Goal: Task Accomplishment & Management: Use online tool/utility

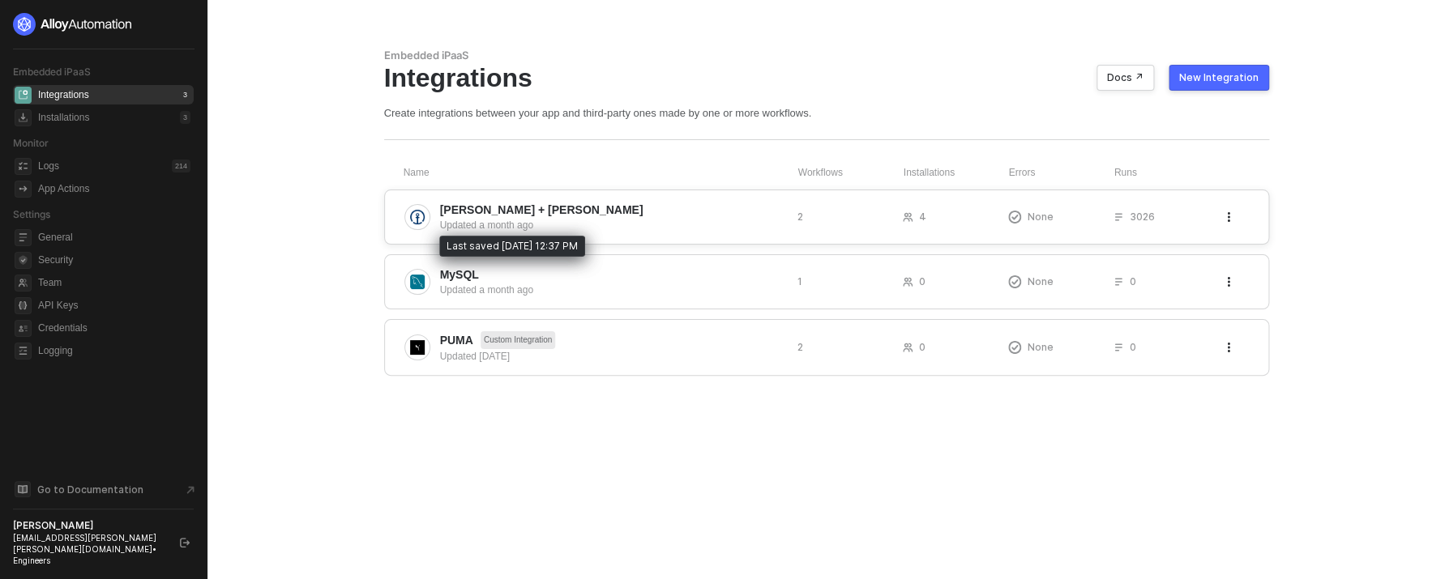
click at [622, 220] on div "Updated a month ago" at bounding box center [612, 225] width 344 height 15
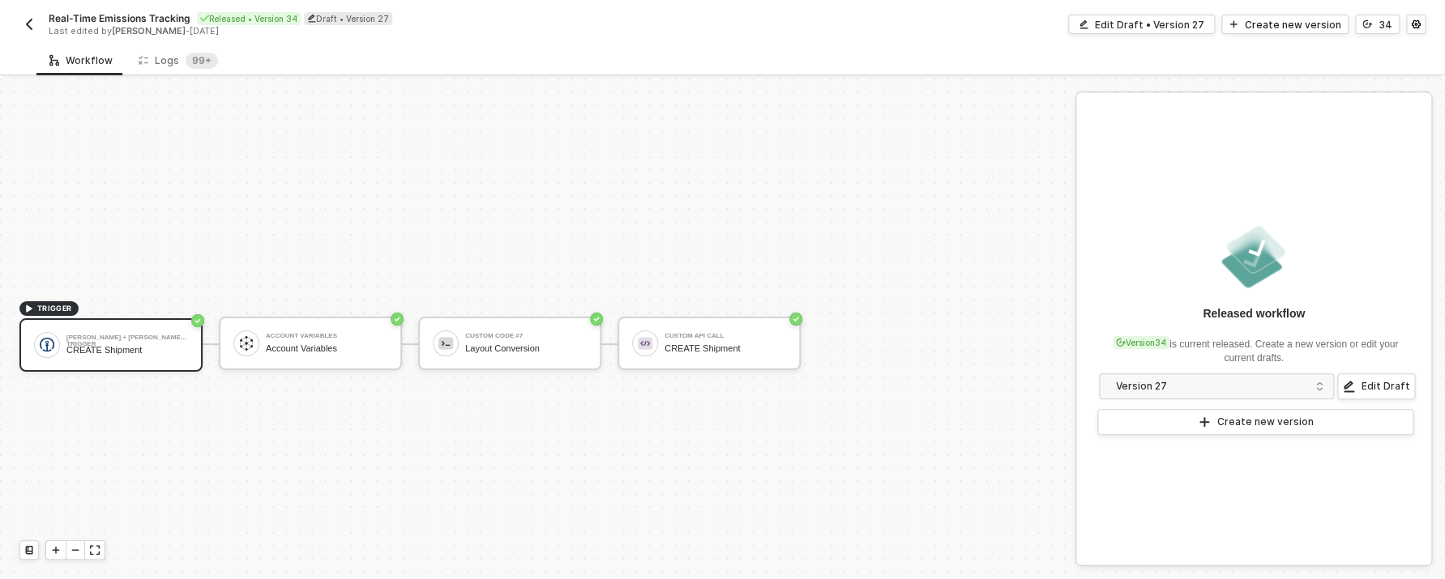
scroll to position [30, 0]
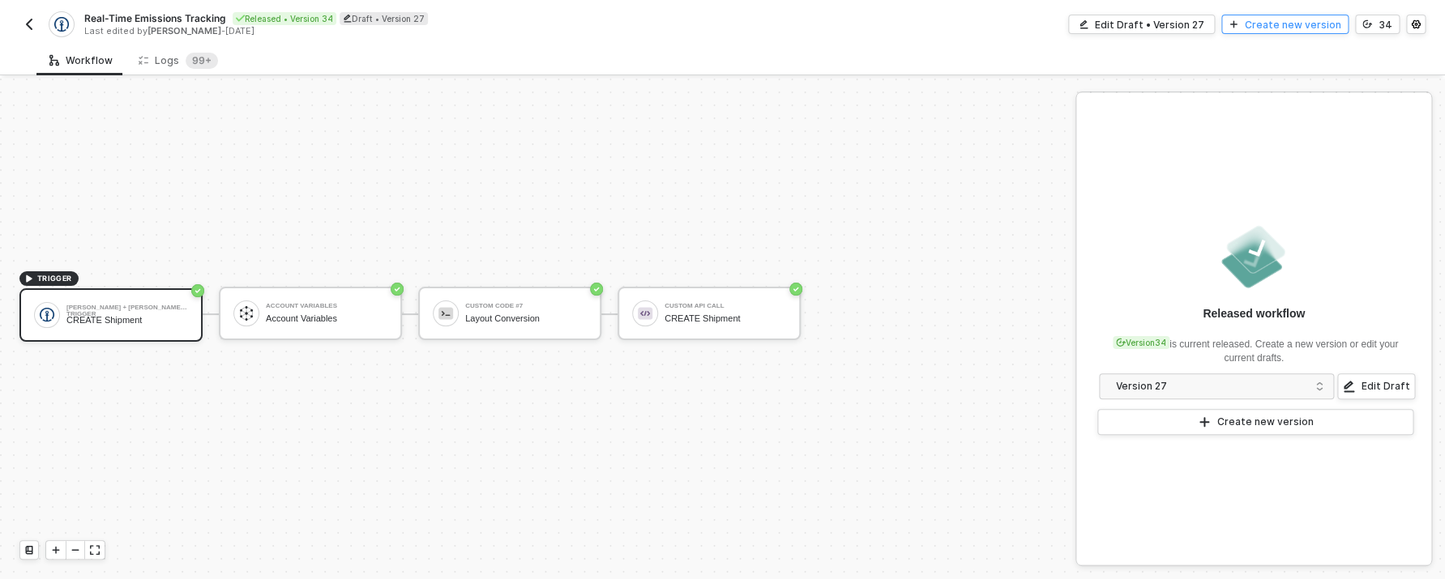
click at [1263, 29] on div "Create new version" at bounding box center [1293, 25] width 96 height 14
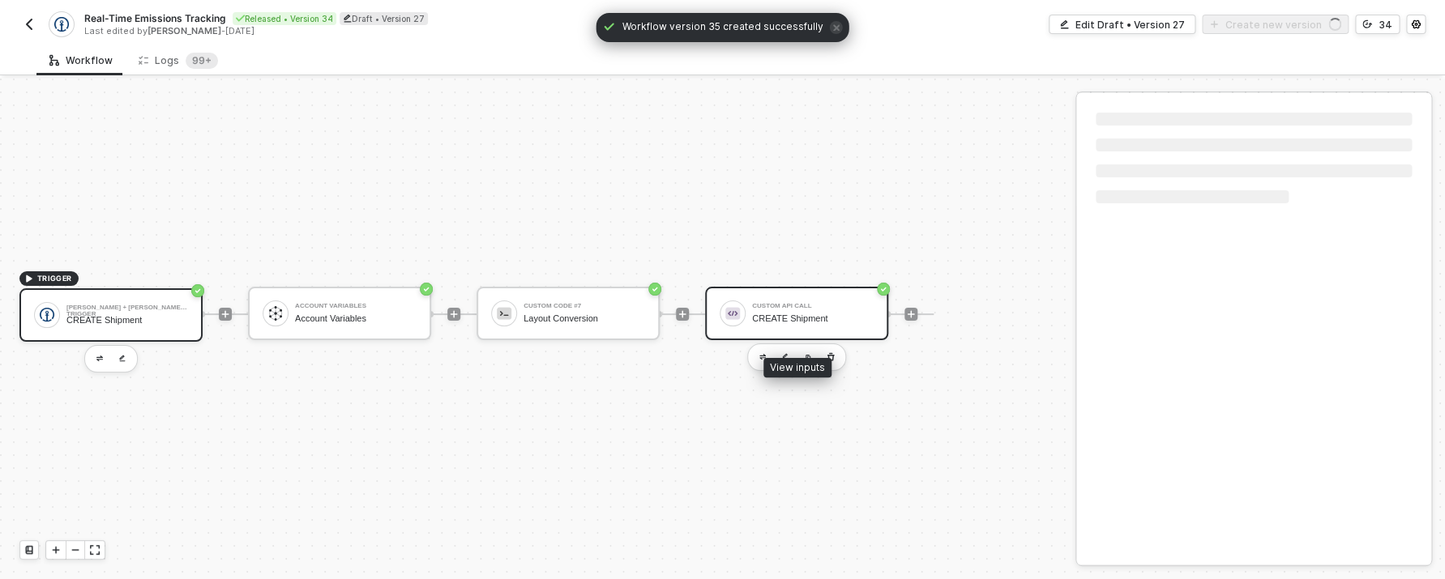
click at [822, 305] on div "Custom API Call" at bounding box center [813, 306] width 122 height 6
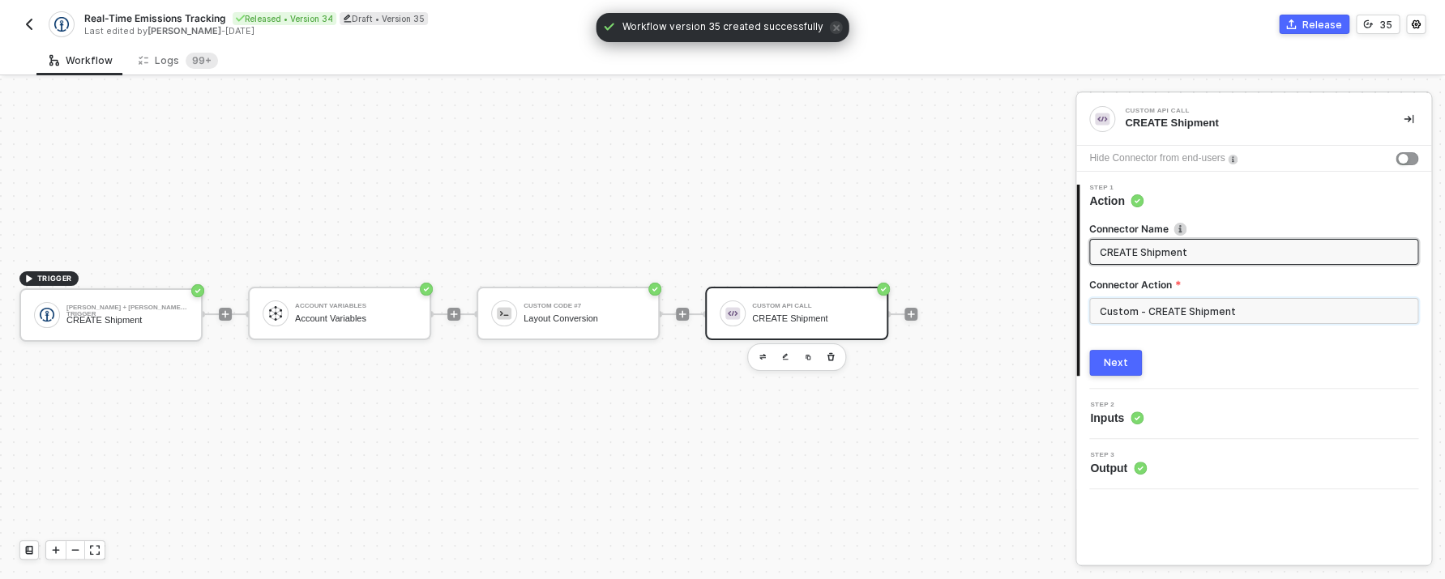
click at [1219, 316] on input "Custom - CREATE Shipment" at bounding box center [1253, 311] width 329 height 26
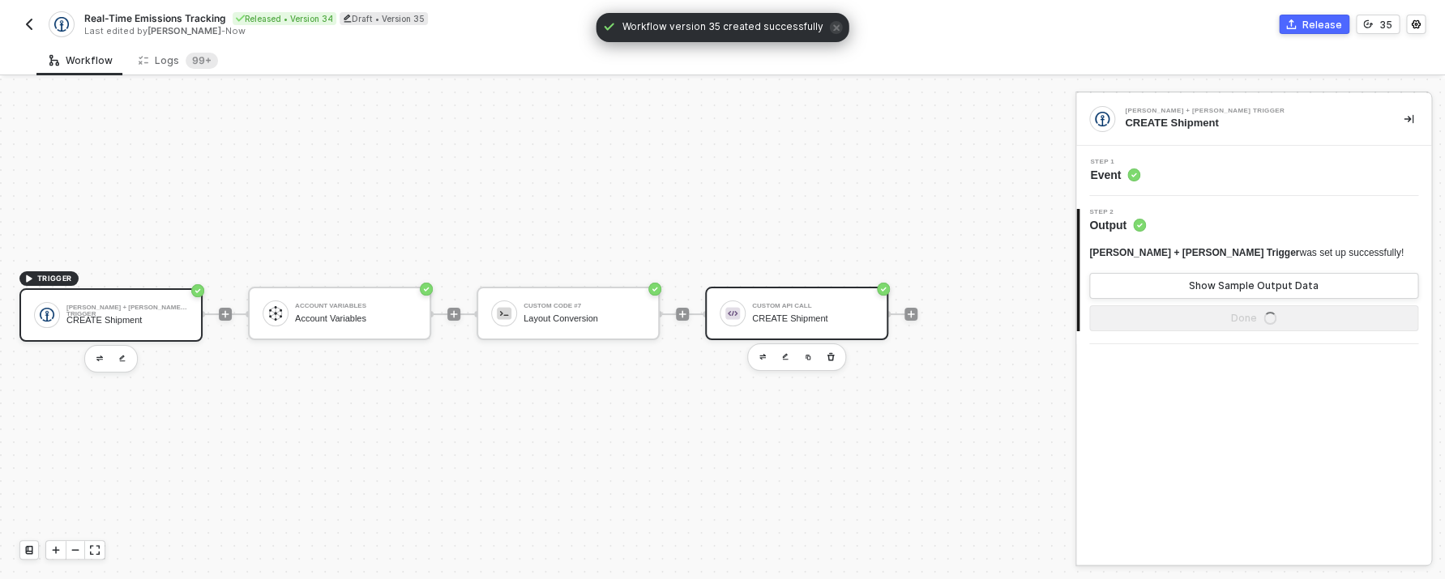
click at [768, 301] on div "Custom API Call CREATE Shipment" at bounding box center [813, 313] width 122 height 31
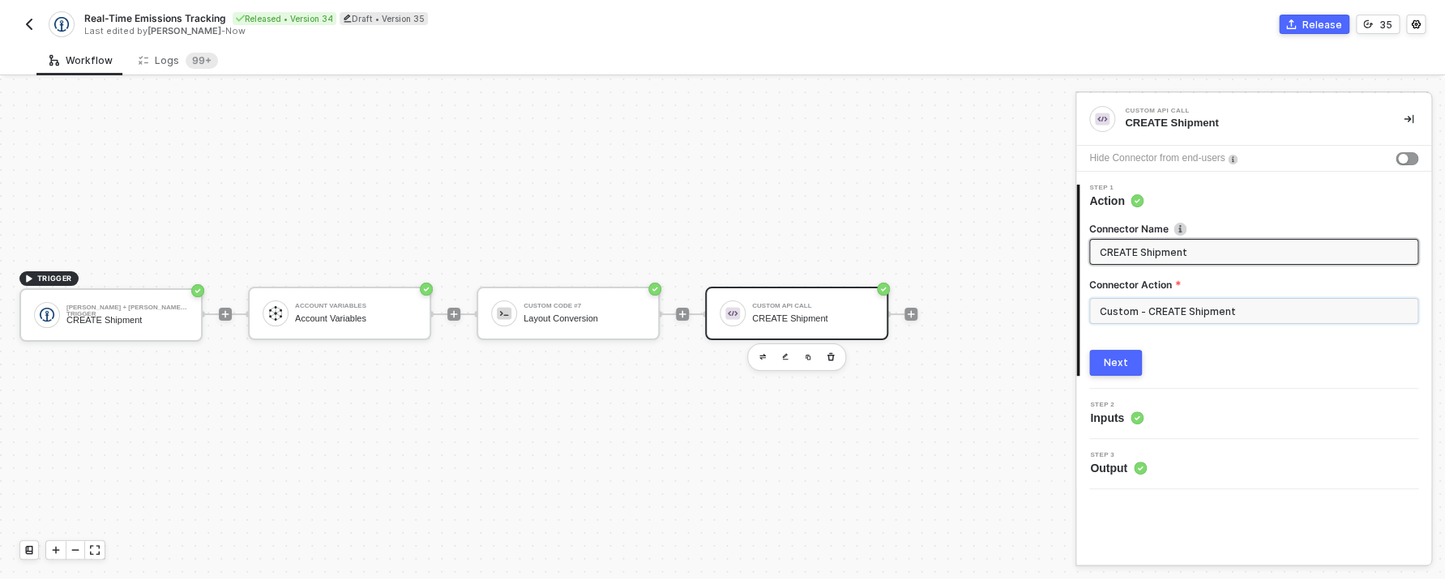
click at [1169, 308] on input "Custom - CREATE Shipment" at bounding box center [1253, 311] width 329 height 26
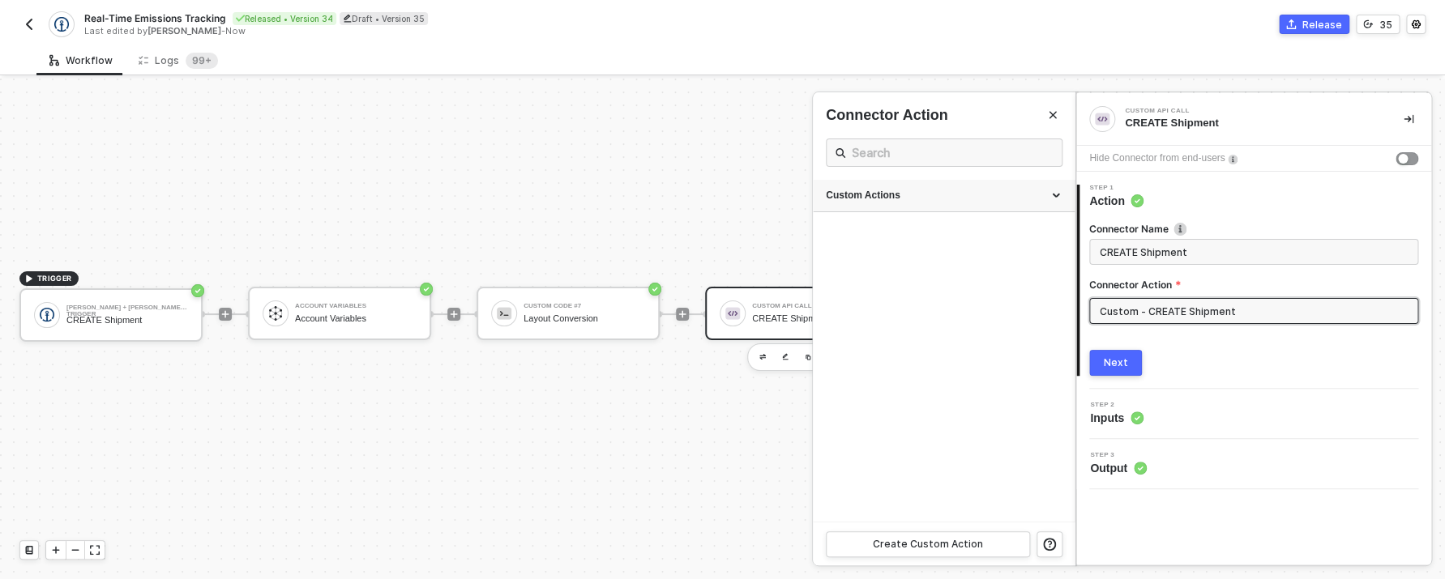
click at [954, 210] on div "Custom Actions" at bounding box center [944, 196] width 262 height 32
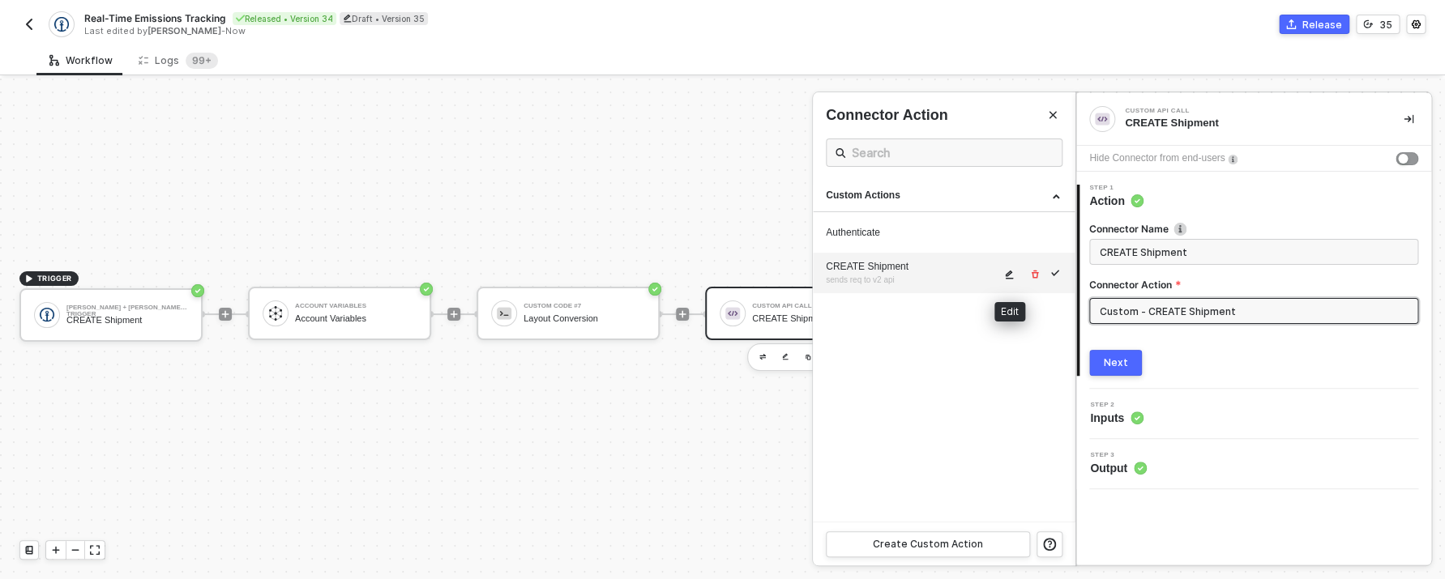
click at [1004, 277] on icon "icon-edit" at bounding box center [1009, 275] width 10 height 10
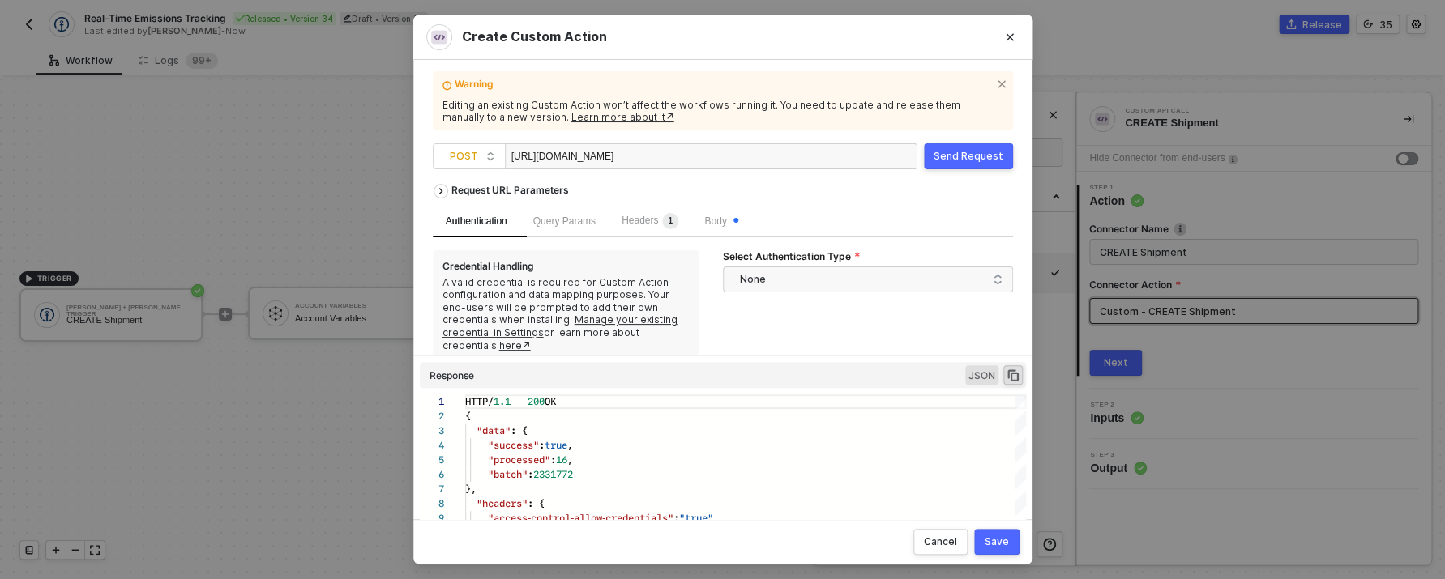
drag, startPoint x: 686, startPoint y: 158, endPoint x: 440, endPoint y: 149, distance: 246.5
click at [511, 149] on div "https://881964155a30.ngrok-free.app/api/v2/batches/upload" at bounding box center [592, 157] width 162 height 26
click at [997, 545] on div "Save" at bounding box center [997, 542] width 24 height 13
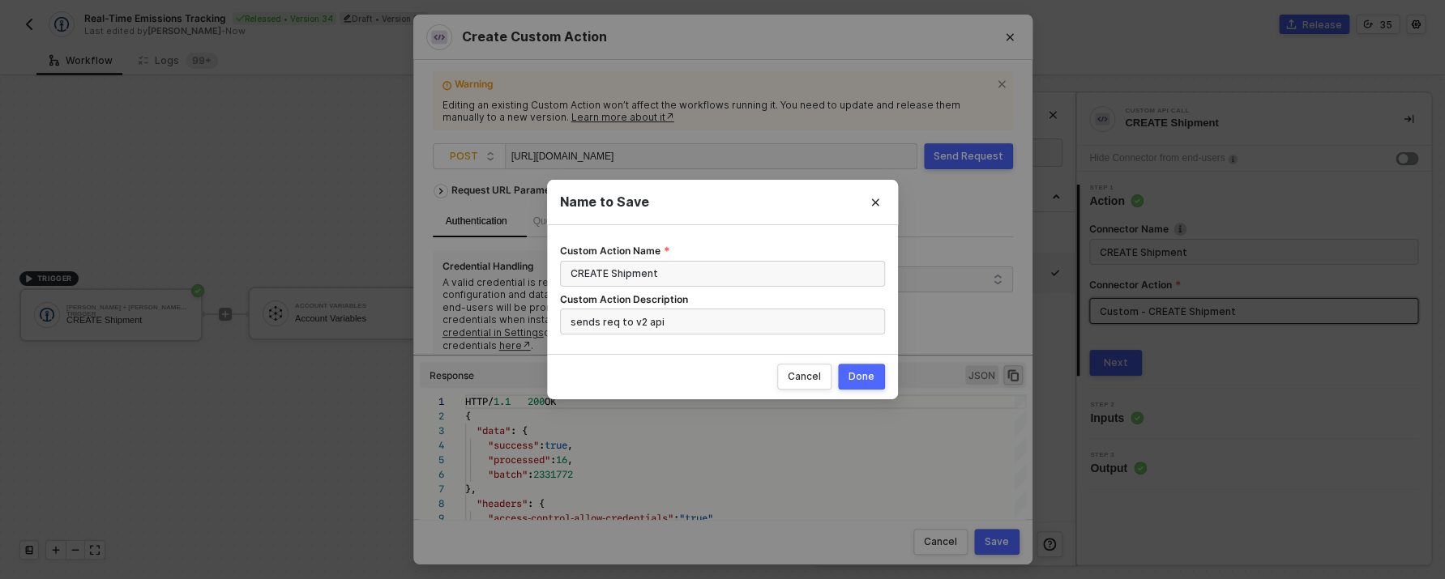
click at [875, 374] on button "Done" at bounding box center [861, 377] width 47 height 26
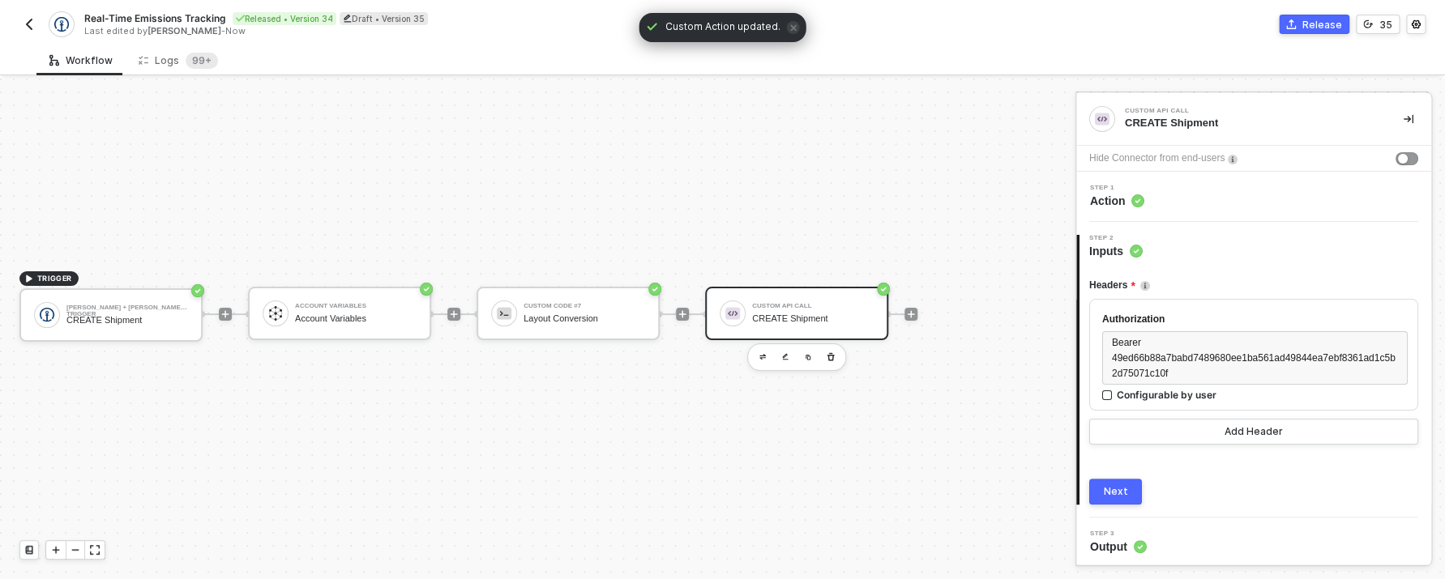
click at [1117, 498] on div "Next" at bounding box center [1116, 491] width 24 height 13
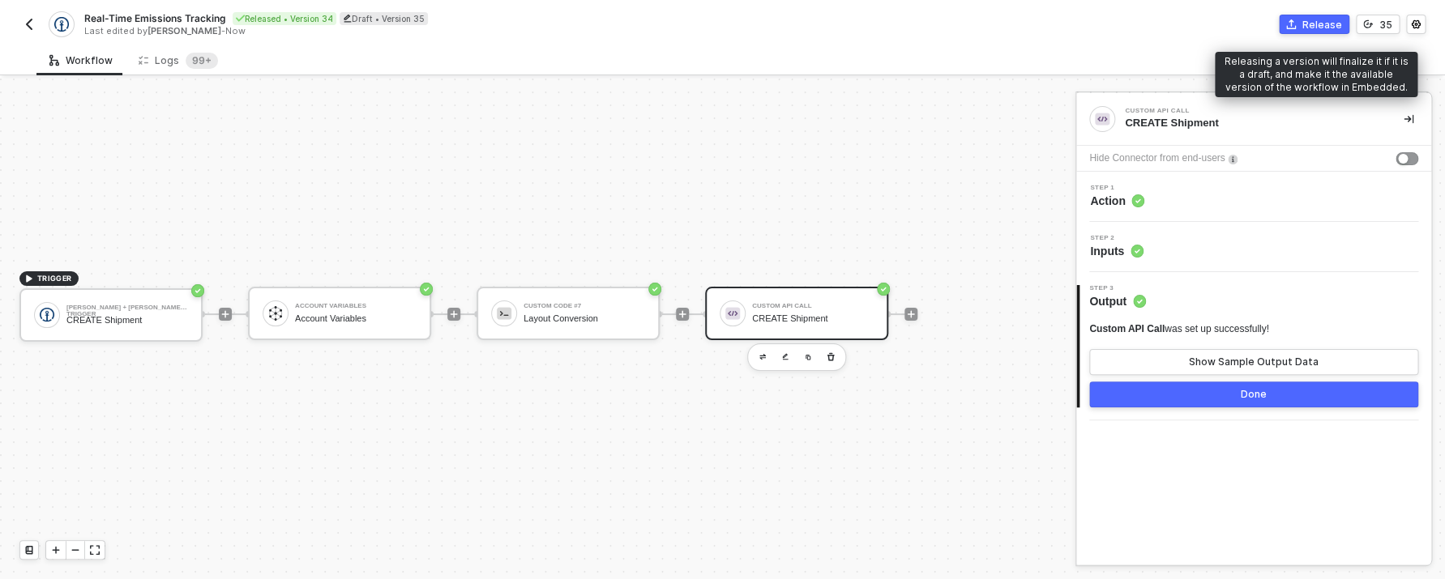
click at [1343, 31] on button "Release" at bounding box center [1314, 24] width 70 height 19
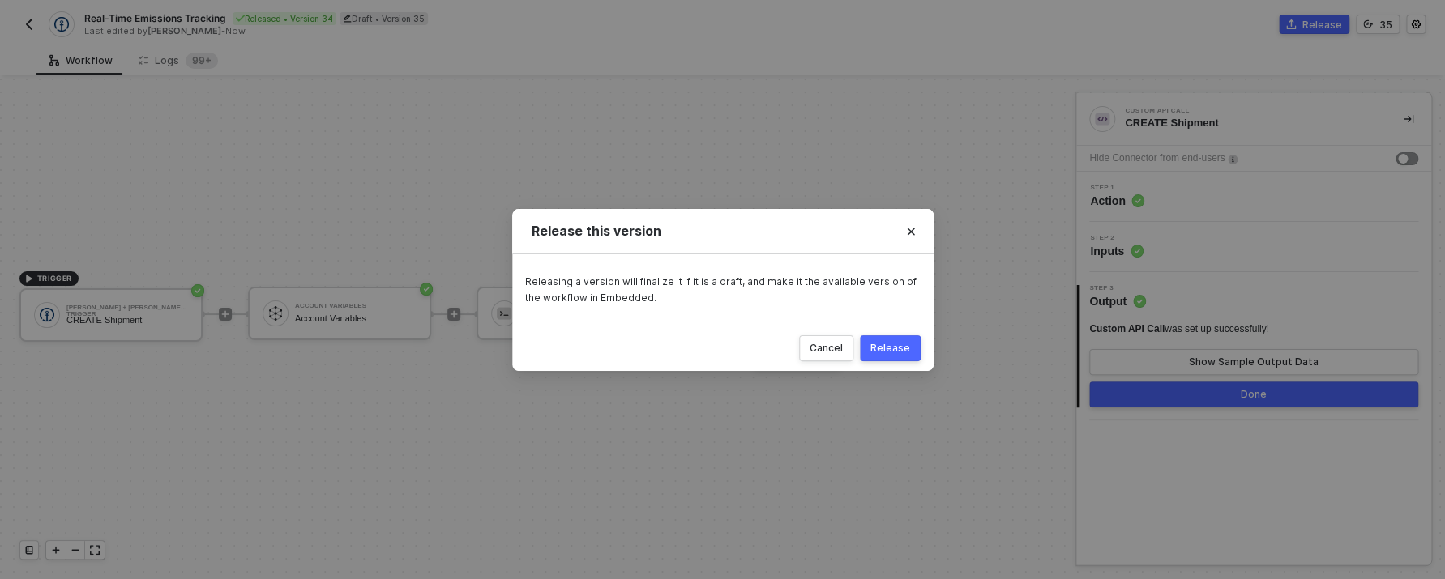
click at [896, 341] on button "Release" at bounding box center [890, 348] width 61 height 26
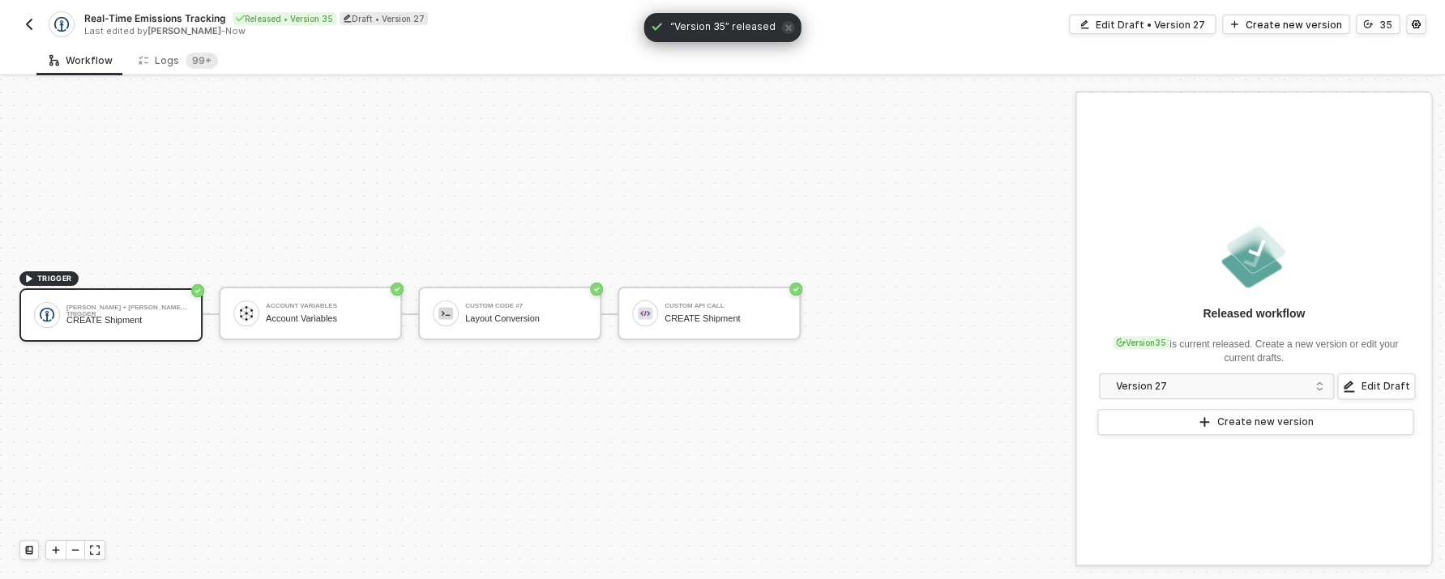
click at [505, 284] on div "TRIGGER Kuehne + Nagel Trigger CREATE Shipment Account Variables Account Variab…" at bounding box center [533, 314] width 1067 height 531
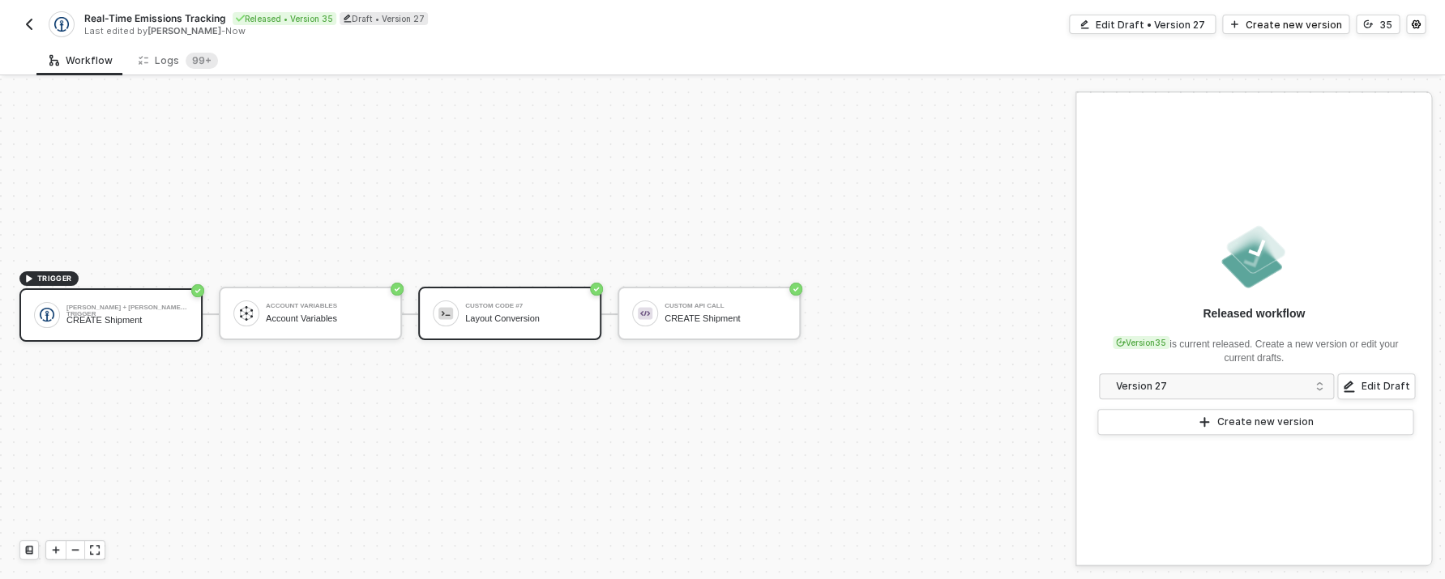
click at [508, 294] on div "Custom Code #7 Layout Conversion" at bounding box center [509, 313] width 183 height 53
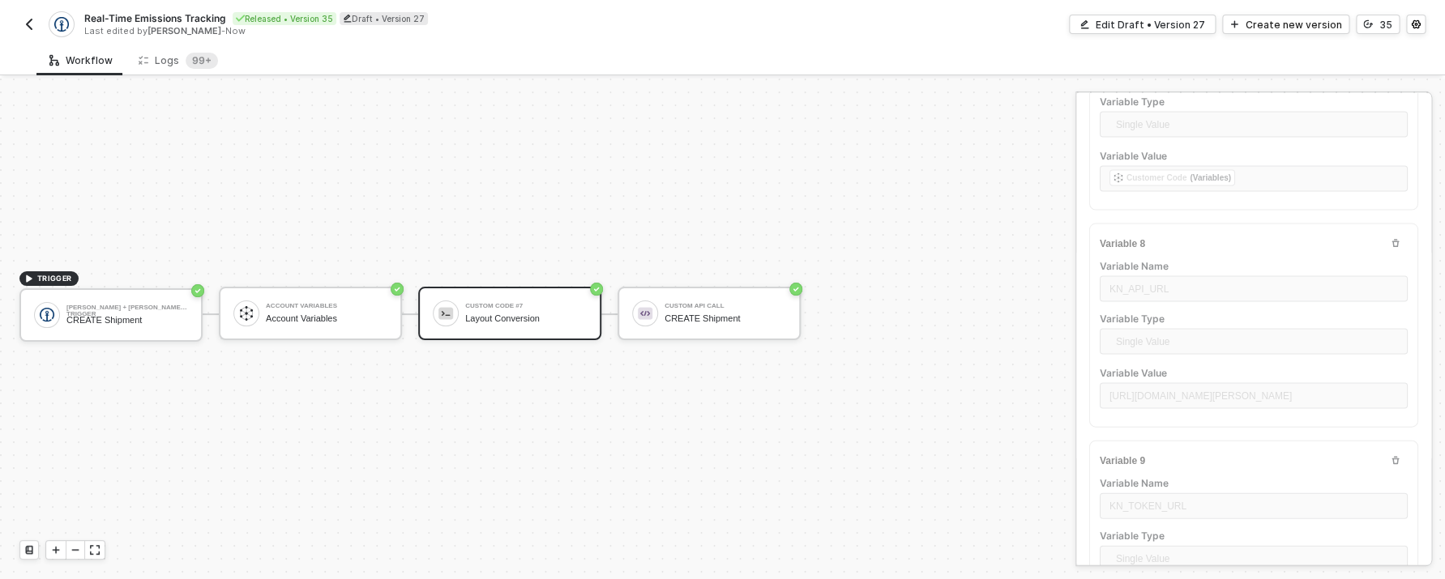
scroll to position [1887, 0]
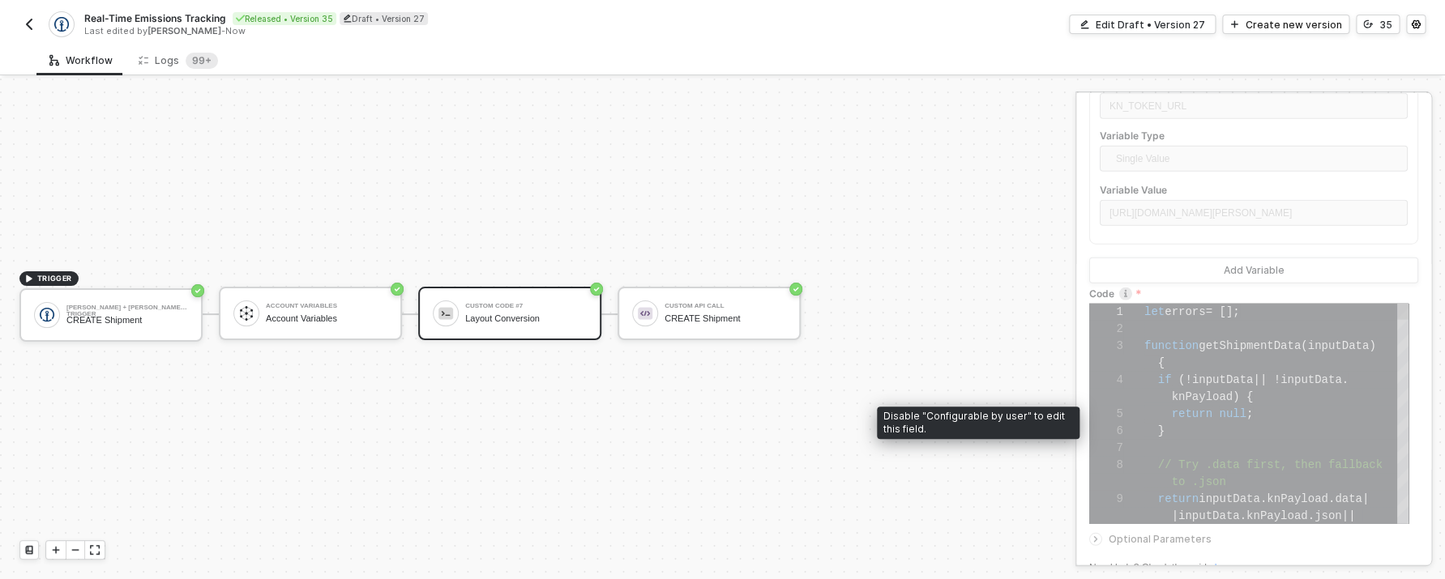
click at [1199, 387] on span "inputData" at bounding box center [1223, 380] width 62 height 13
click at [1198, 385] on div at bounding box center [1199, 380] width 2 height 17
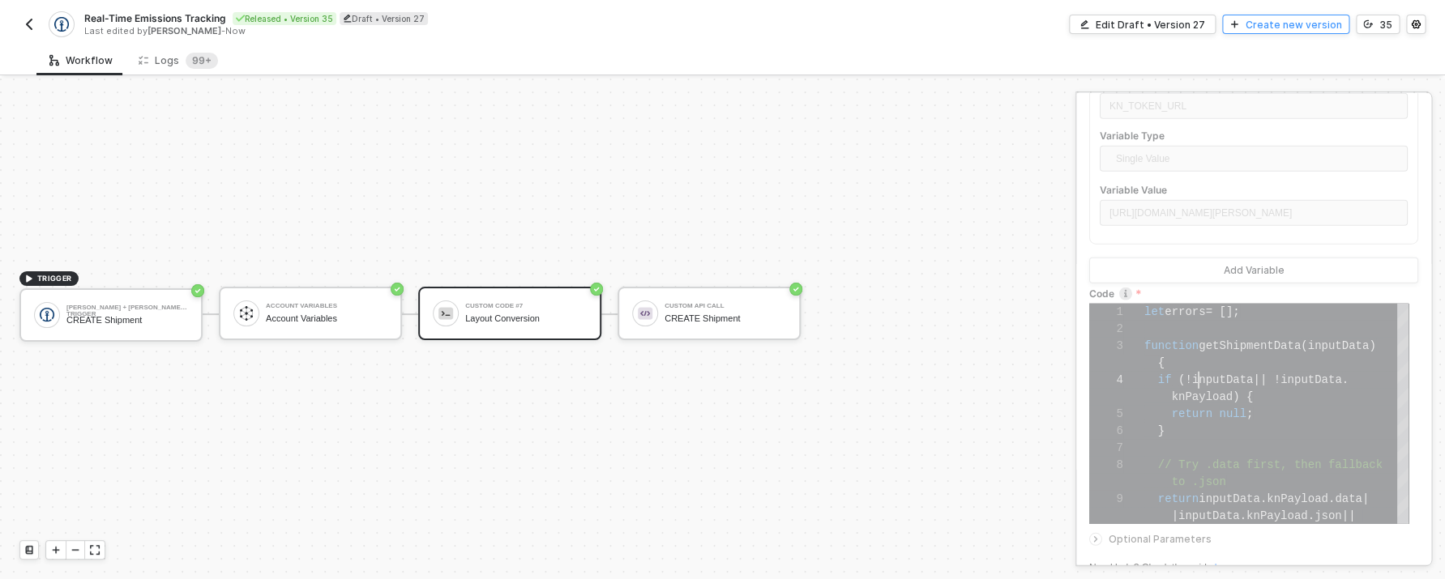
click at [1240, 33] on button "Create new version" at bounding box center [1285, 24] width 127 height 19
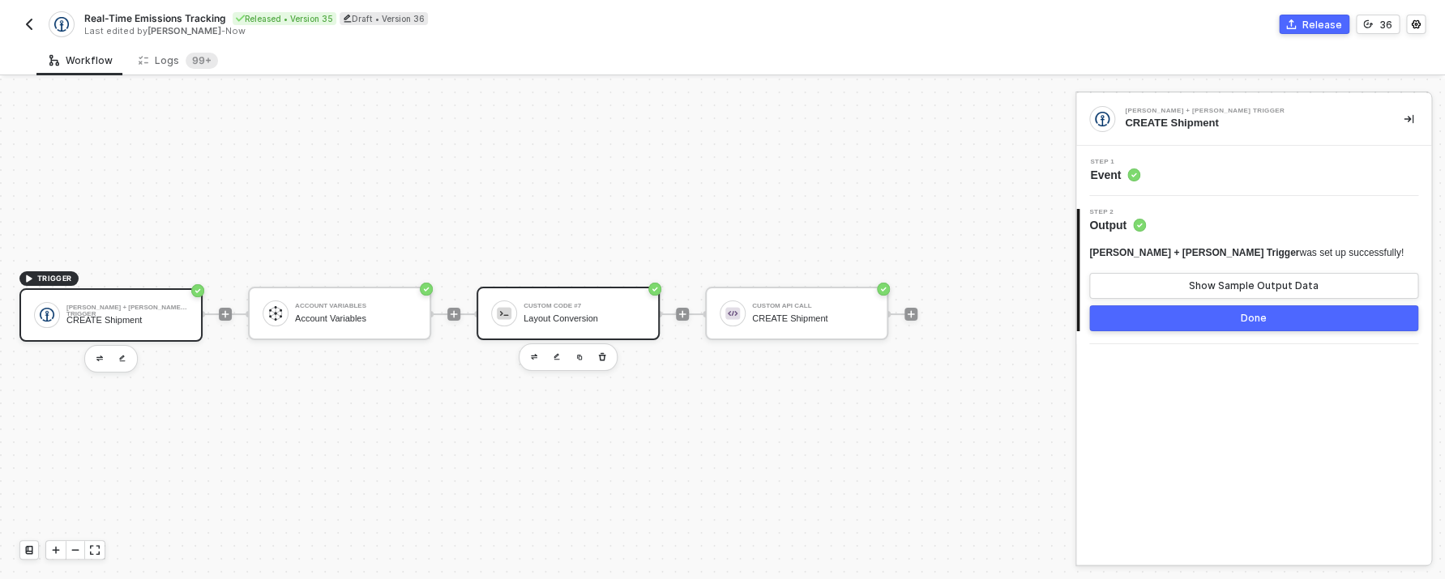
click at [578, 303] on div "Custom Code #7" at bounding box center [584, 306] width 122 height 6
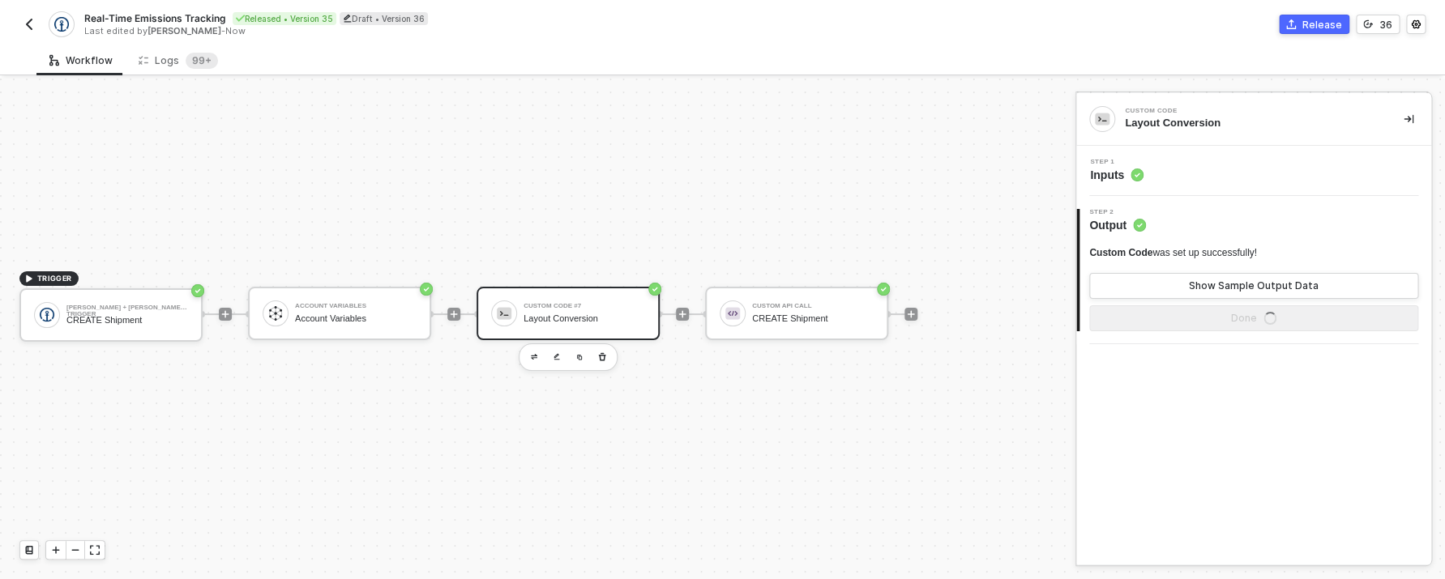
click at [1163, 193] on div "Step 1 Inputs" at bounding box center [1253, 171] width 355 height 50
click at [1151, 167] on div "Step 1 Inputs" at bounding box center [1255, 171] width 351 height 24
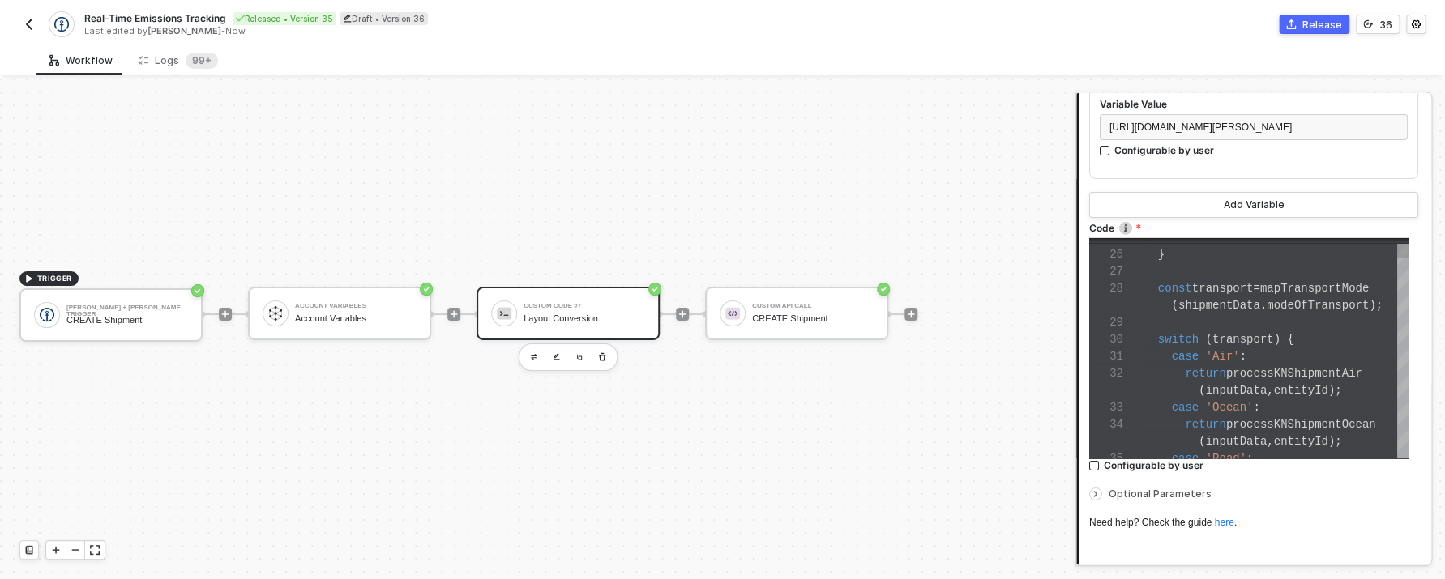
scroll to position [102, 0]
click at [1236, 331] on div at bounding box center [1276, 322] width 264 height 17
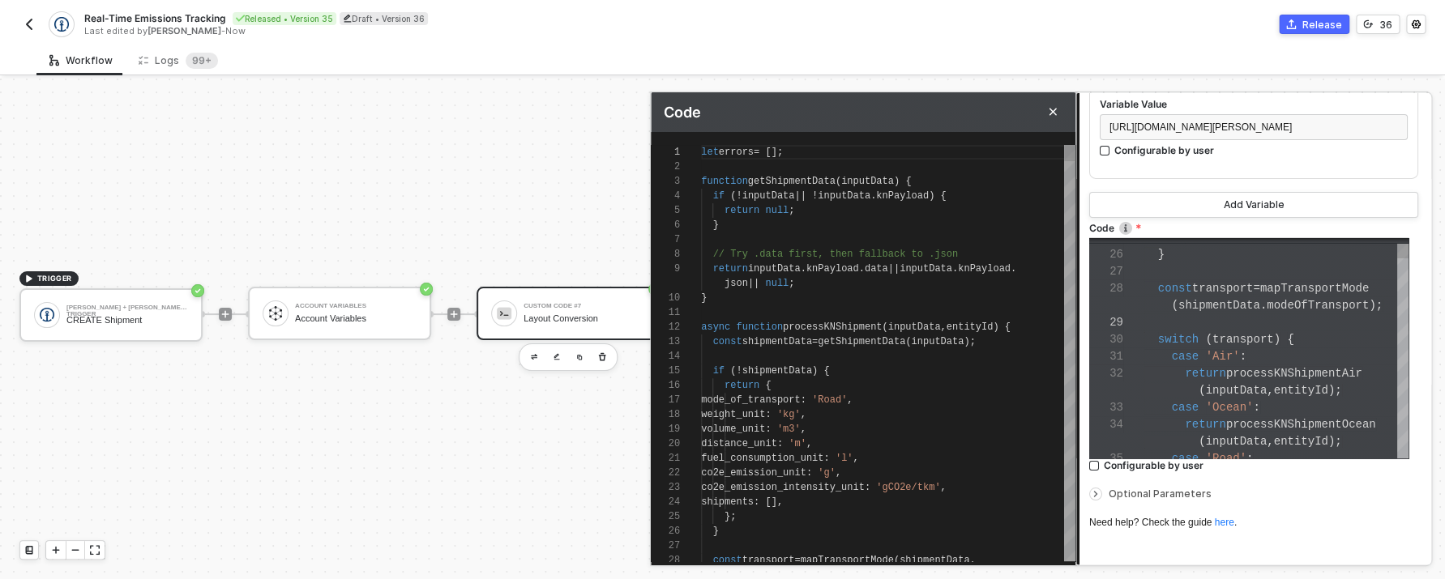
scroll to position [131, 0]
click at [851, 317] on div at bounding box center [888, 312] width 374 height 15
click at [846, 316] on div at bounding box center [888, 312] width 374 height 15
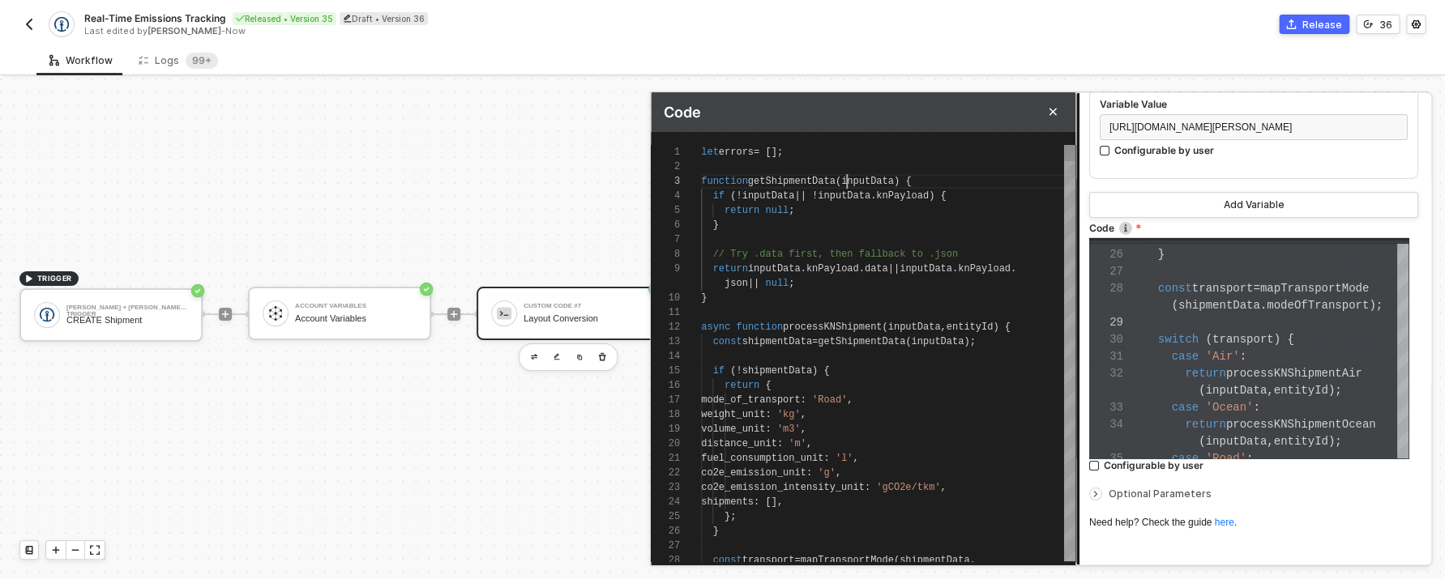
scroll to position [29, 146]
drag, startPoint x: 846, startPoint y: 179, endPoint x: 833, endPoint y: 195, distance: 20.8
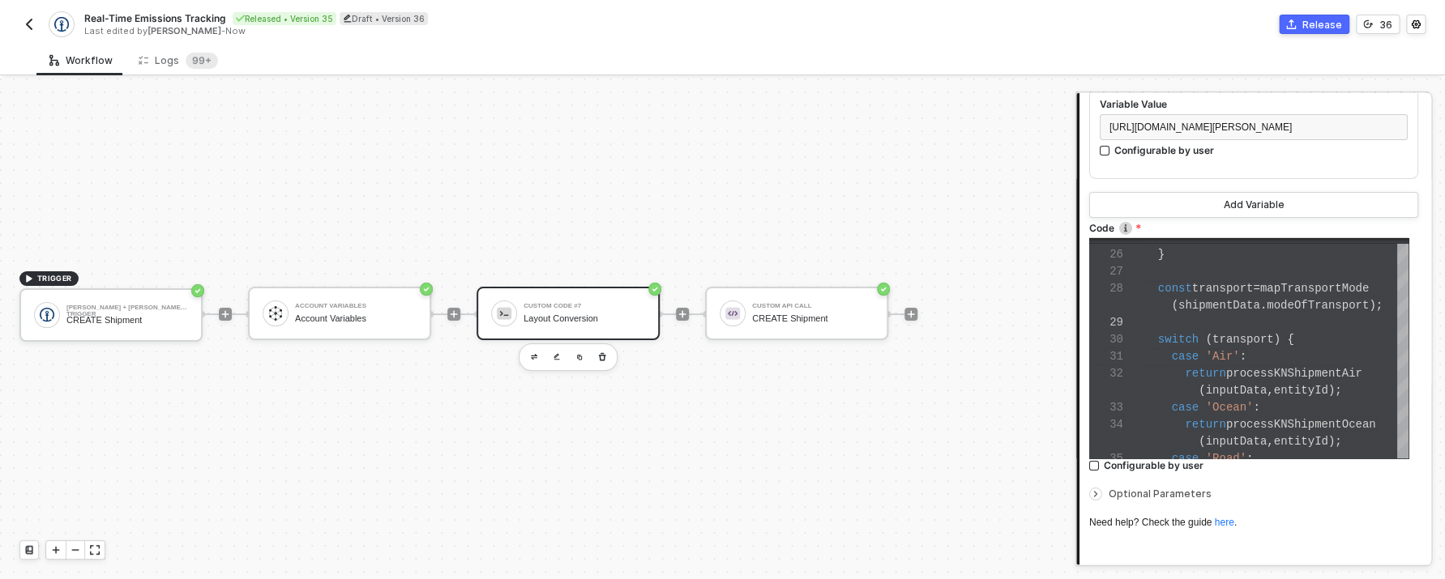
click at [36, 24] on button "button" at bounding box center [28, 24] width 19 height 19
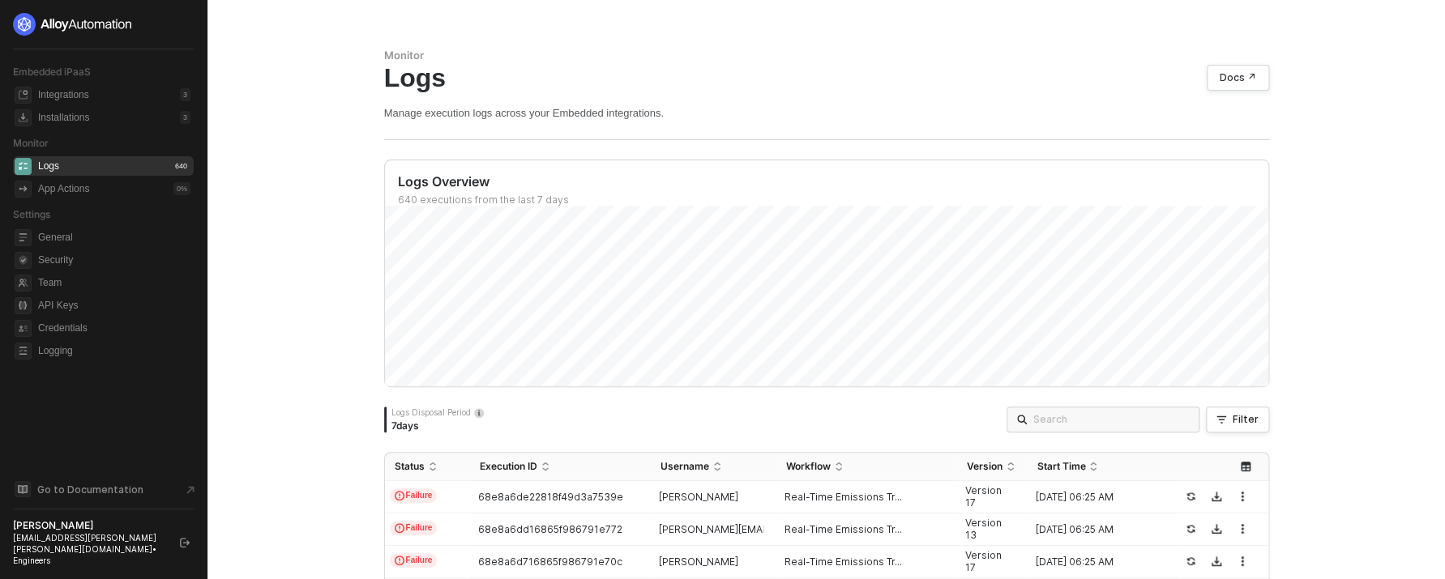
click at [78, 85] on ul "Integrations 3 Installations 3" at bounding box center [103, 106] width 181 height 49
click at [85, 97] on div "Integrations" at bounding box center [63, 95] width 51 height 14
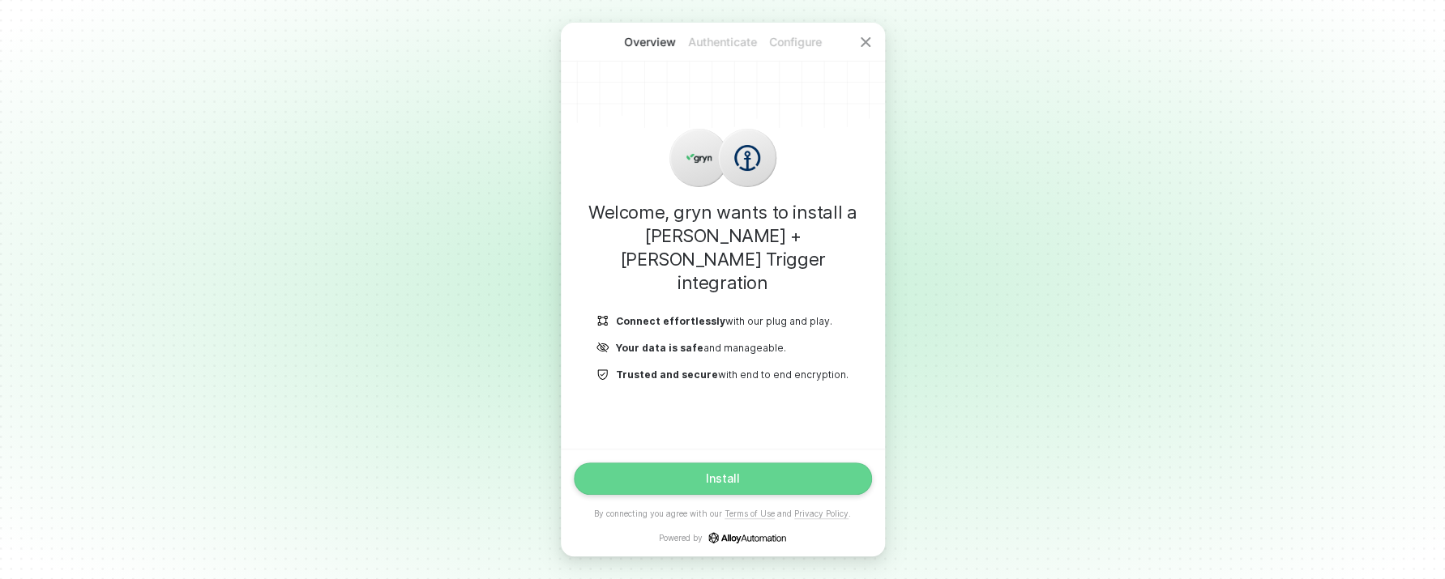
click at [703, 492] on button "Install" at bounding box center [723, 479] width 298 height 32
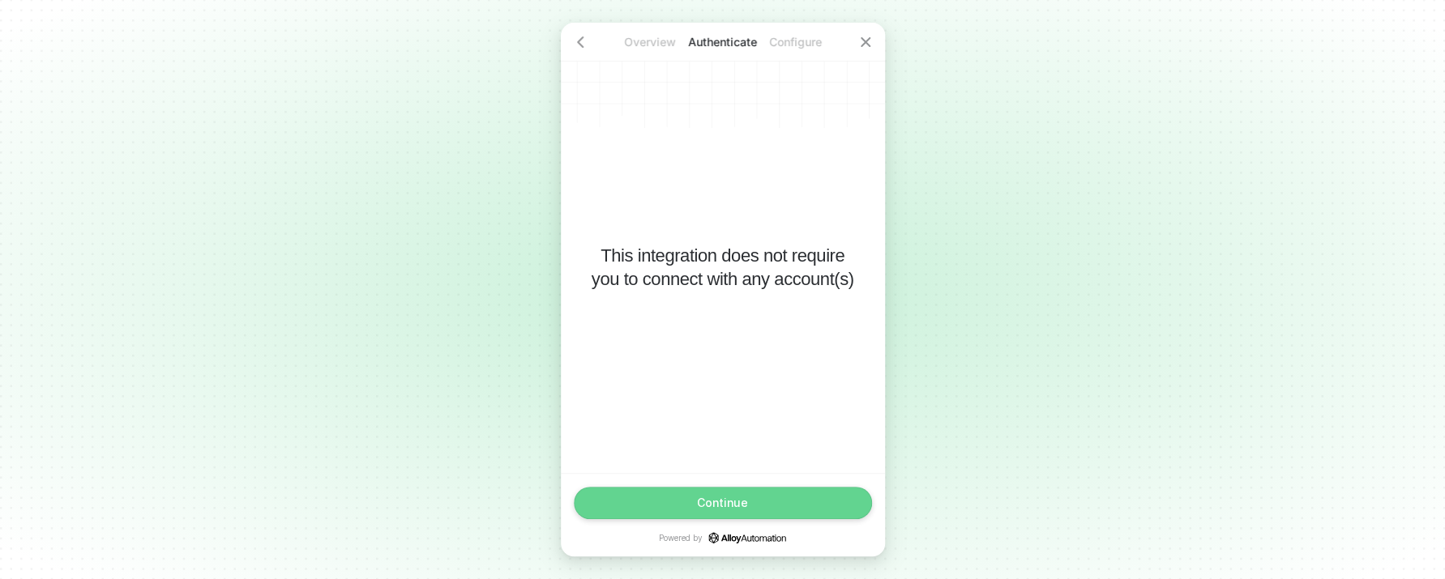
click at [694, 491] on button "Continue" at bounding box center [723, 503] width 298 height 32
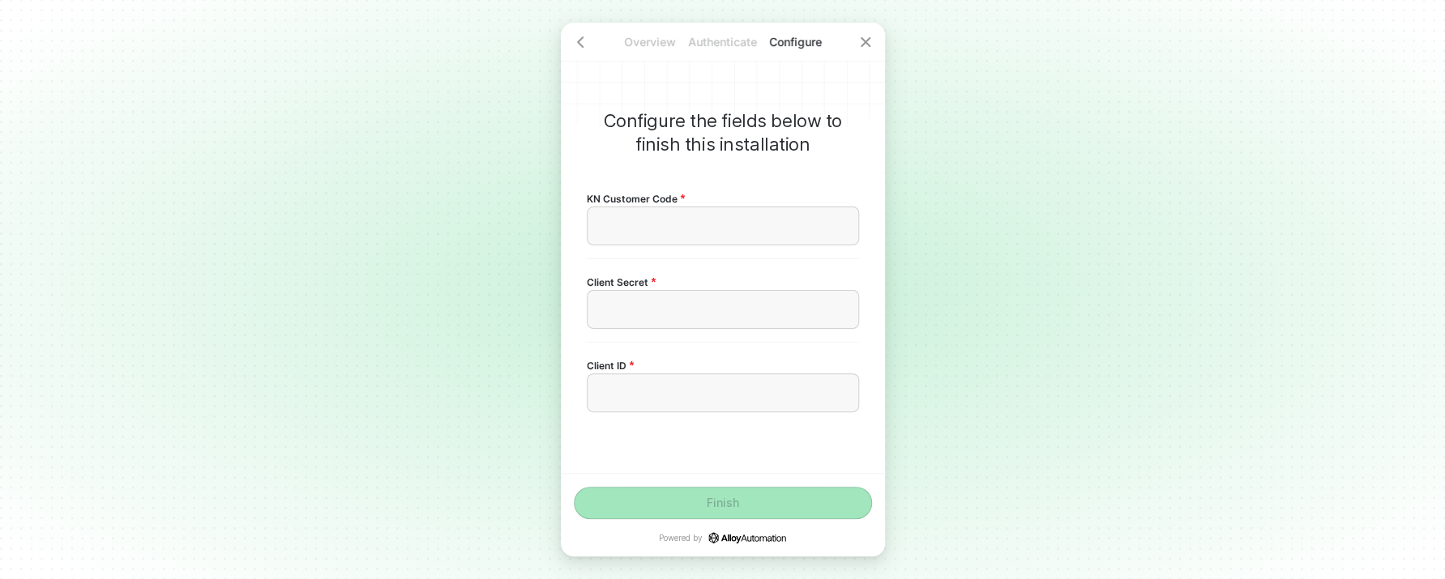
drag, startPoint x: 527, startPoint y: 447, endPoint x: 492, endPoint y: 430, distance: 38.8
click at [525, 446] on div "Overview Authenticate Configure Configure the fields below to finish this insta…" at bounding box center [722, 289] width 1445 height 579
click at [651, 219] on div "﻿" at bounding box center [723, 226] width 272 height 39
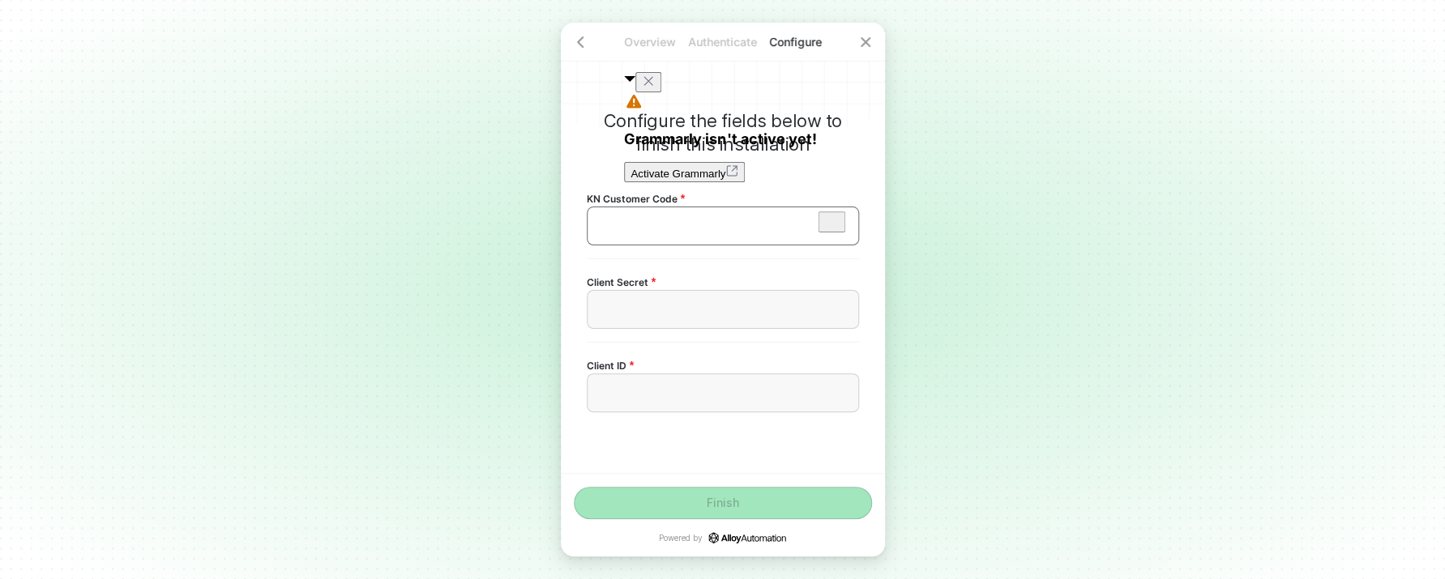
click at [651, 219] on div "﻿" at bounding box center [723, 226] width 272 height 39
click at [653, 319] on div "﻿" at bounding box center [723, 309] width 272 height 39
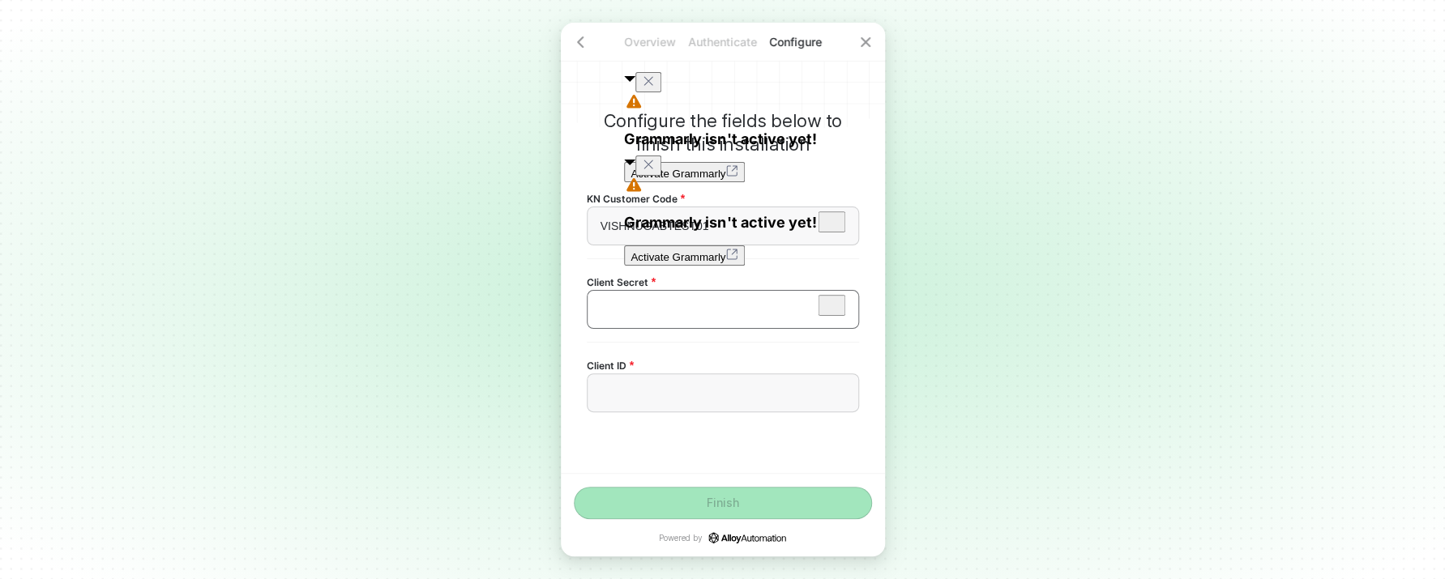
click at [651, 314] on div "﻿" at bounding box center [722, 310] width 245 height 14
click at [632, 424] on div "Client ID ﻿" at bounding box center [723, 383] width 272 height 83
click at [632, 400] on div "﻿" at bounding box center [723, 393] width 272 height 39
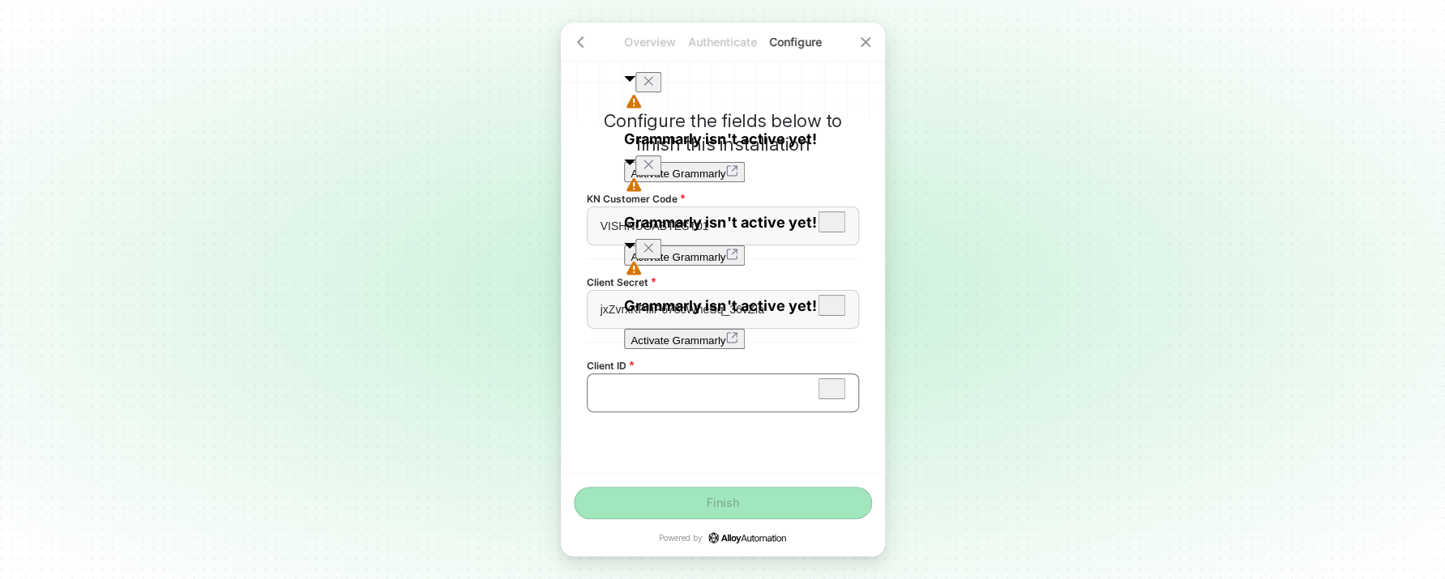
click at [615, 400] on div "﻿" at bounding box center [723, 393] width 272 height 39
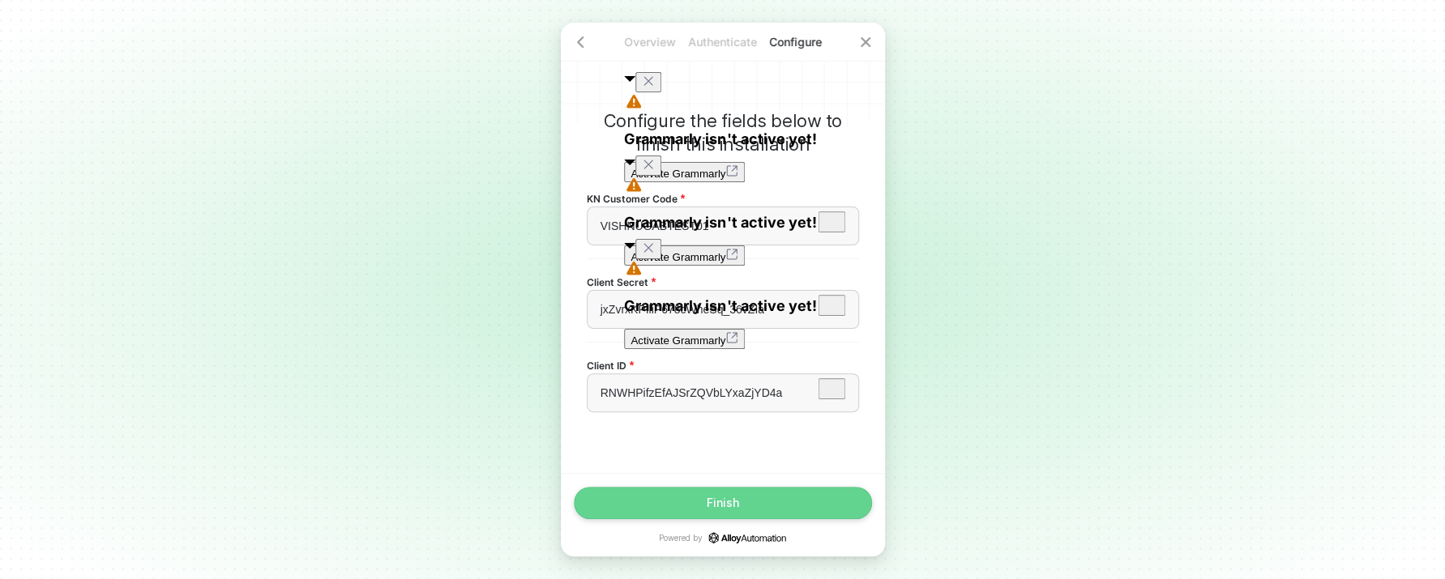
click at [775, 509] on button "Finish" at bounding box center [723, 503] width 298 height 32
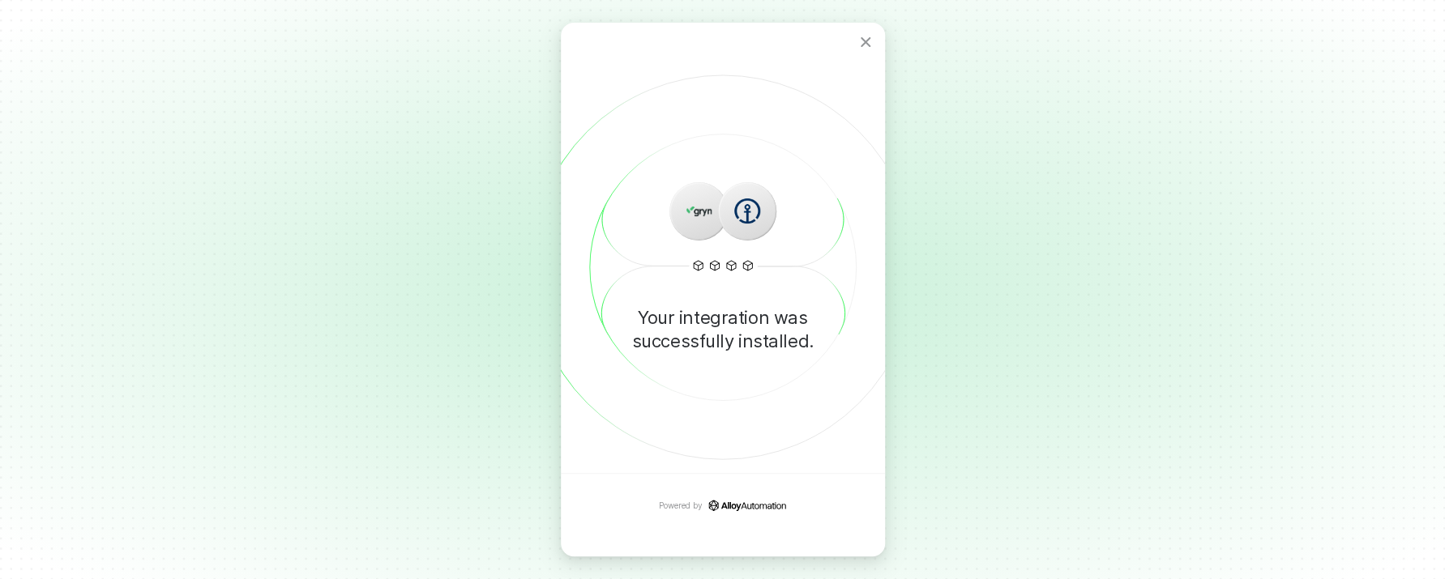
click at [785, 358] on div "Your integration was successfully installed." at bounding box center [723, 248] width 324 height 451
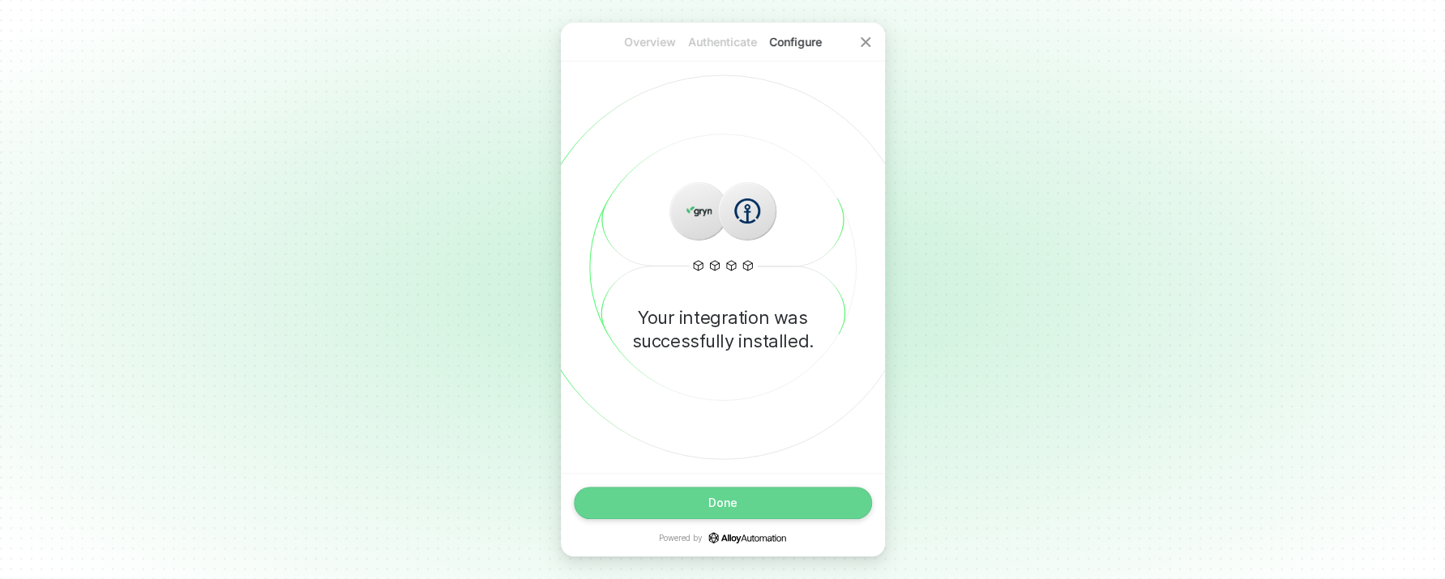
click at [827, 498] on button "Done" at bounding box center [723, 503] width 298 height 32
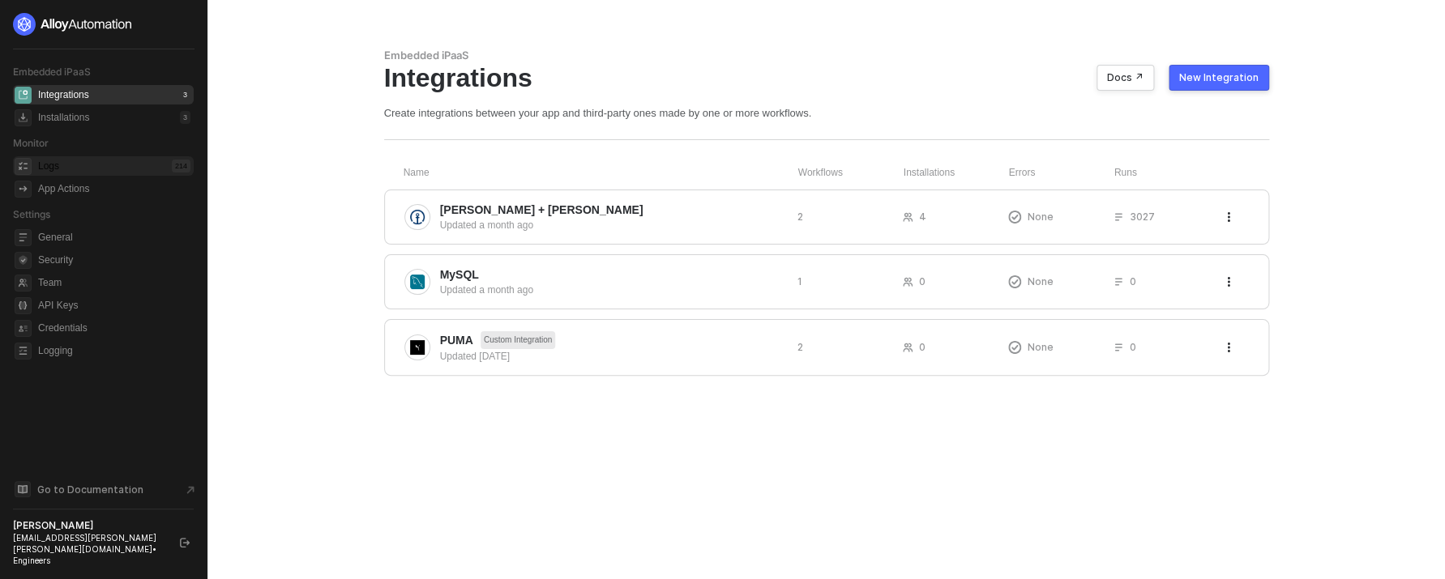
click at [115, 167] on div "Logs 214" at bounding box center [114, 165] width 152 height 19
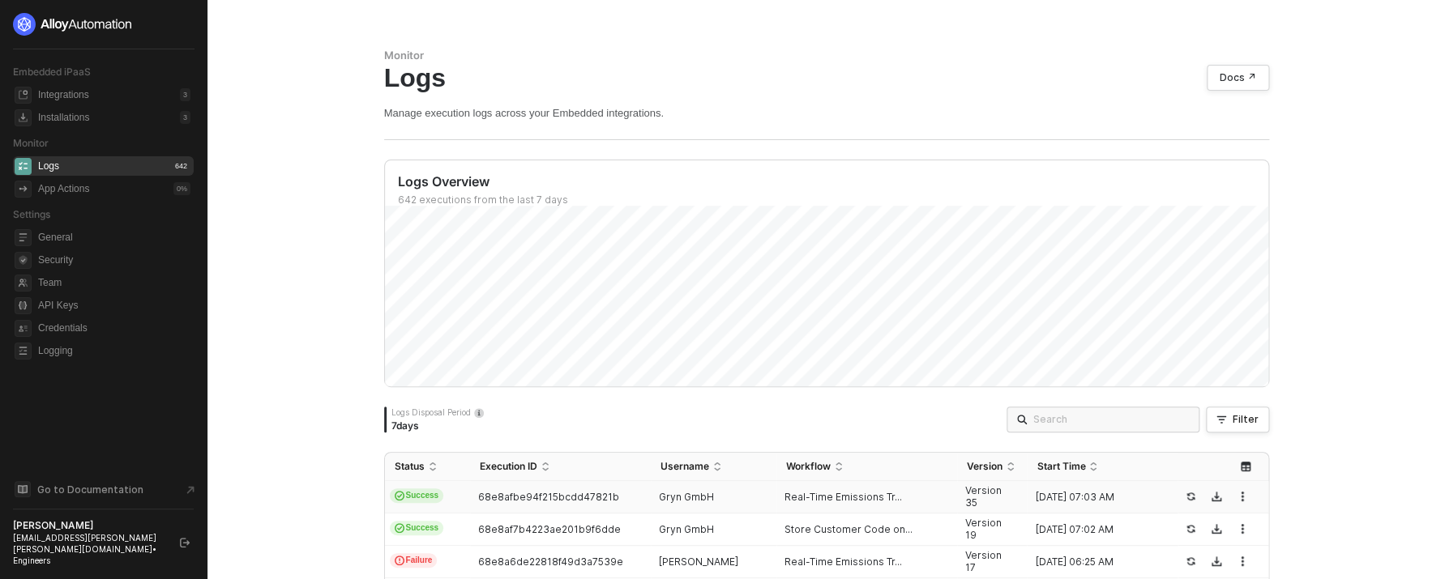
click at [447, 505] on td "Success" at bounding box center [427, 497] width 85 height 32
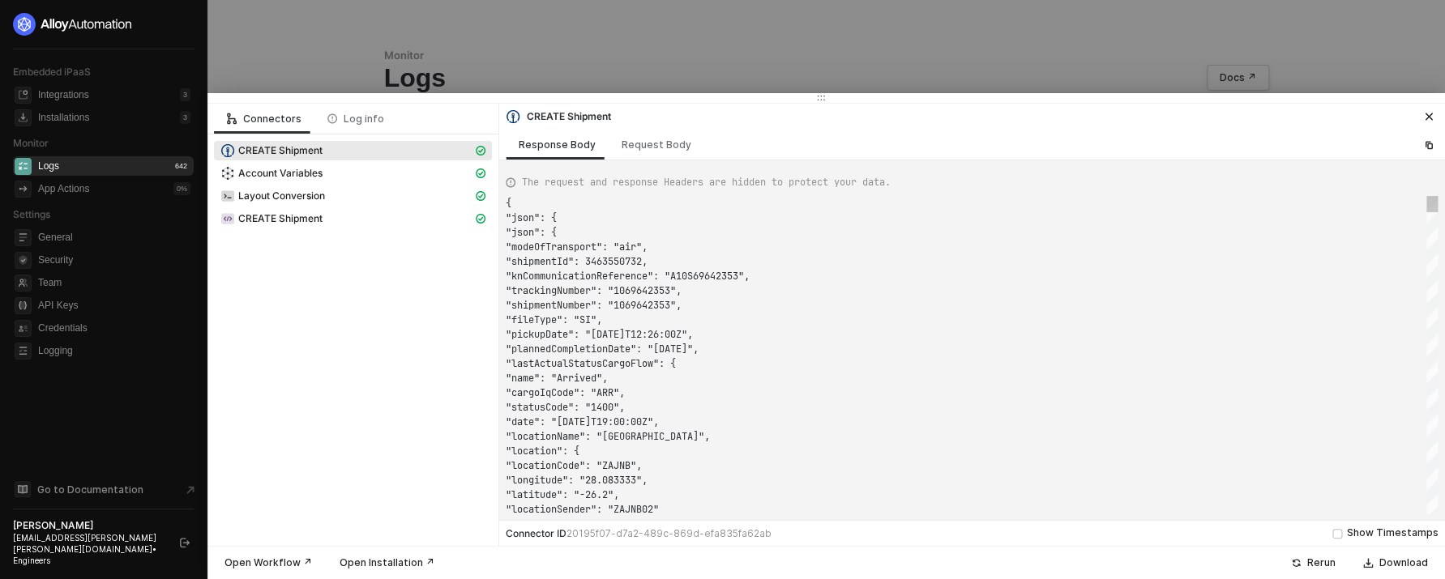
scroll to position [146, 0]
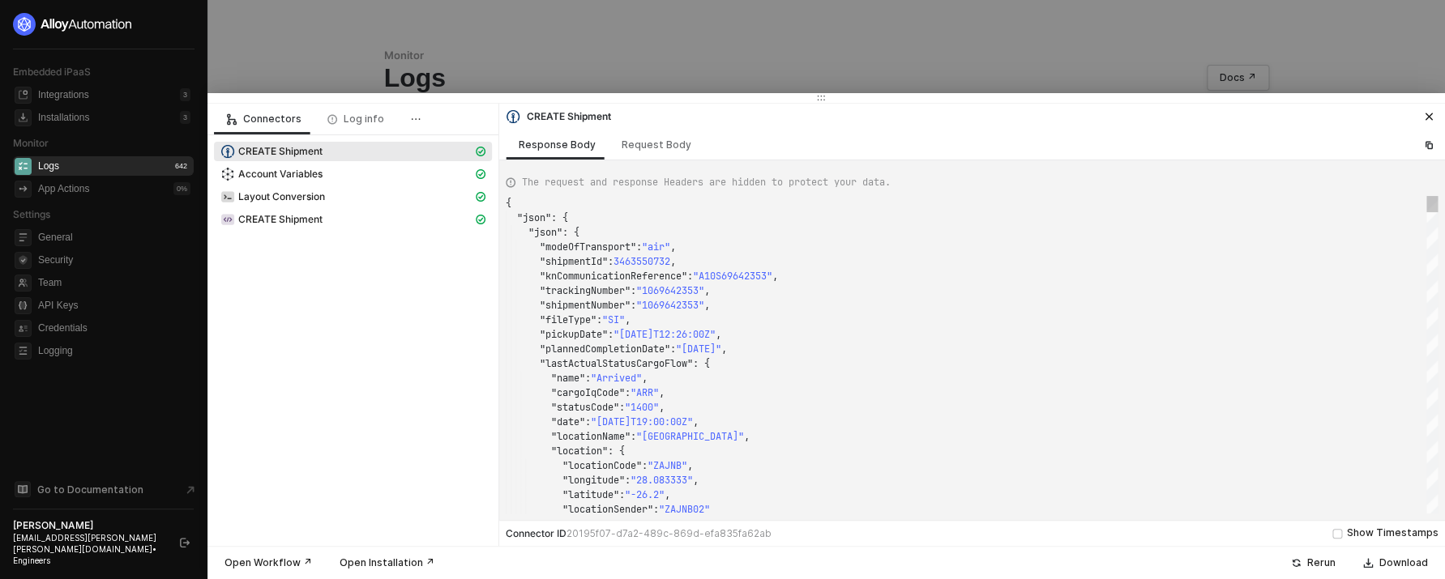
click at [639, 411] on span ""1400"" at bounding box center [642, 407] width 34 height 13
click at [1225, 344] on div ""plannedCompletionDate" : "2025-10-08" ," at bounding box center [972, 349] width 932 height 15
click at [629, 153] on div "Request Body" at bounding box center [657, 145] width 96 height 30
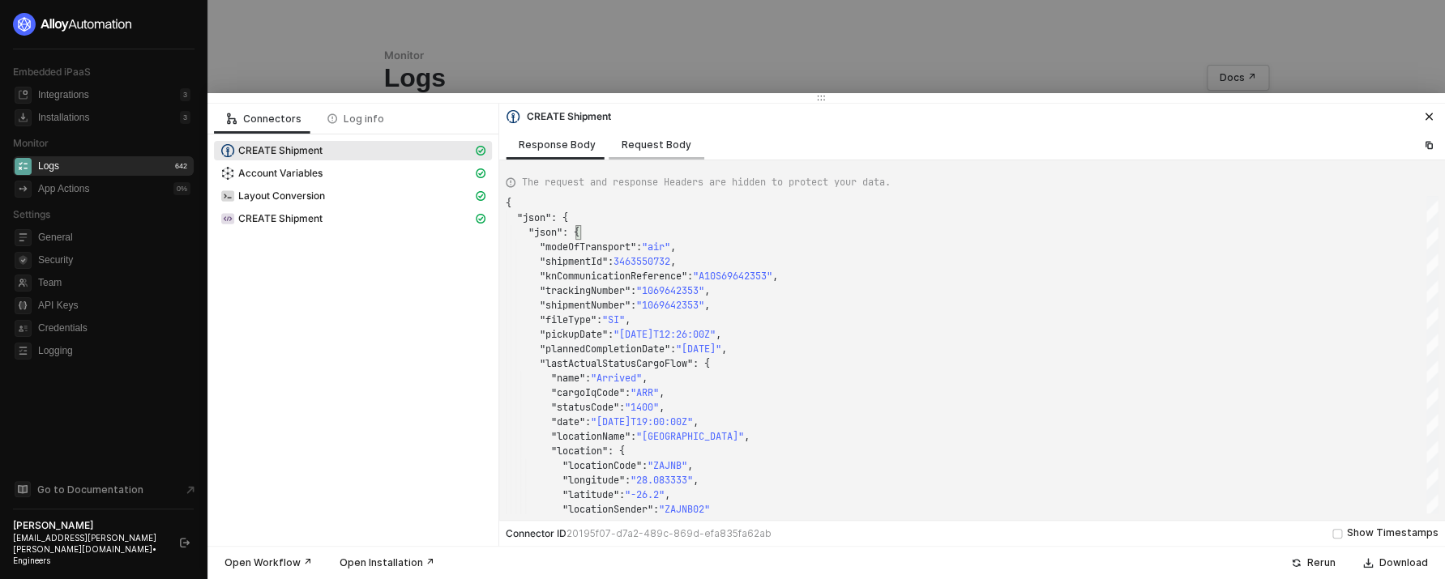
scroll to position [146, 0]
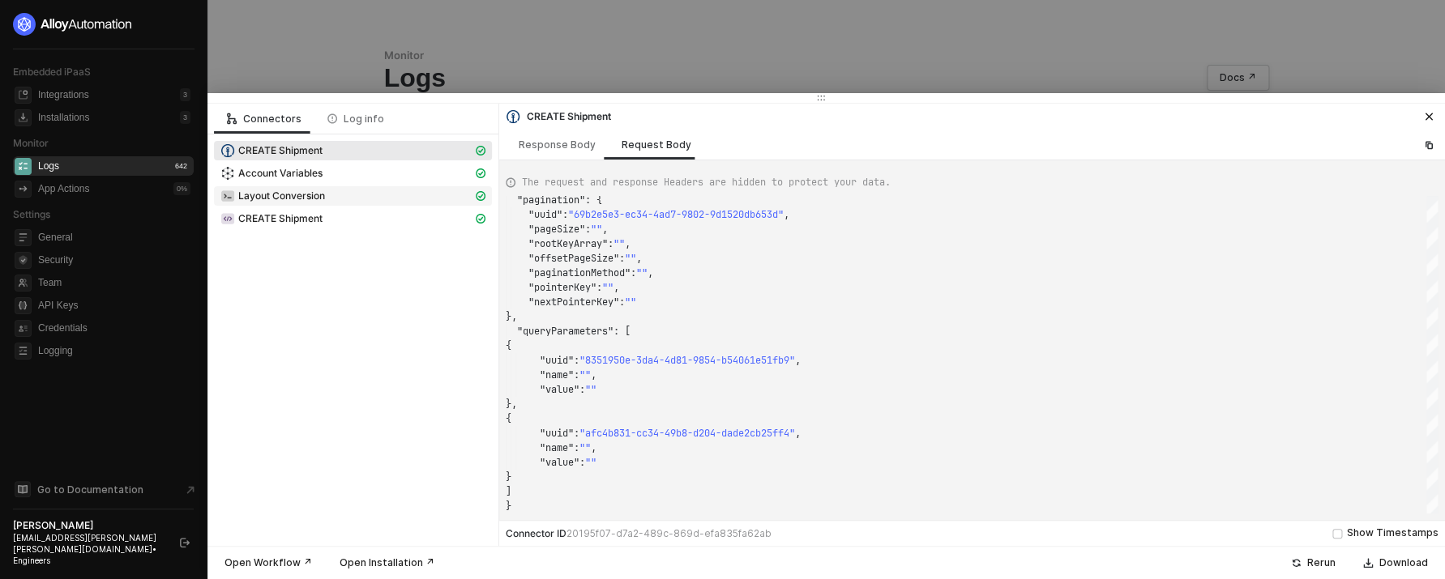
click at [335, 207] on div "Layout Conversion" at bounding box center [353, 197] width 278 height 23
click at [1435, 113] on button "button" at bounding box center [1428, 116] width 19 height 19
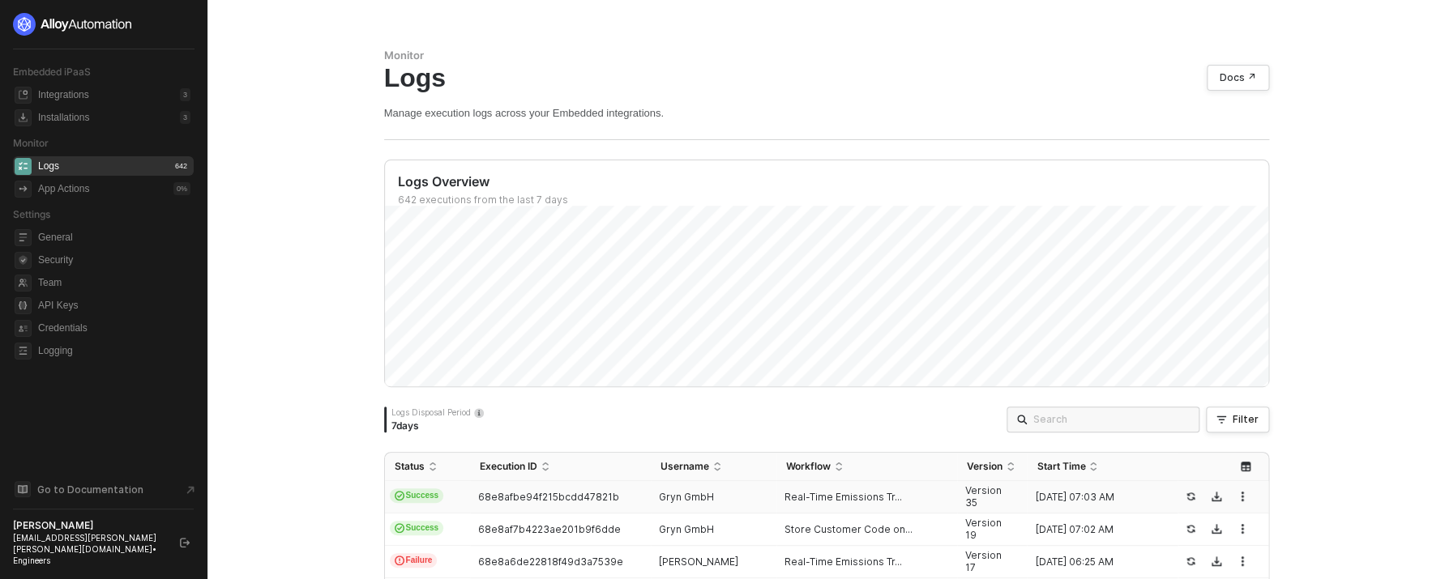
click at [261, 497] on div "Monitor Logs Docs ↗ Manage execution logs across your Embedded integrations. Lo…" at bounding box center [825, 289] width 1237 height 579
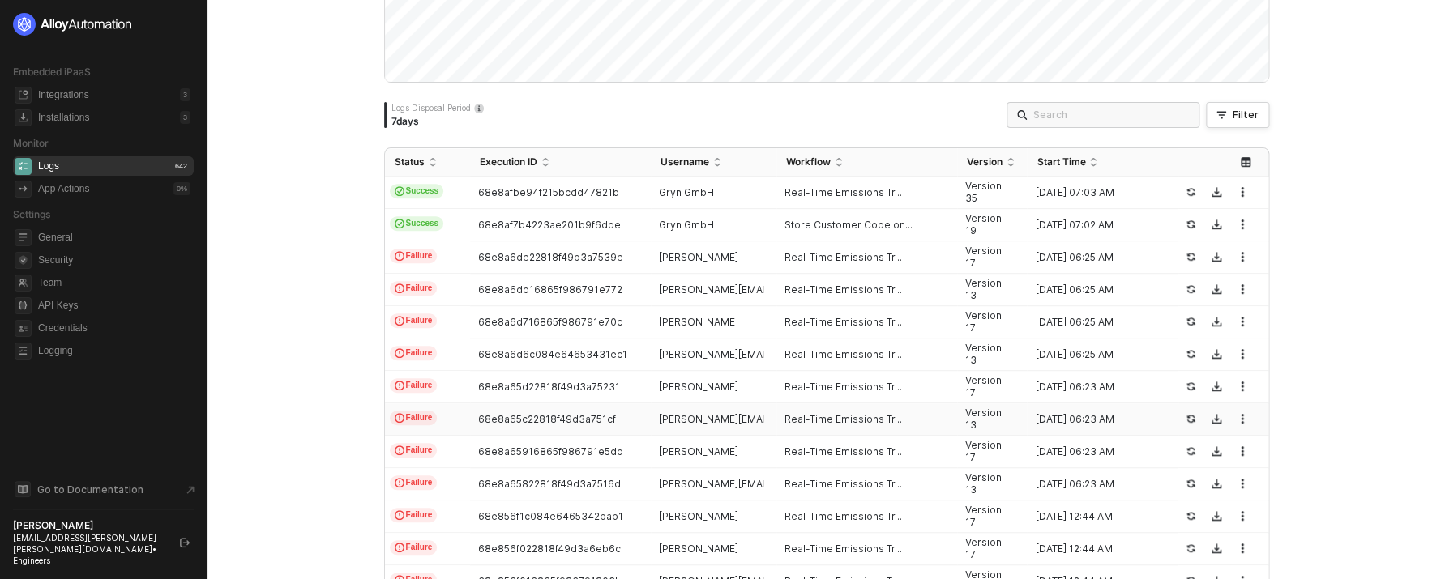
scroll to position [317, 0]
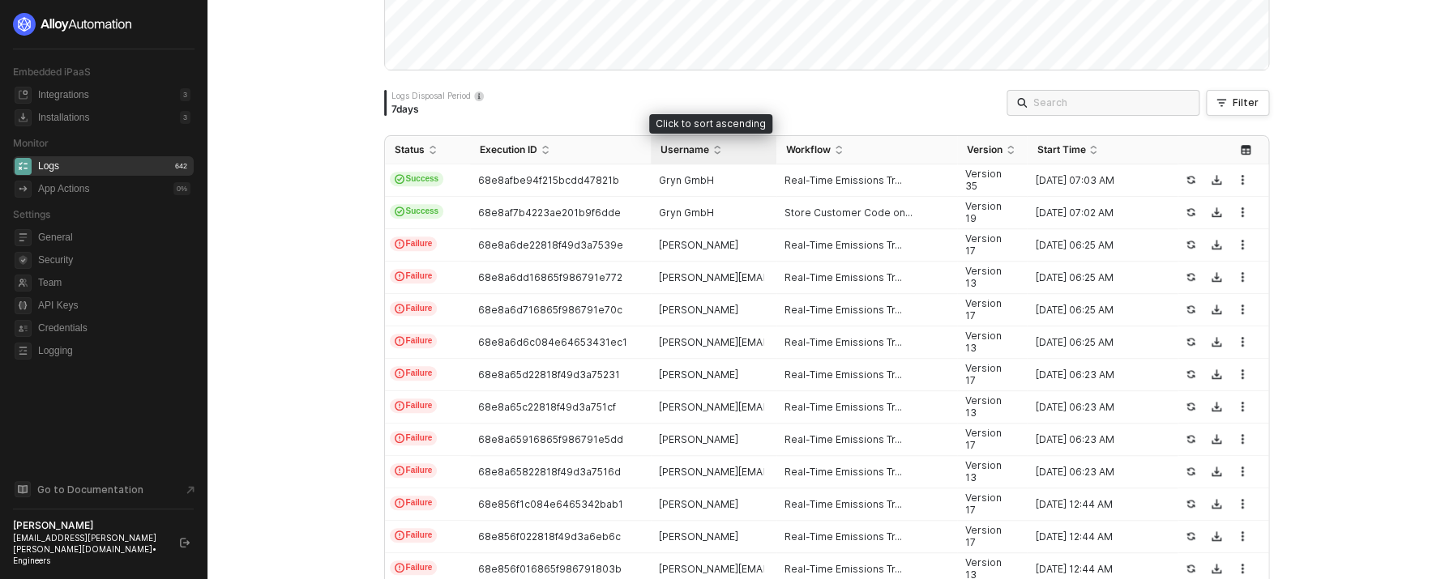
click at [692, 152] on span "Username" at bounding box center [684, 149] width 49 height 13
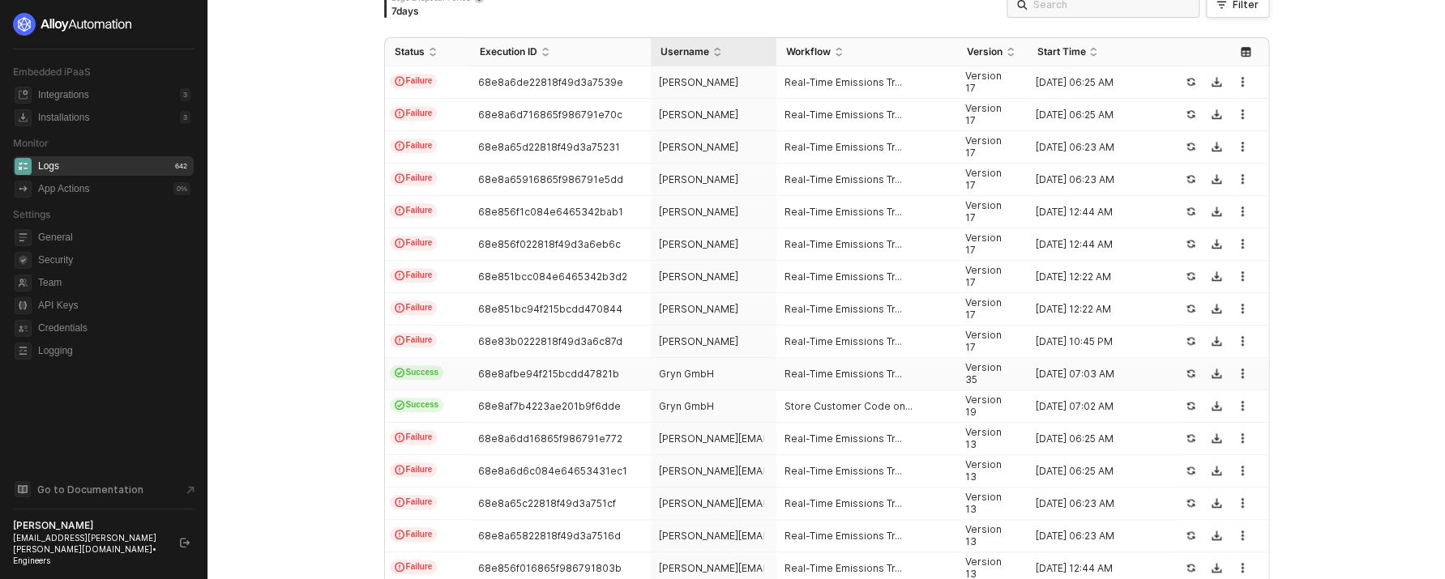
scroll to position [386, 0]
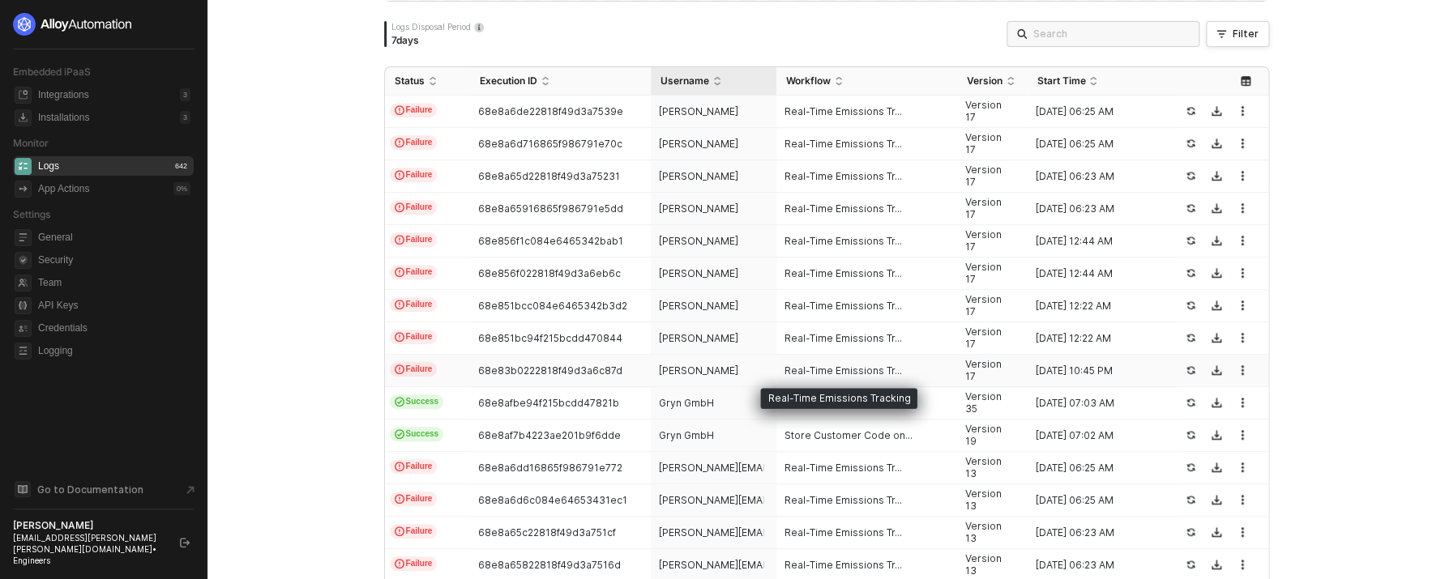
click at [818, 375] on span "Real-Time Emissions Tr..." at bounding box center [842, 371] width 117 height 13
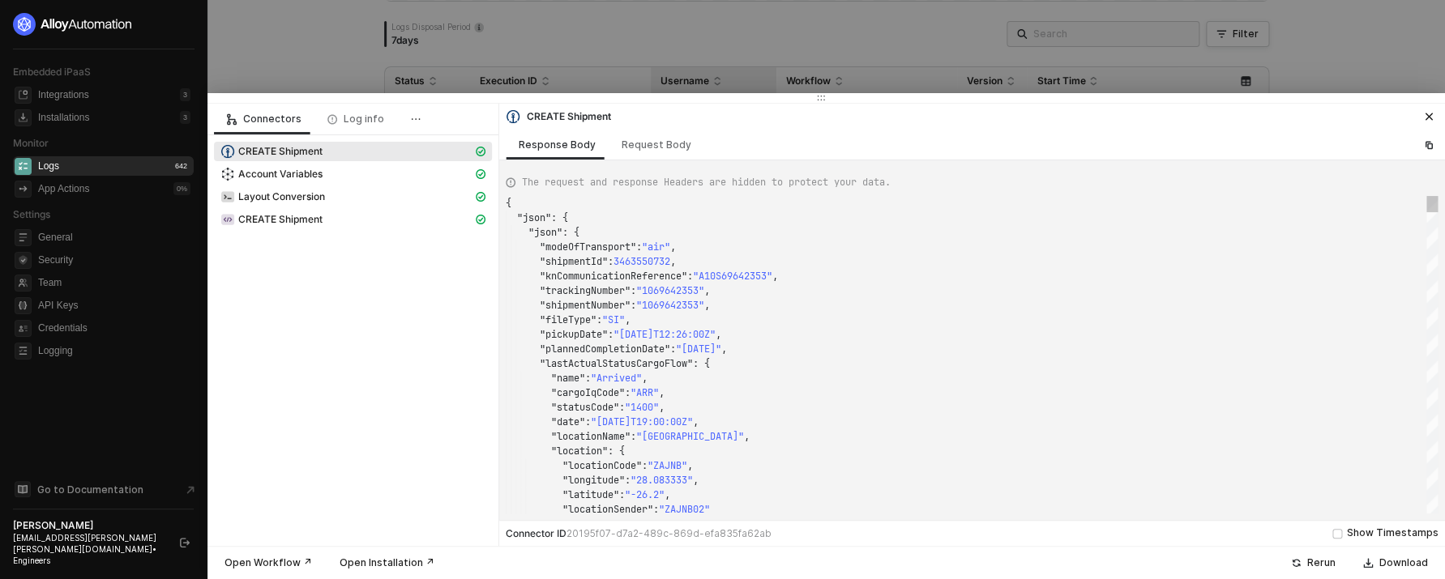
scroll to position [146, 0]
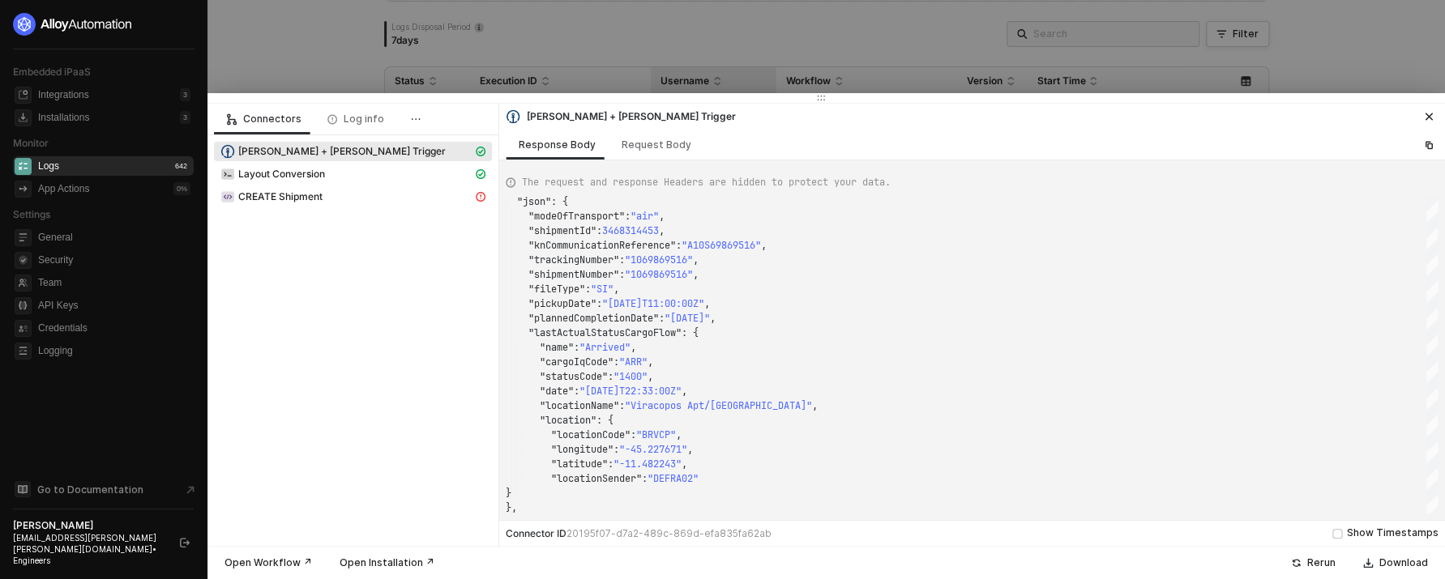
click at [714, 58] on div at bounding box center [722, 289] width 1445 height 579
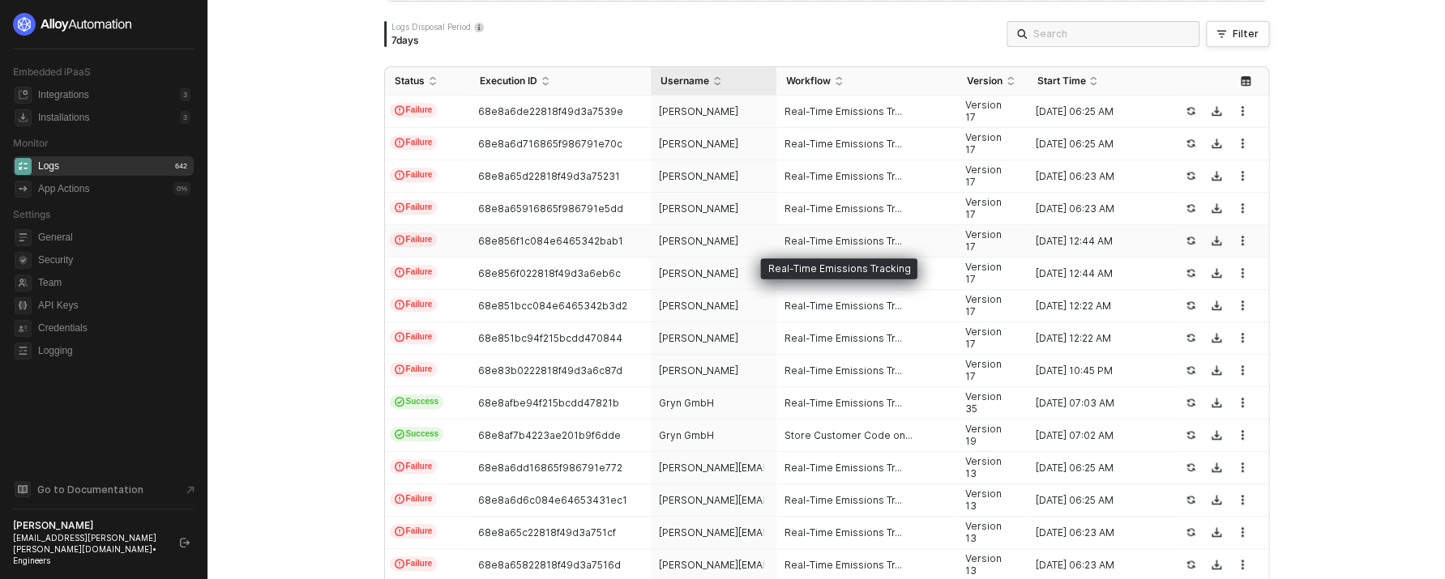
click at [857, 240] on span "Real-Time Emissions Tr..." at bounding box center [842, 241] width 117 height 13
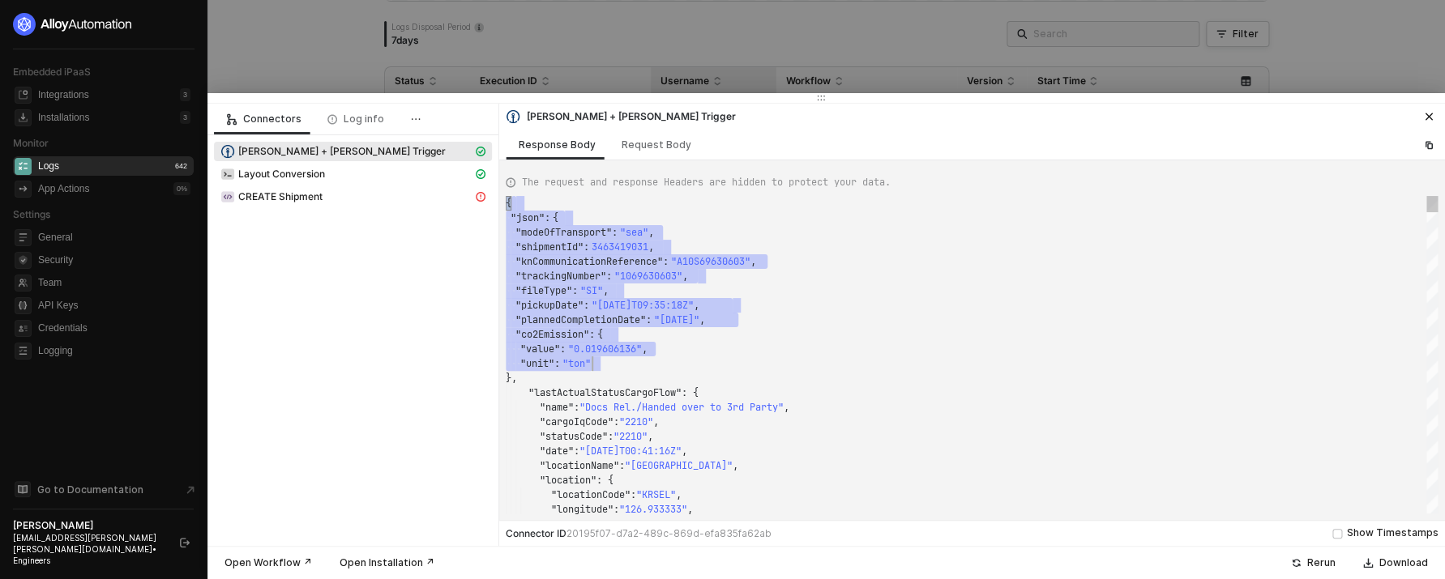
scroll to position [0, 152]
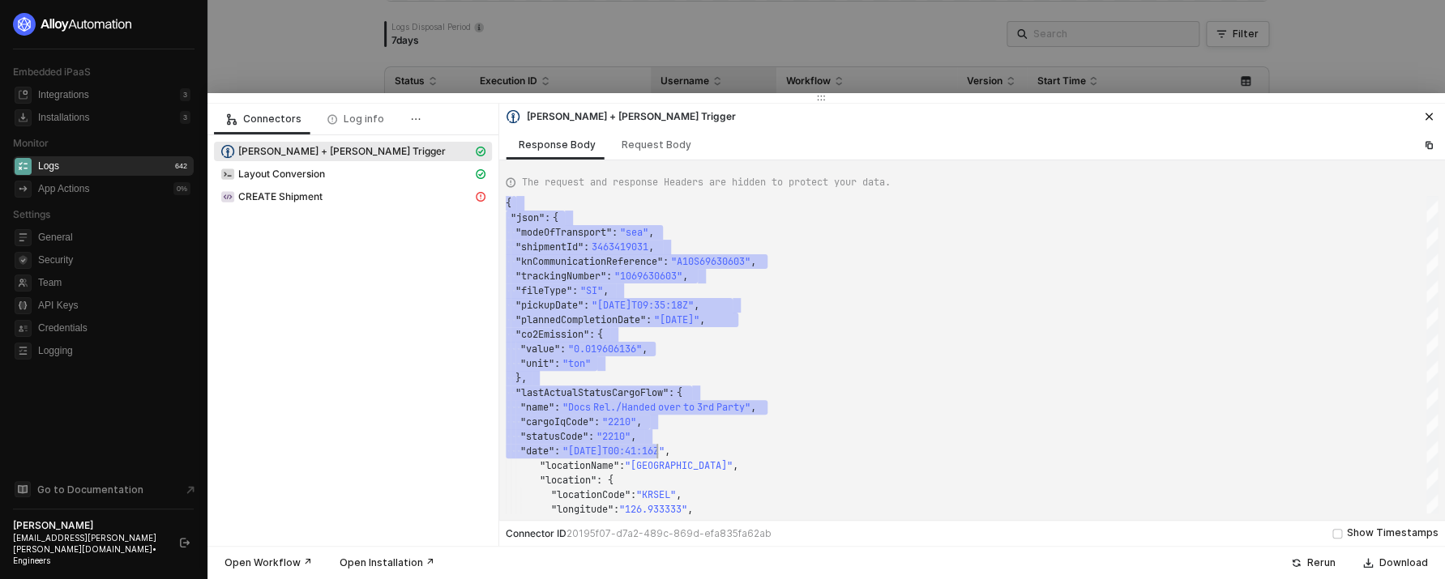
click at [795, 50] on div at bounding box center [722, 289] width 1445 height 579
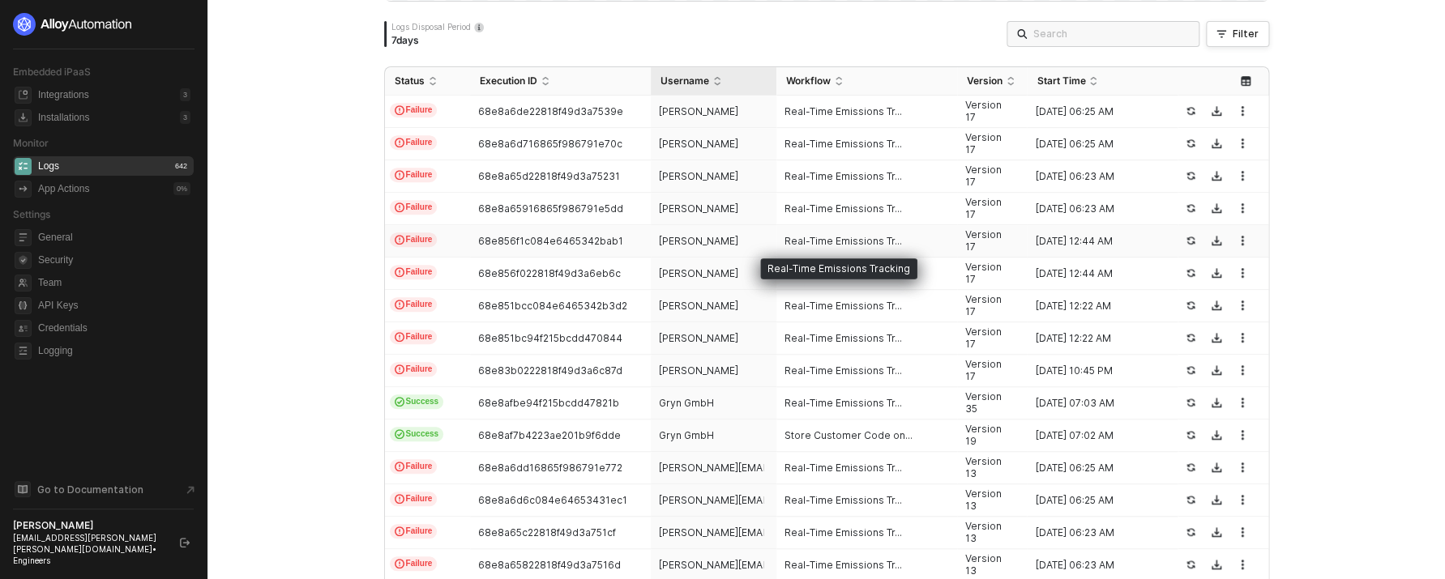
click at [827, 246] on span "Real-Time Emissions Tr..." at bounding box center [842, 241] width 117 height 13
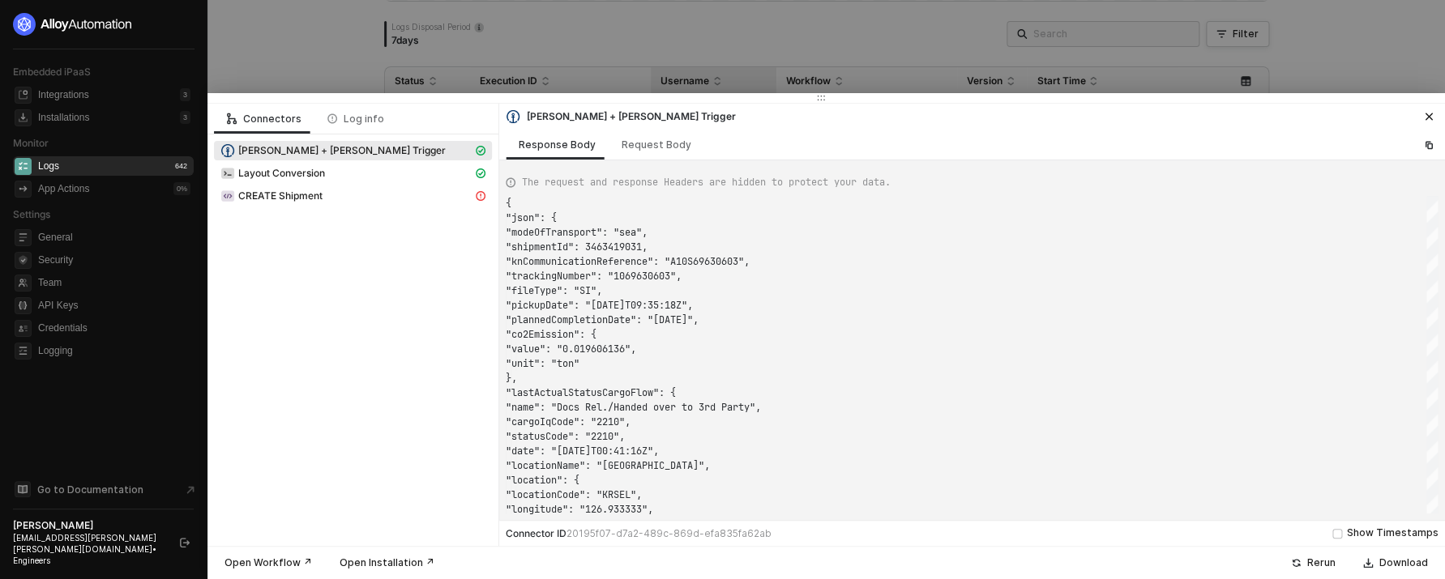
scroll to position [146, 0]
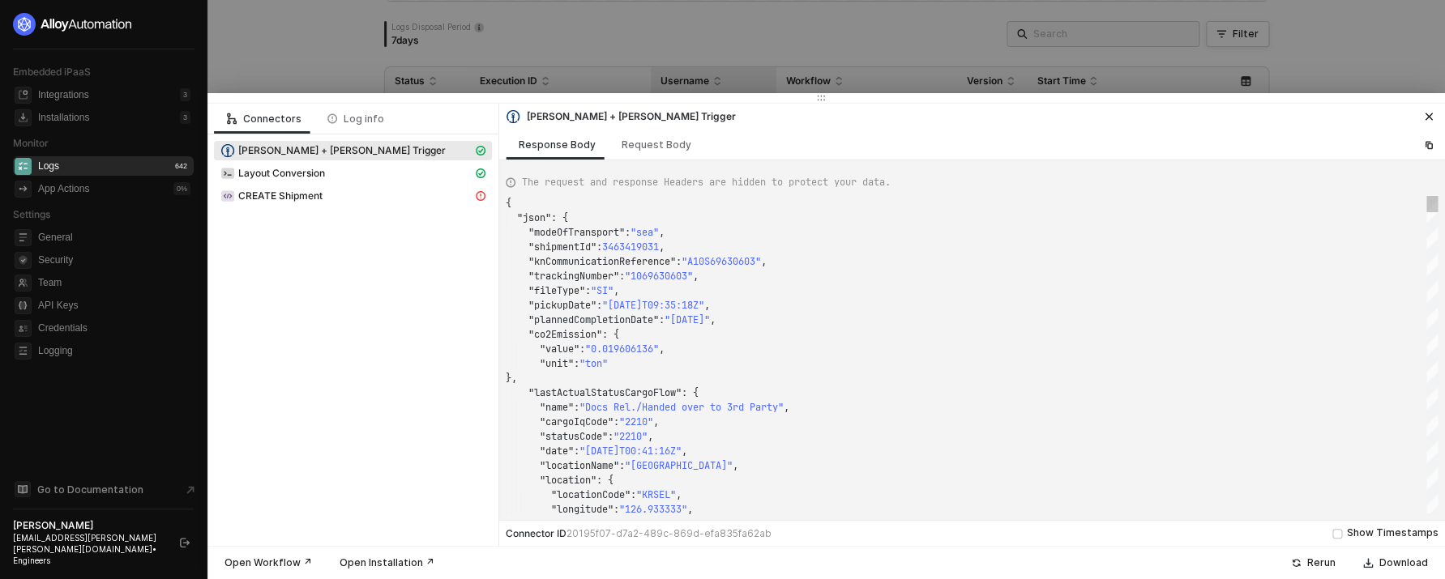
click at [658, 233] on span ""sea"" at bounding box center [644, 232] width 28 height 13
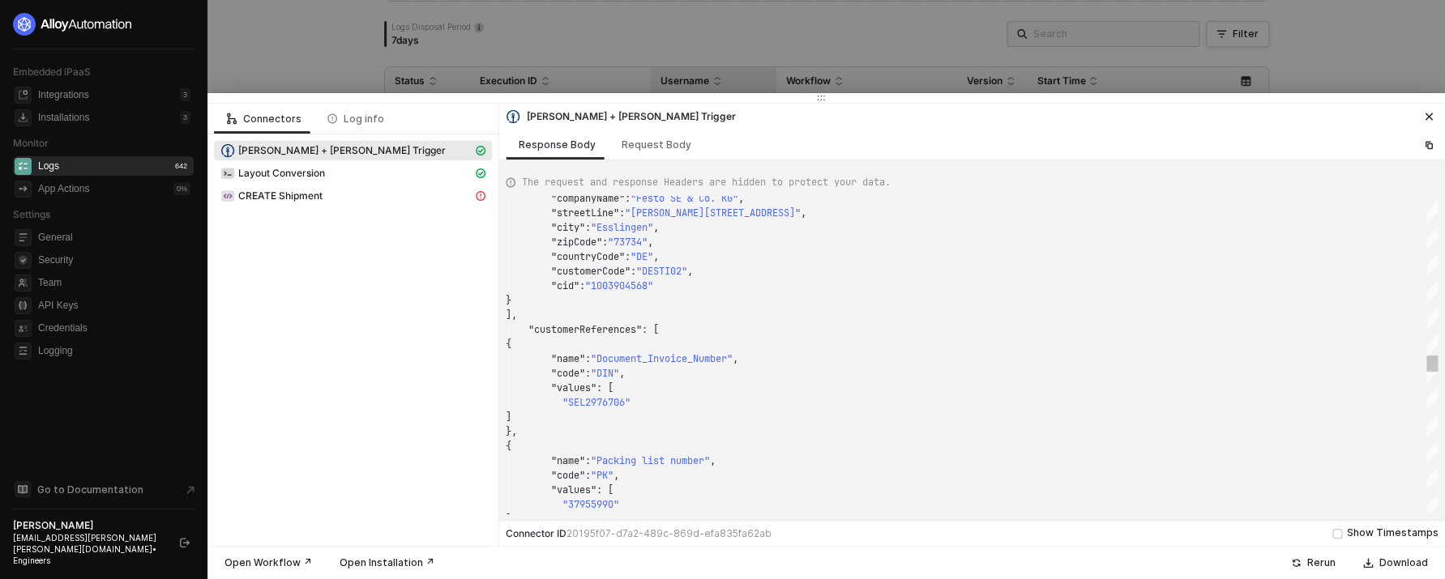
scroll to position [88, 111]
click at [708, 386] on div ""values" : [" at bounding box center [972, 388] width 932 height 15
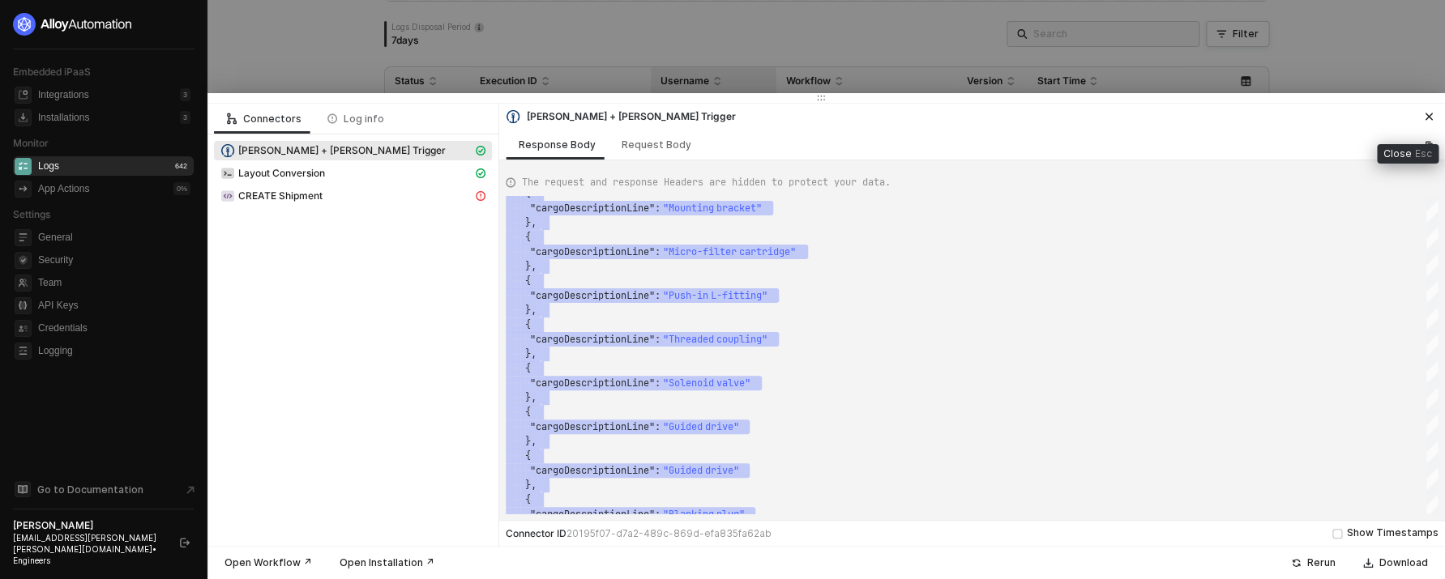
click at [1433, 122] on button "button" at bounding box center [1428, 116] width 19 height 19
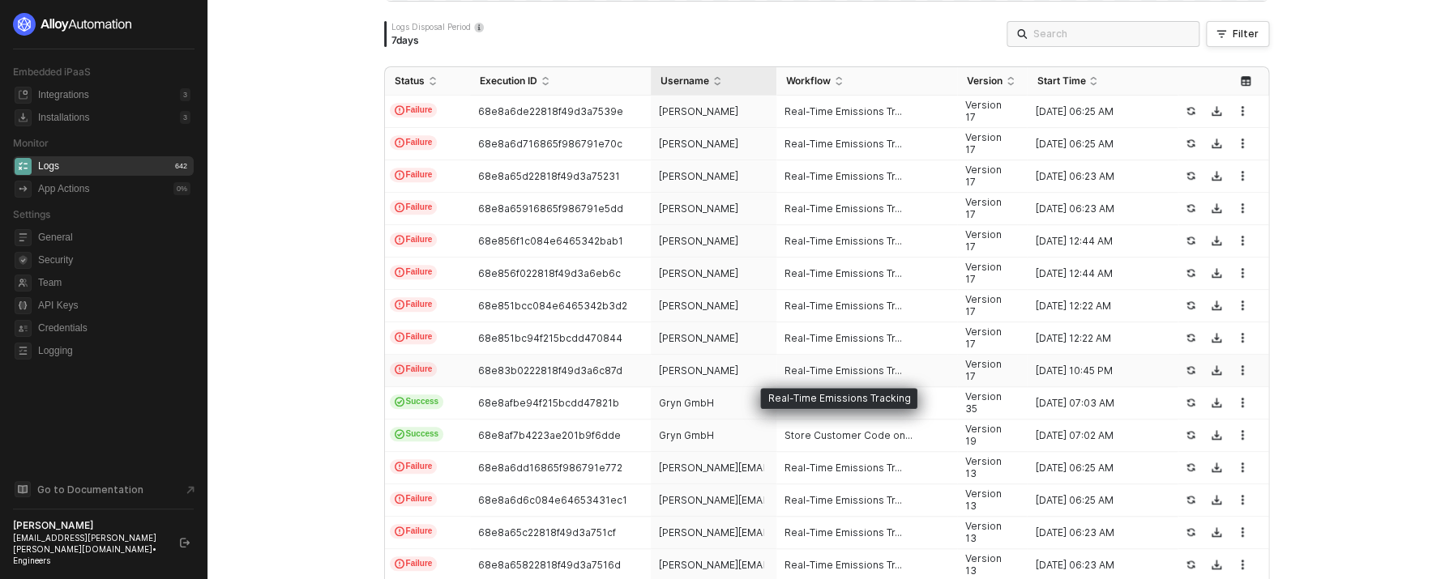
click at [851, 372] on span "Real-Time Emissions Tr..." at bounding box center [842, 371] width 117 height 13
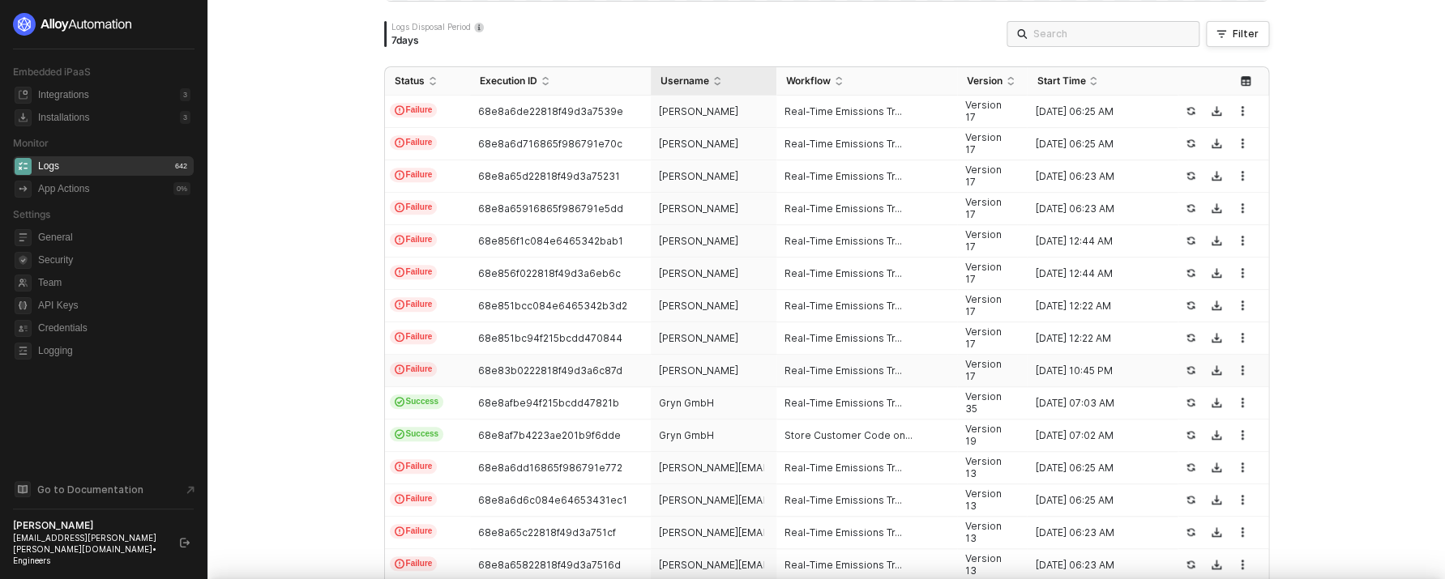
scroll to position [146, 0]
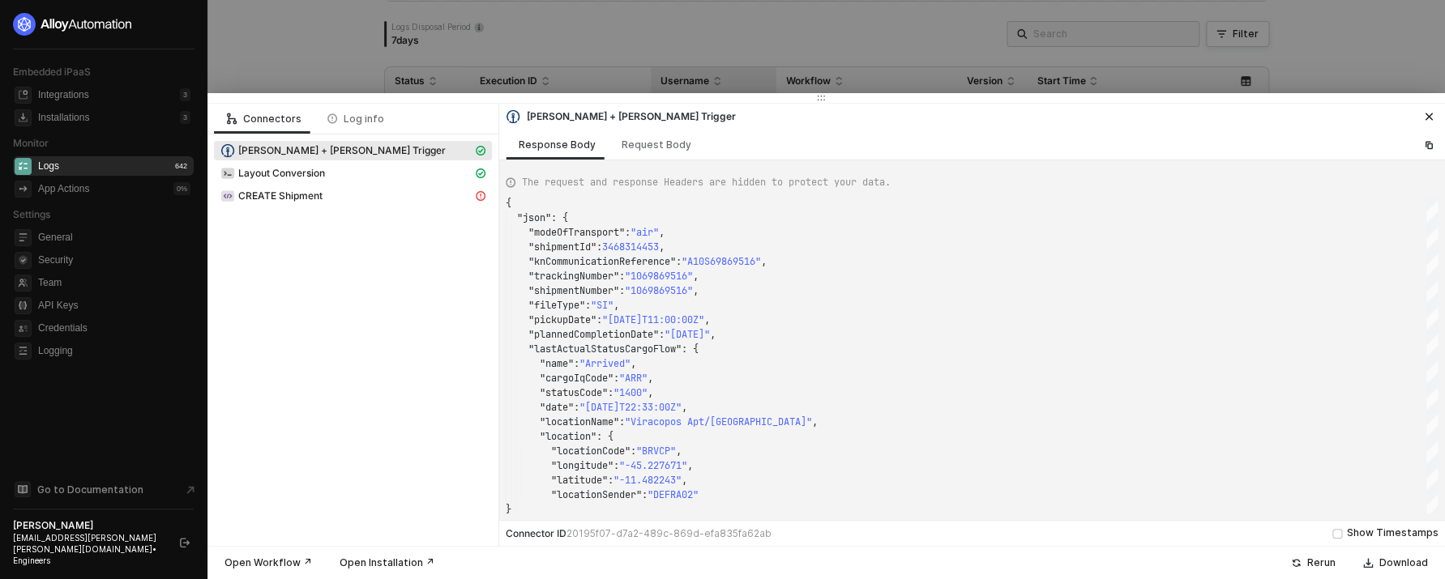
click at [859, 41] on div at bounding box center [722, 289] width 1445 height 579
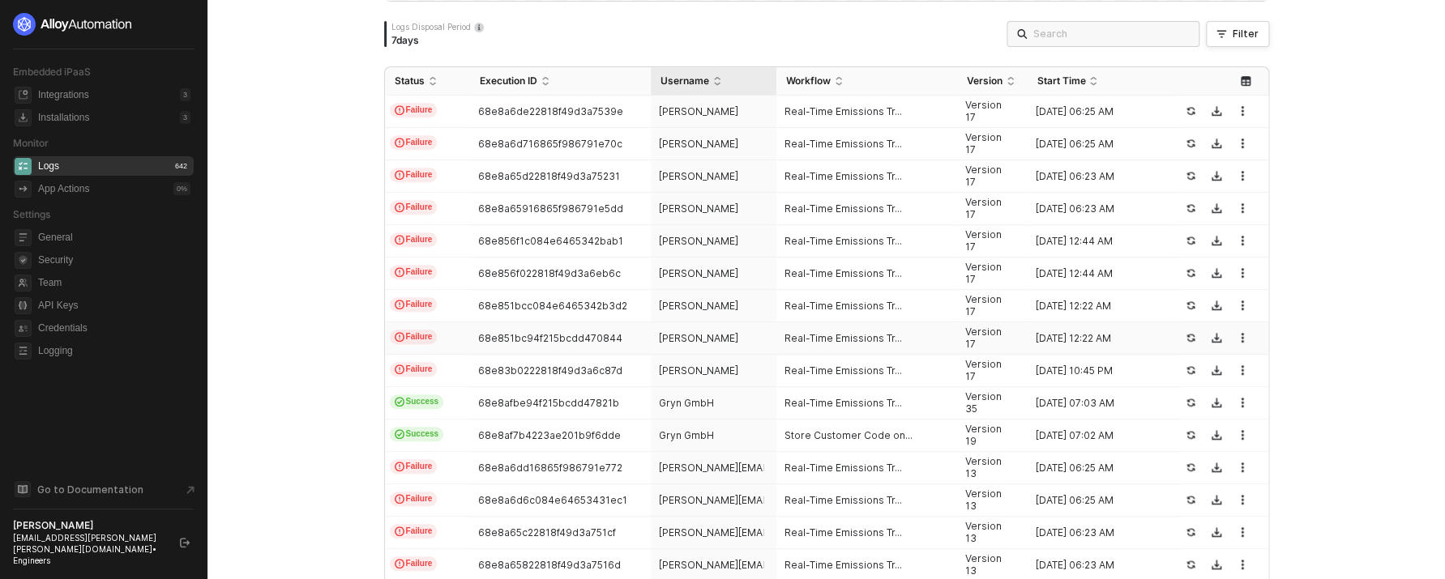
click at [874, 336] on span "Real-Time Emissions Tr..." at bounding box center [842, 338] width 117 height 13
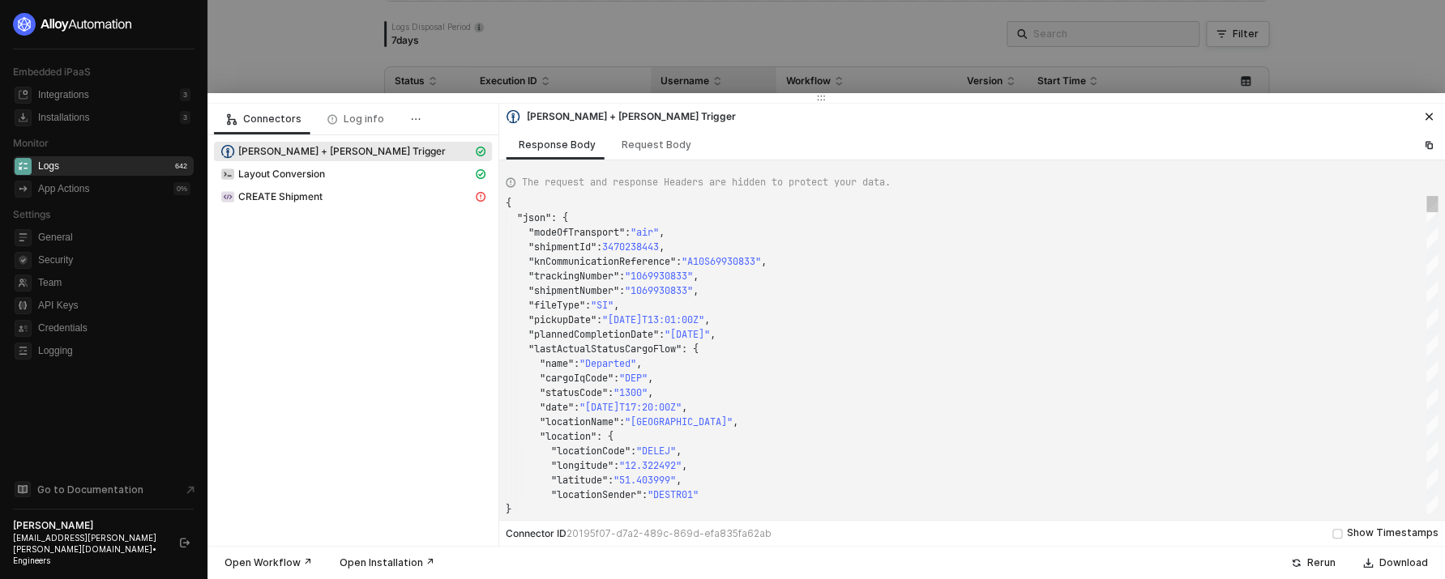
click at [836, 74] on div at bounding box center [722, 289] width 1445 height 579
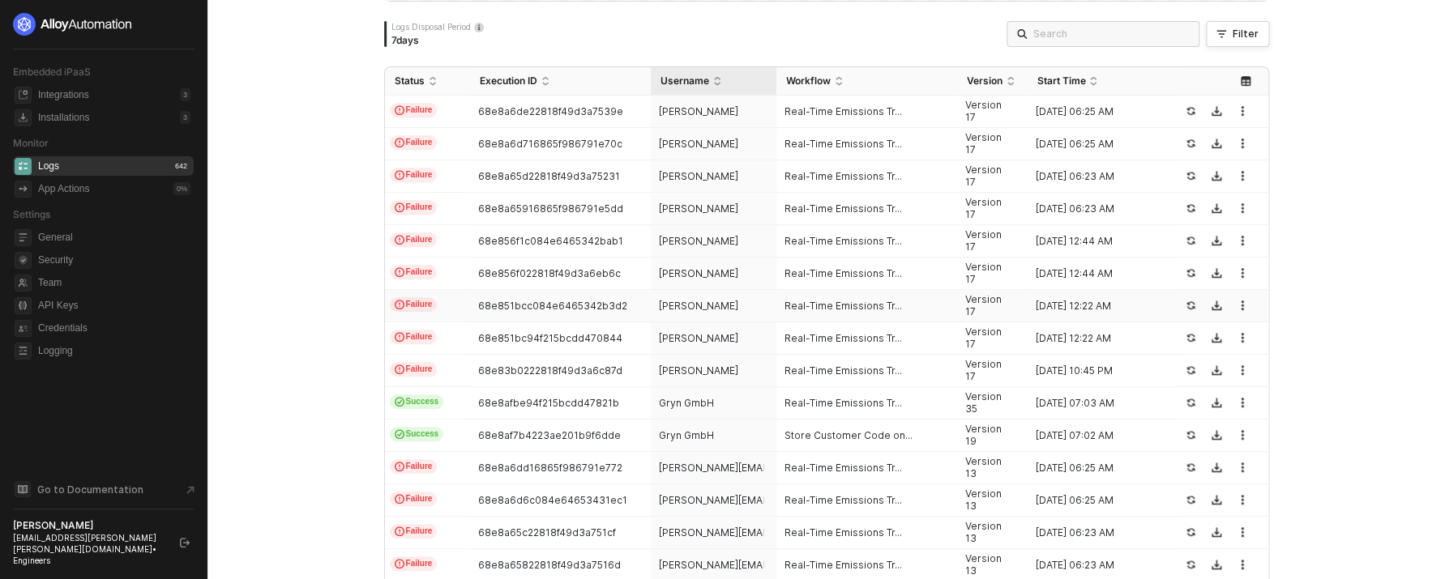
click at [861, 315] on td "Real-Time Emissions Tr..." at bounding box center [866, 306] width 181 height 32
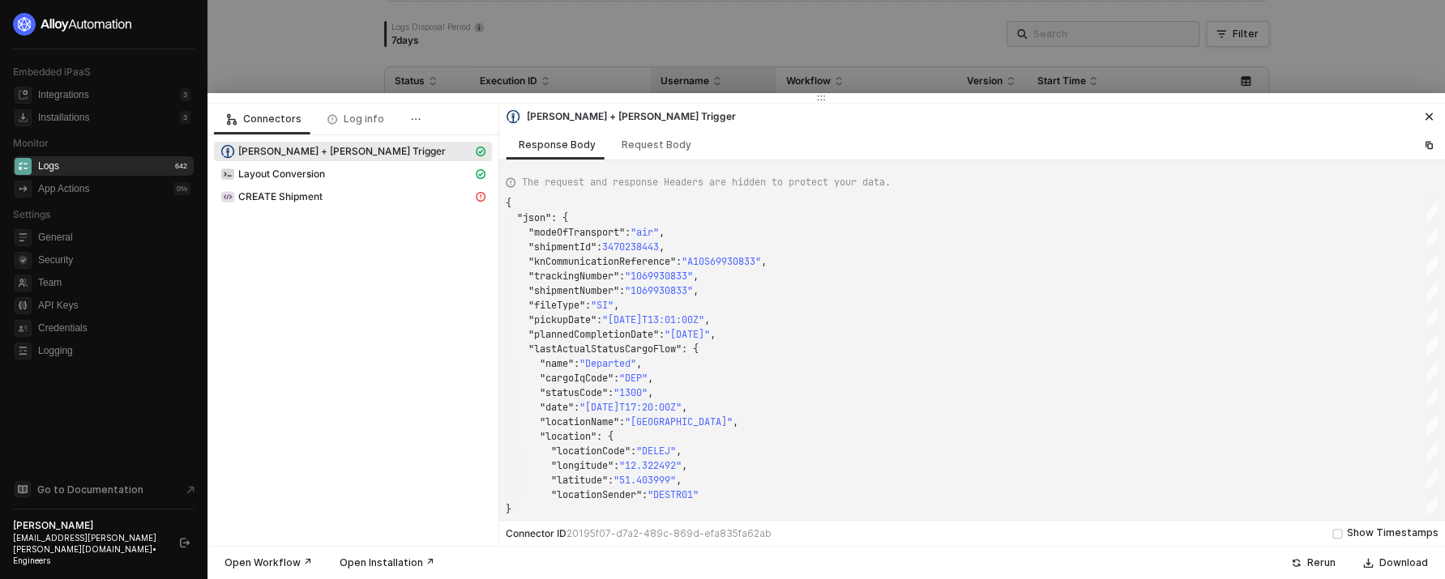
click at [837, 88] on div at bounding box center [722, 289] width 1445 height 579
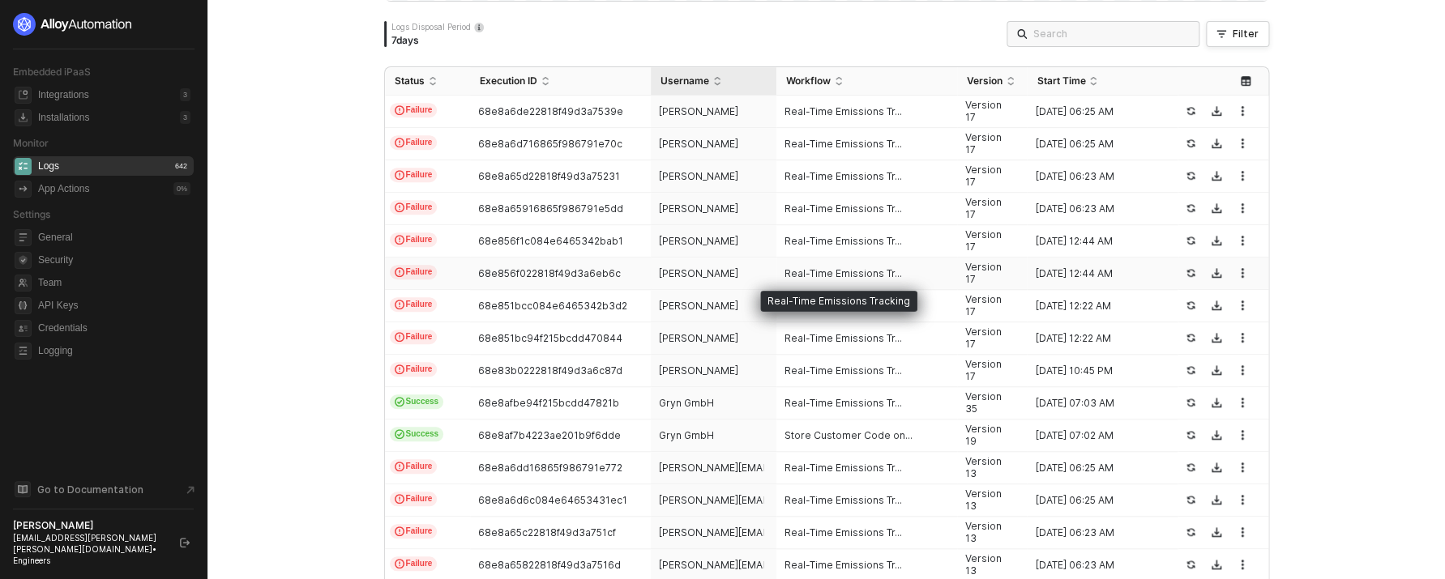
click at [870, 269] on span "Real-Time Emissions Tr..." at bounding box center [842, 273] width 117 height 13
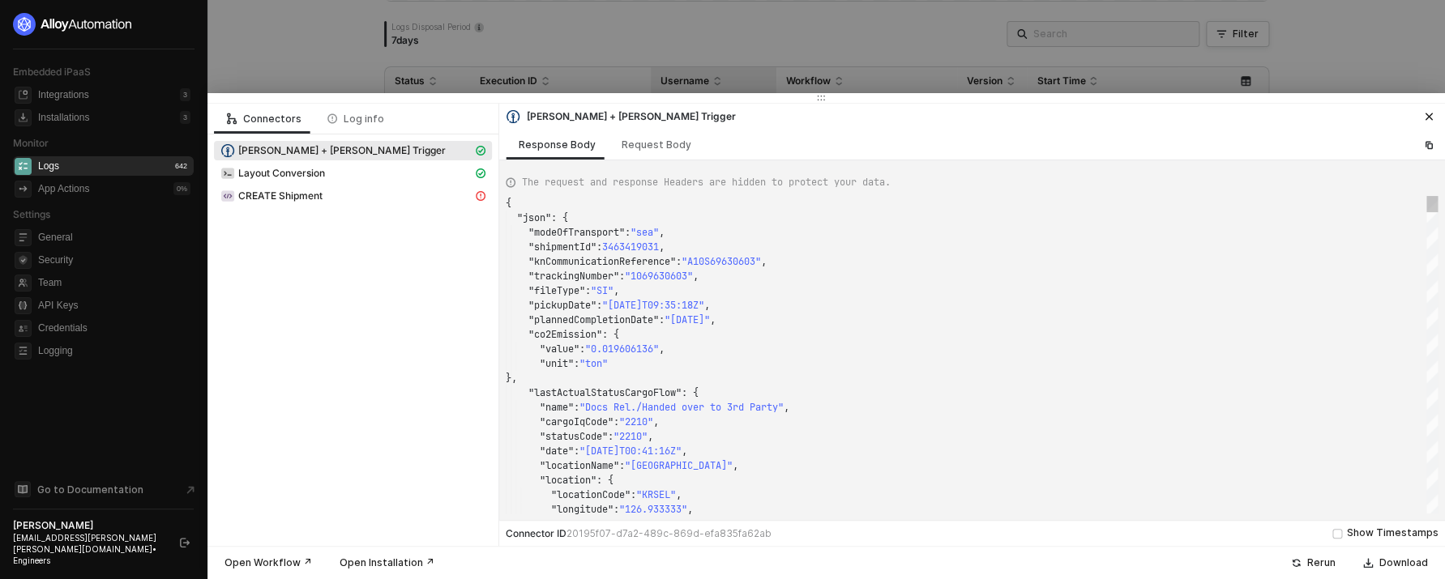
click at [876, 75] on div at bounding box center [722, 289] width 1445 height 579
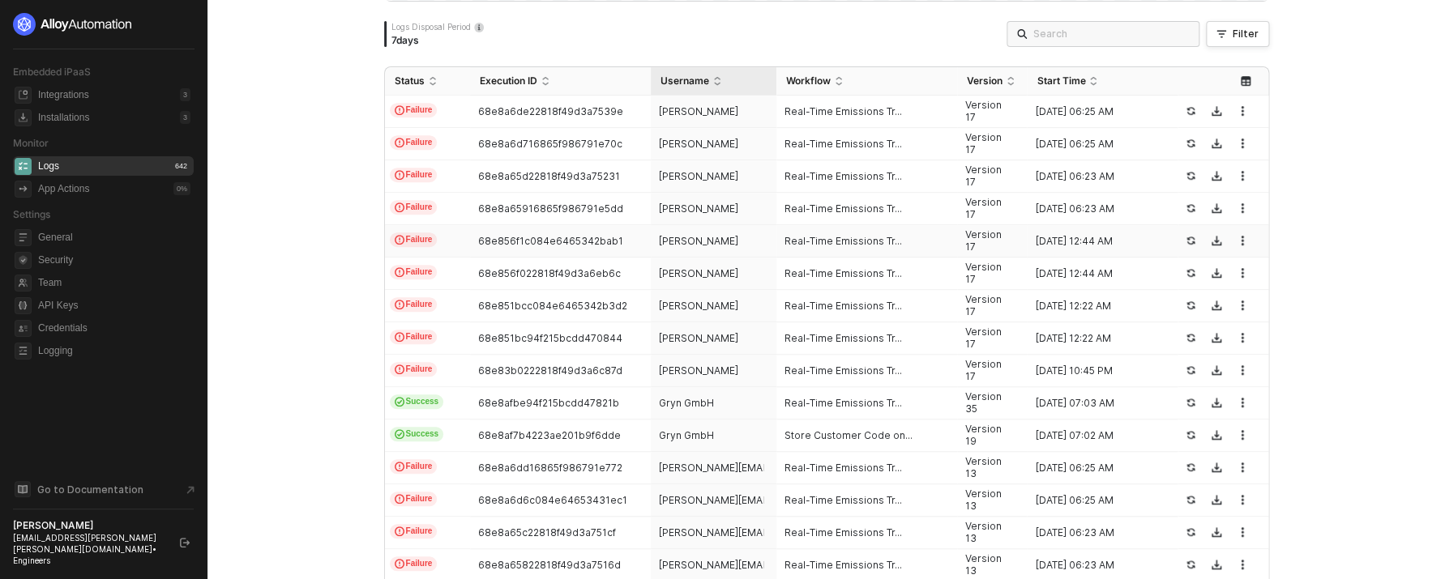
click at [866, 234] on td "Real-Time Emissions Tr..." at bounding box center [866, 241] width 181 height 32
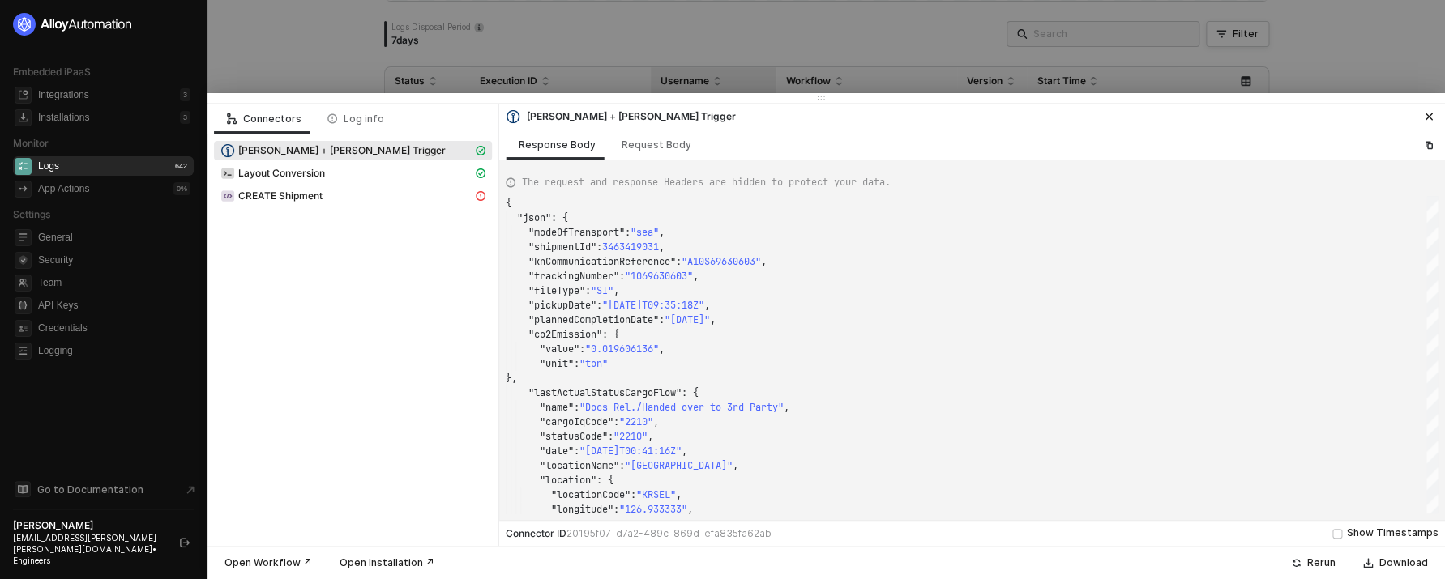
click at [895, 81] on div at bounding box center [722, 289] width 1445 height 579
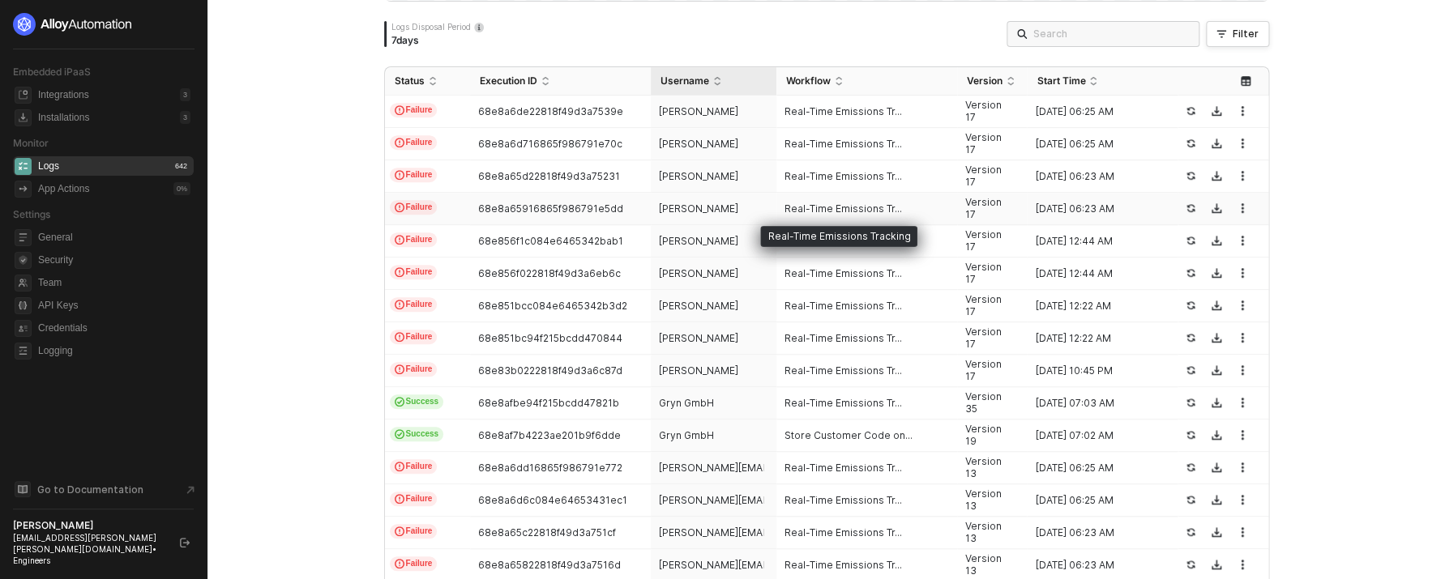
click at [881, 206] on span "Real-Time Emissions Tr..." at bounding box center [842, 209] width 117 height 13
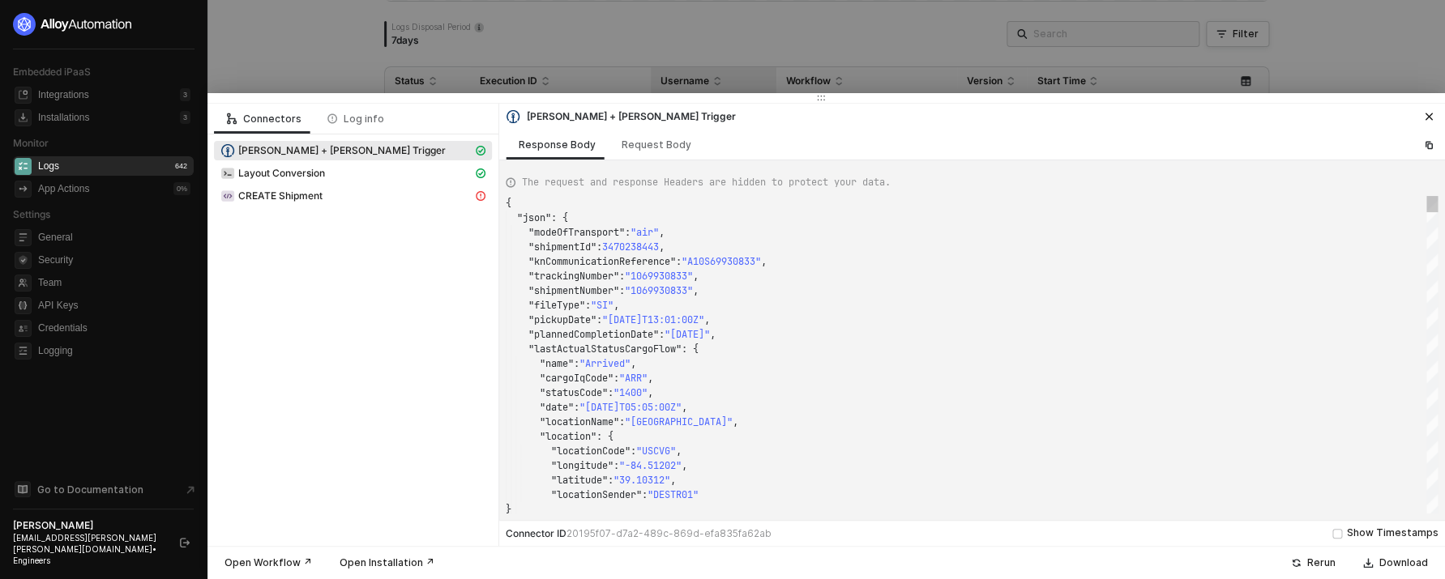
click at [897, 85] on div at bounding box center [722, 289] width 1445 height 579
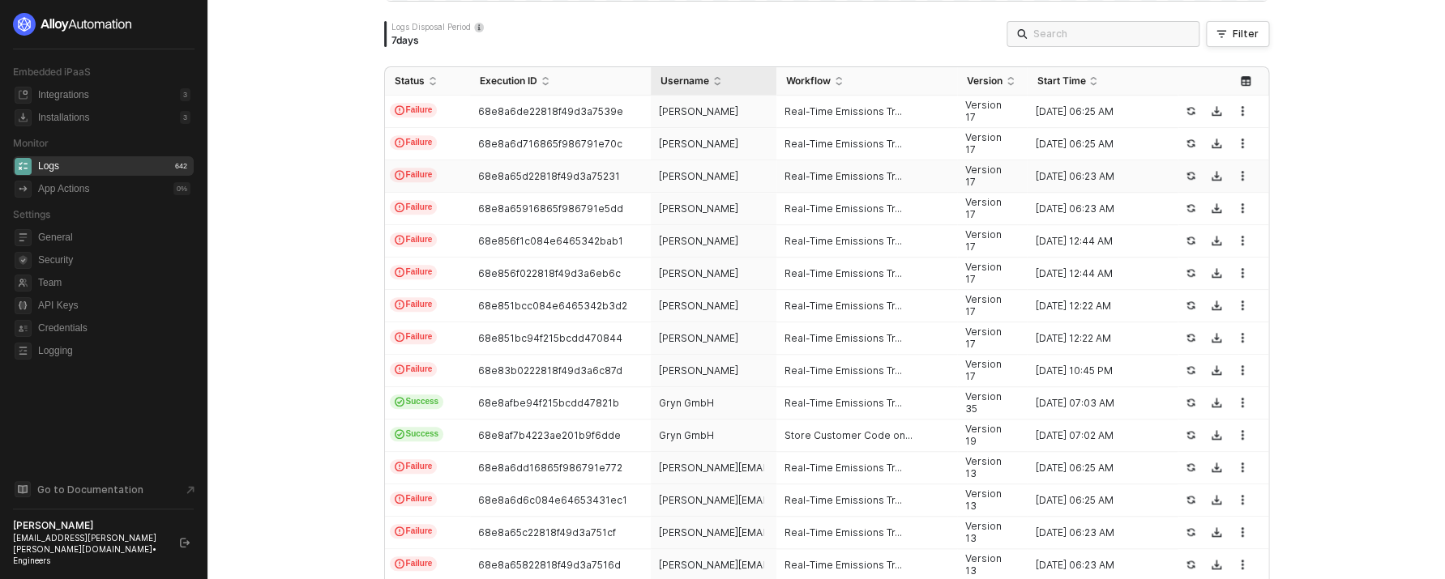
click at [876, 189] on td "Real-Time Emissions Tr..." at bounding box center [866, 176] width 181 height 32
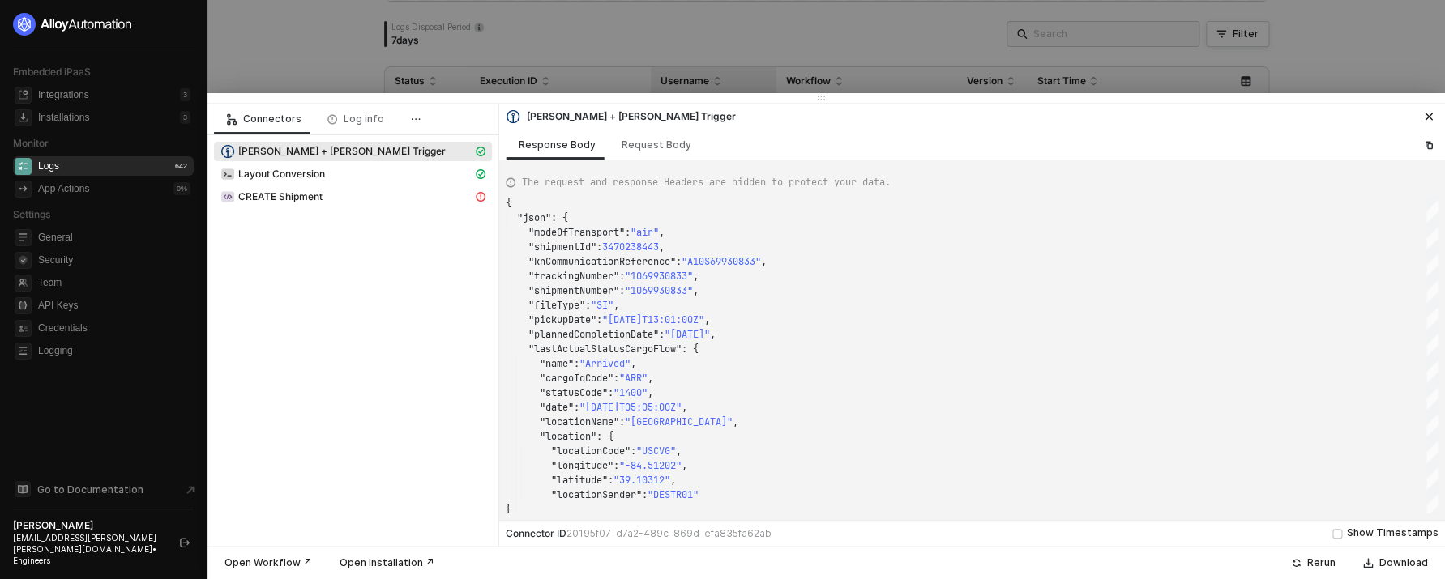
click at [872, 84] on div at bounding box center [722, 289] width 1445 height 579
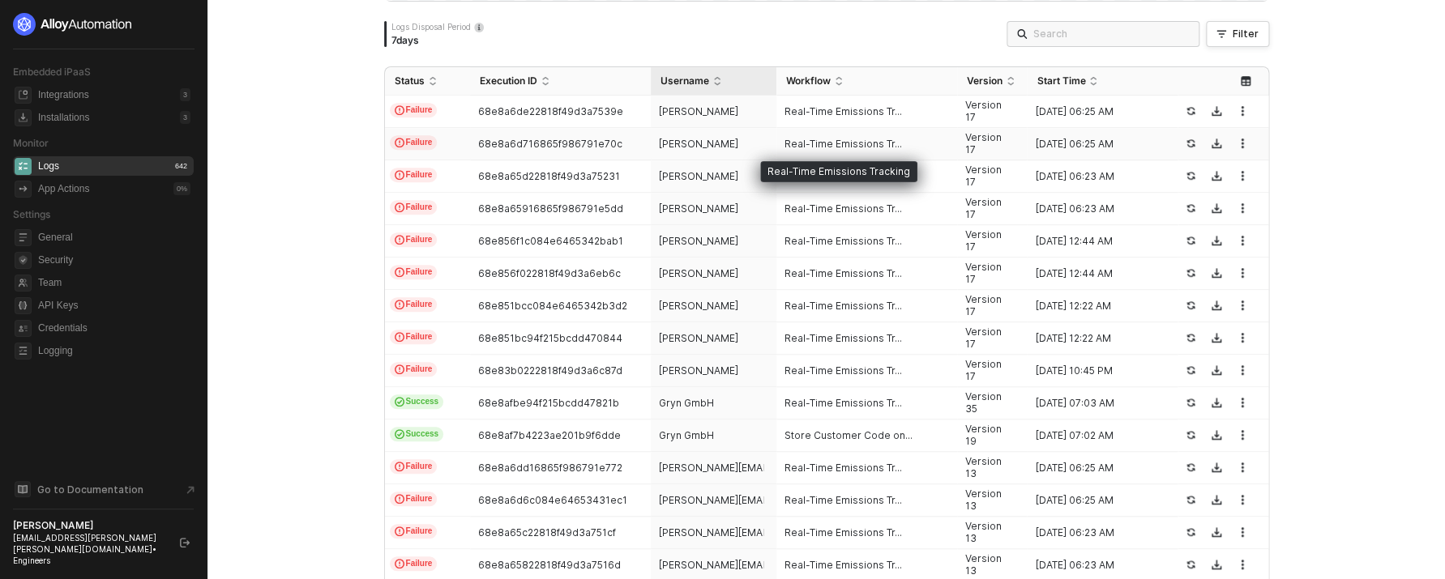
click at [859, 143] on span "Real-Time Emissions Tr..." at bounding box center [842, 144] width 117 height 13
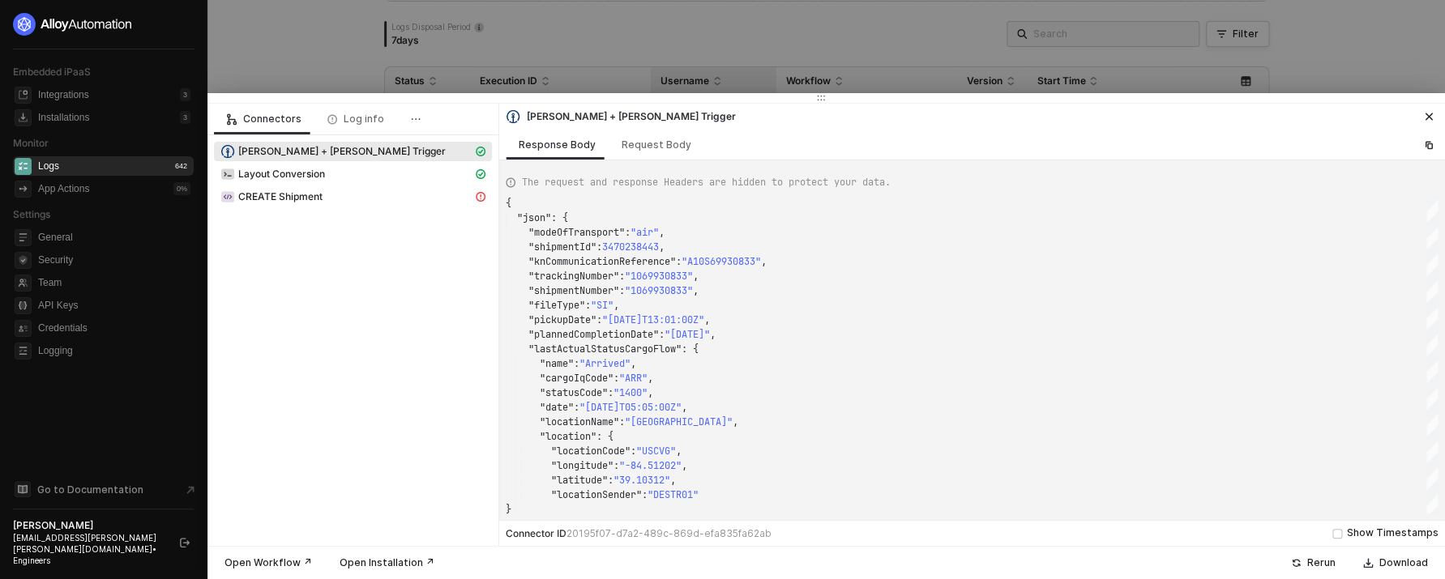
click at [854, 62] on div at bounding box center [722, 289] width 1445 height 579
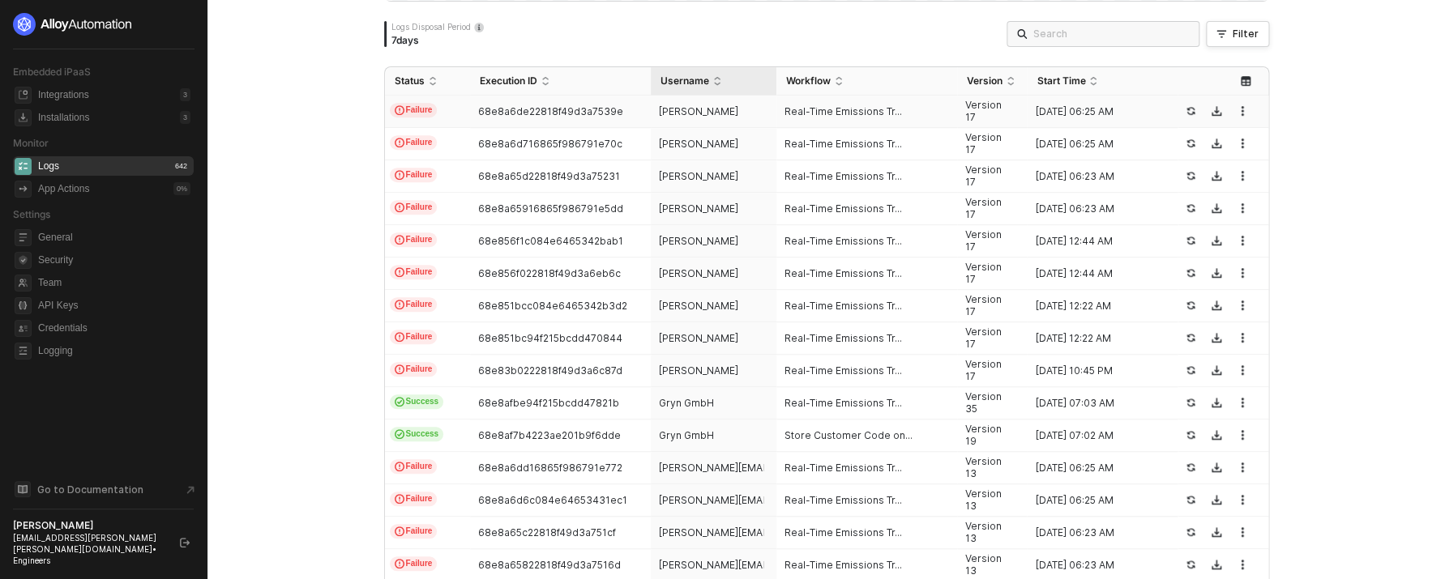
click at [863, 118] on td "Real-Time Emissions Tr..." at bounding box center [866, 112] width 181 height 32
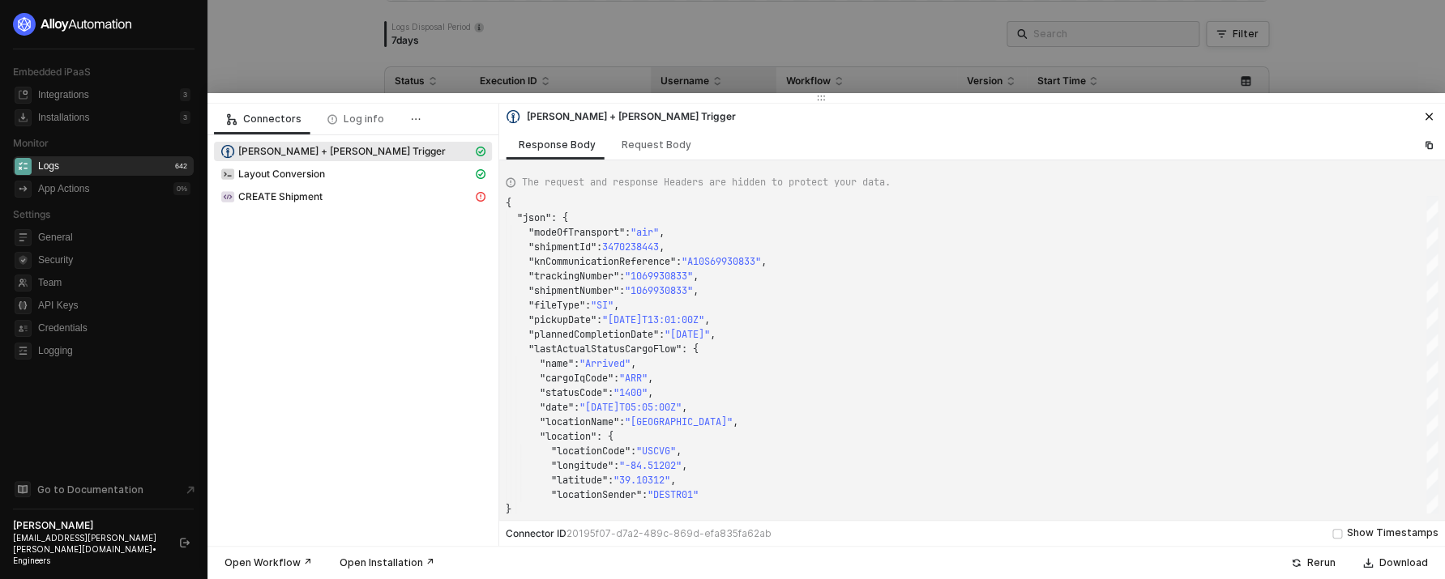
click at [865, 71] on div at bounding box center [722, 289] width 1445 height 579
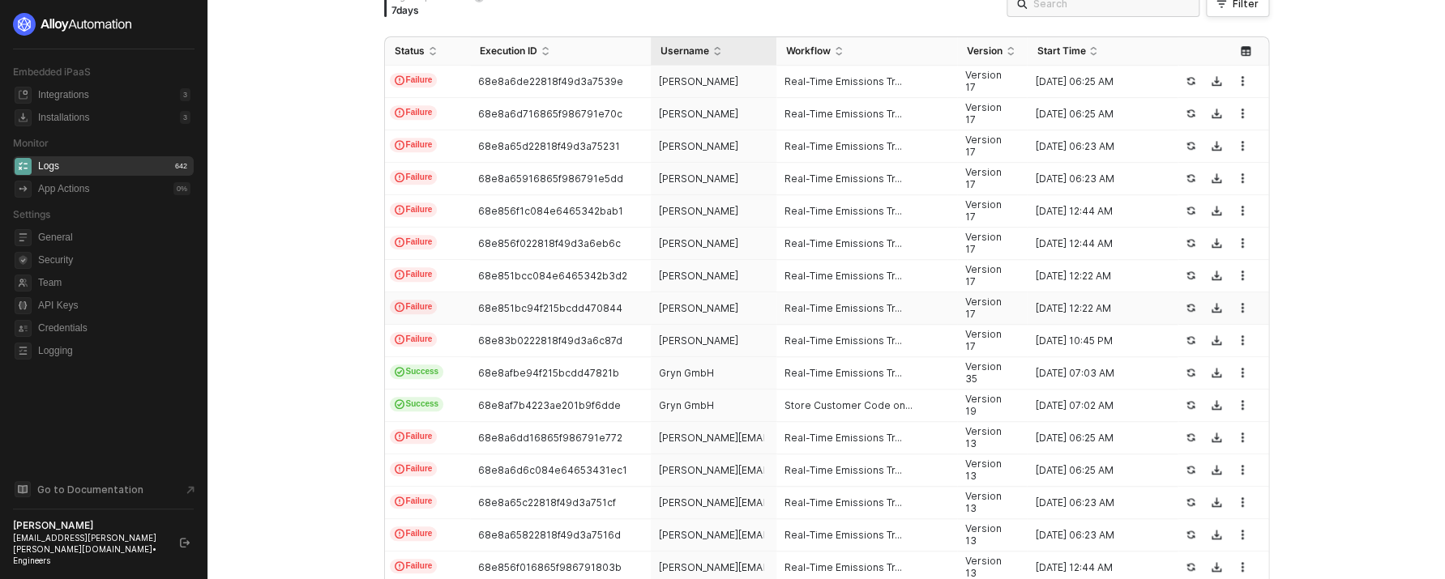
scroll to position [537, 0]
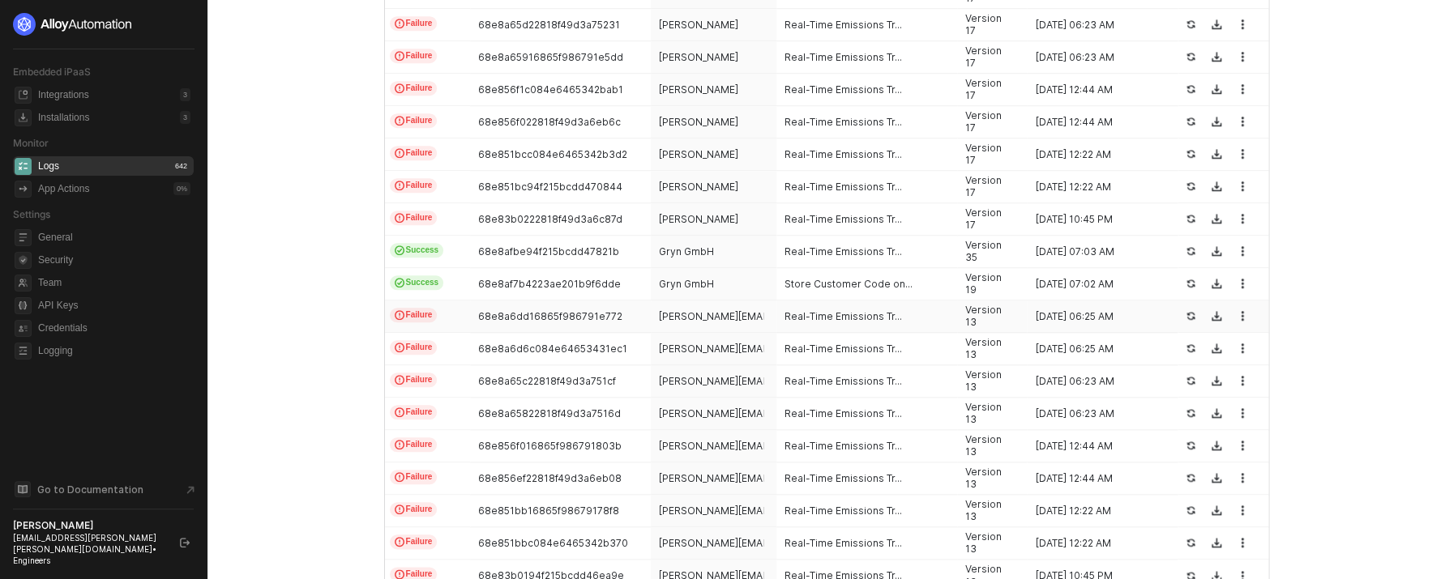
click at [812, 327] on td "Real-Time Emissions Tr..." at bounding box center [866, 317] width 181 height 32
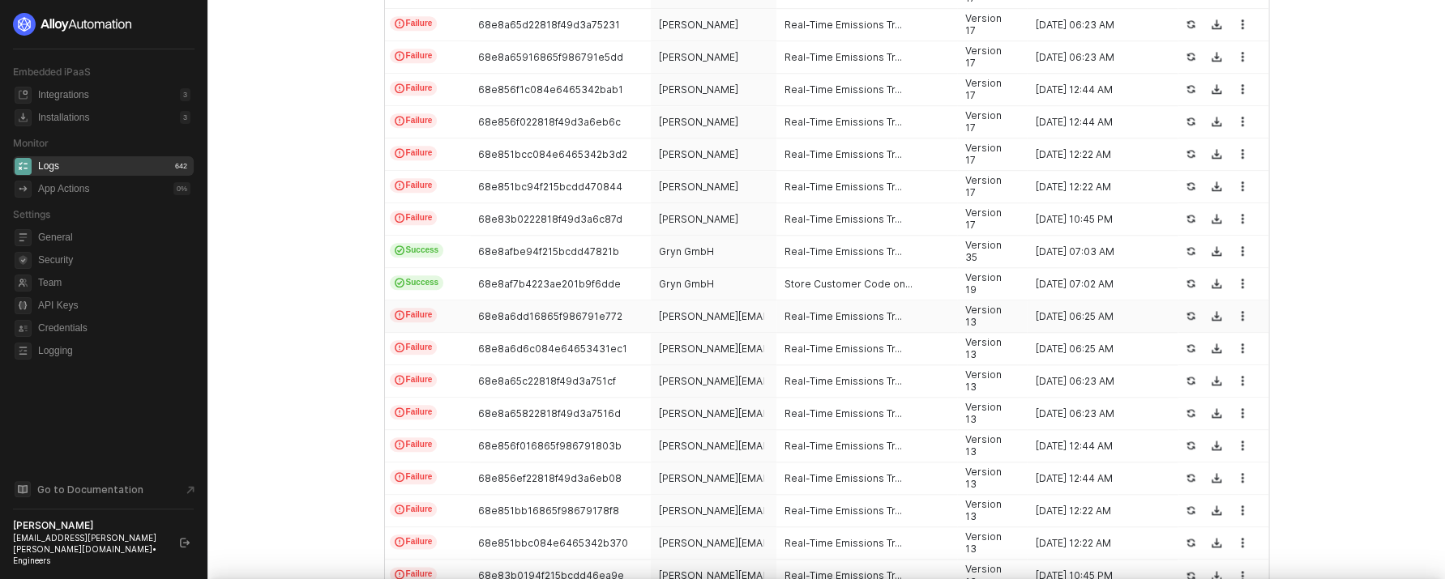
scroll to position [146, 0]
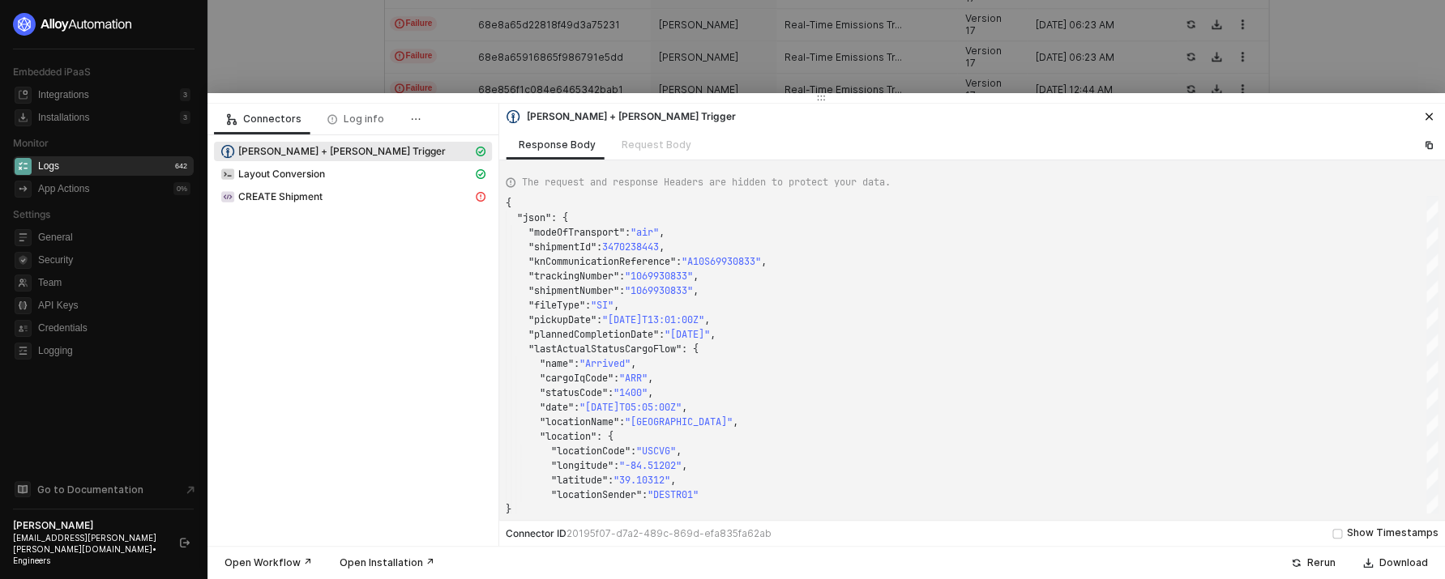
click at [840, 48] on div at bounding box center [722, 289] width 1445 height 579
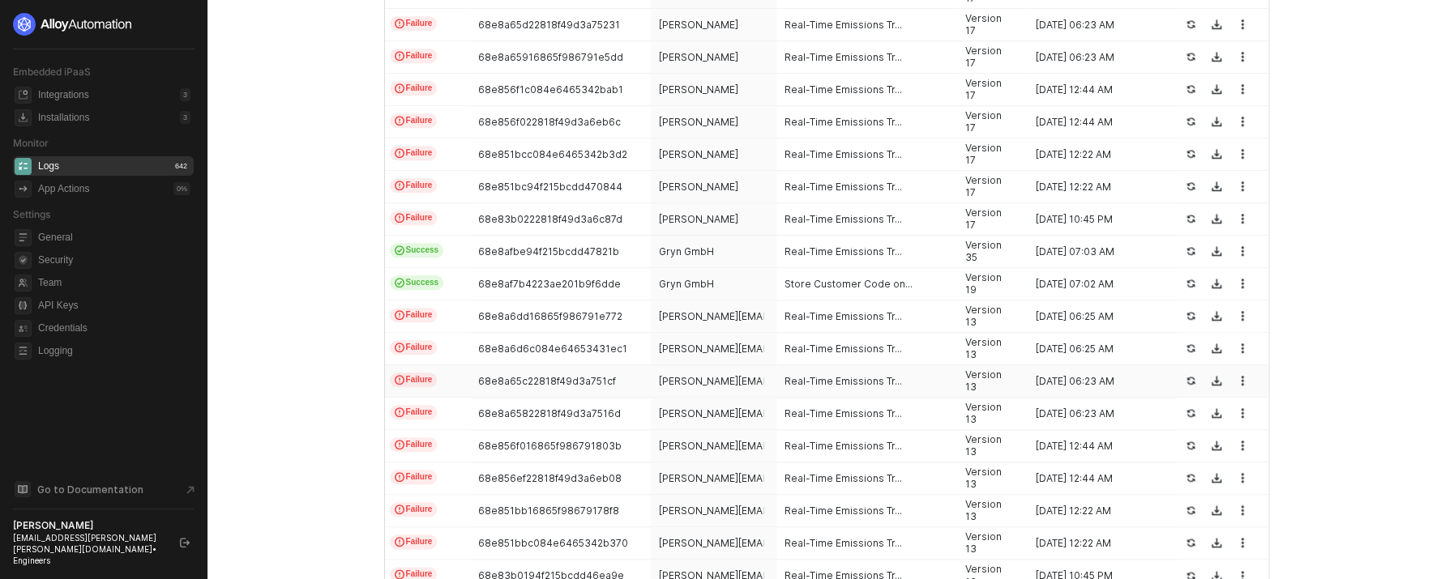
click at [896, 384] on div "Real-Time Emissions Tr..." at bounding box center [860, 381] width 168 height 13
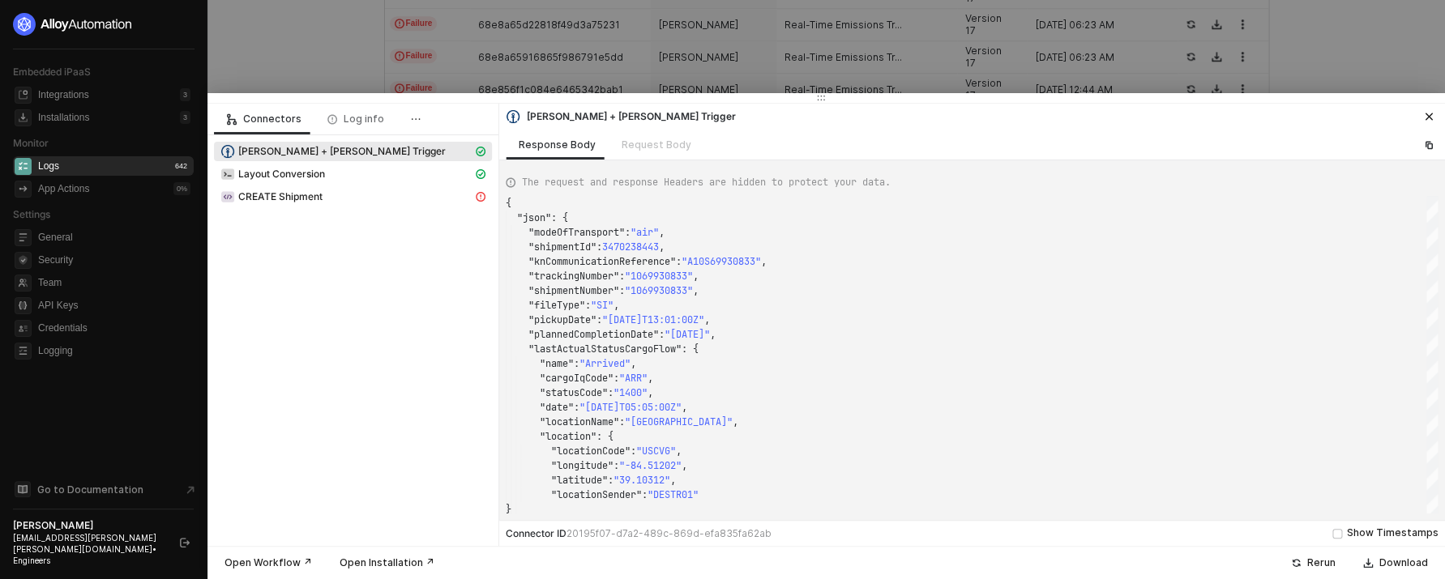
click at [836, 75] on div at bounding box center [722, 289] width 1445 height 579
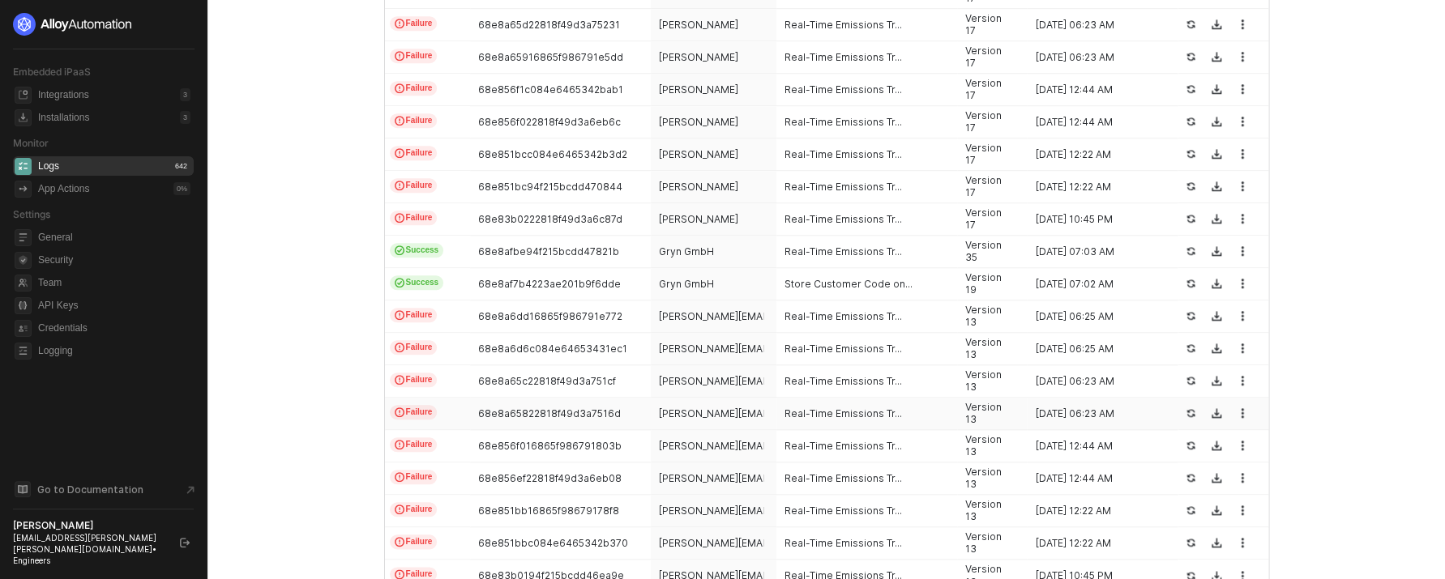
click at [841, 404] on td "Real-Time Emissions Tr..." at bounding box center [866, 414] width 181 height 32
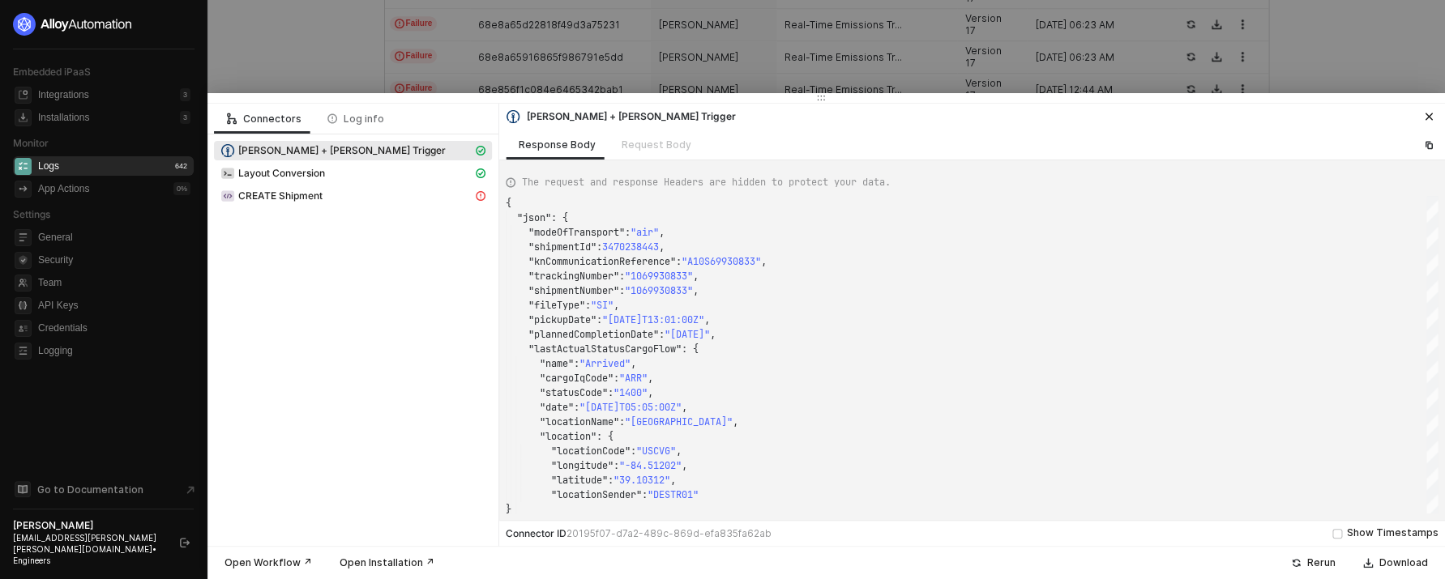
click at [756, 48] on div at bounding box center [722, 289] width 1445 height 579
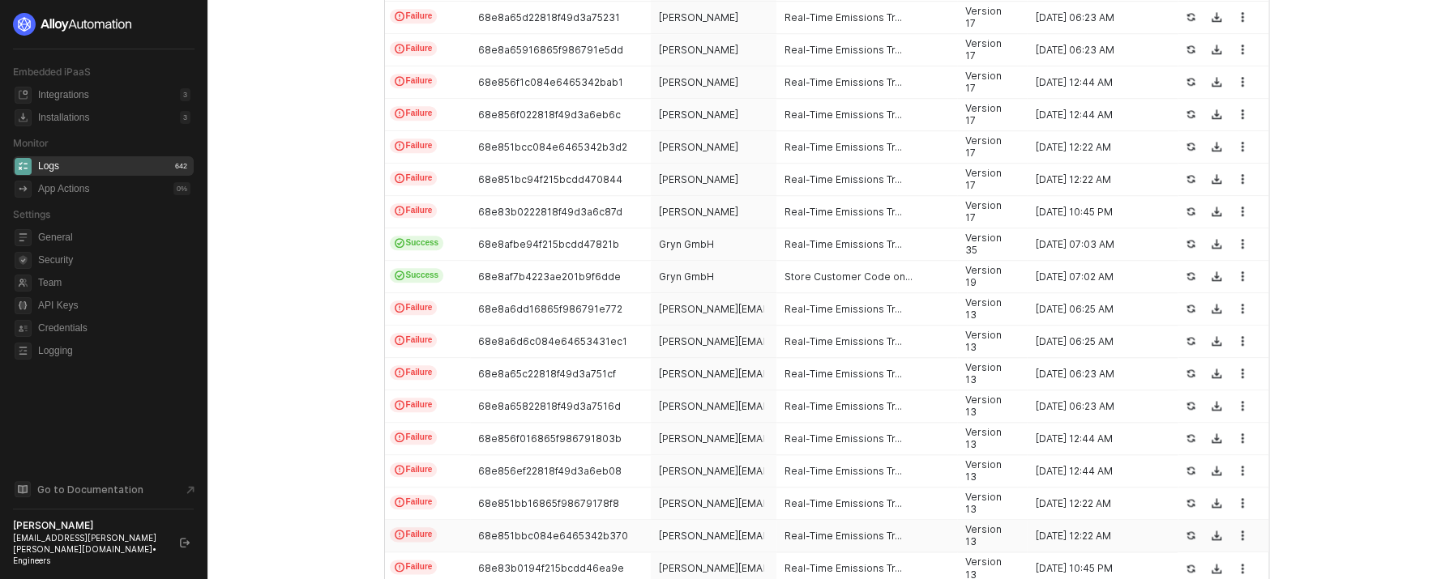
scroll to position [551, 0]
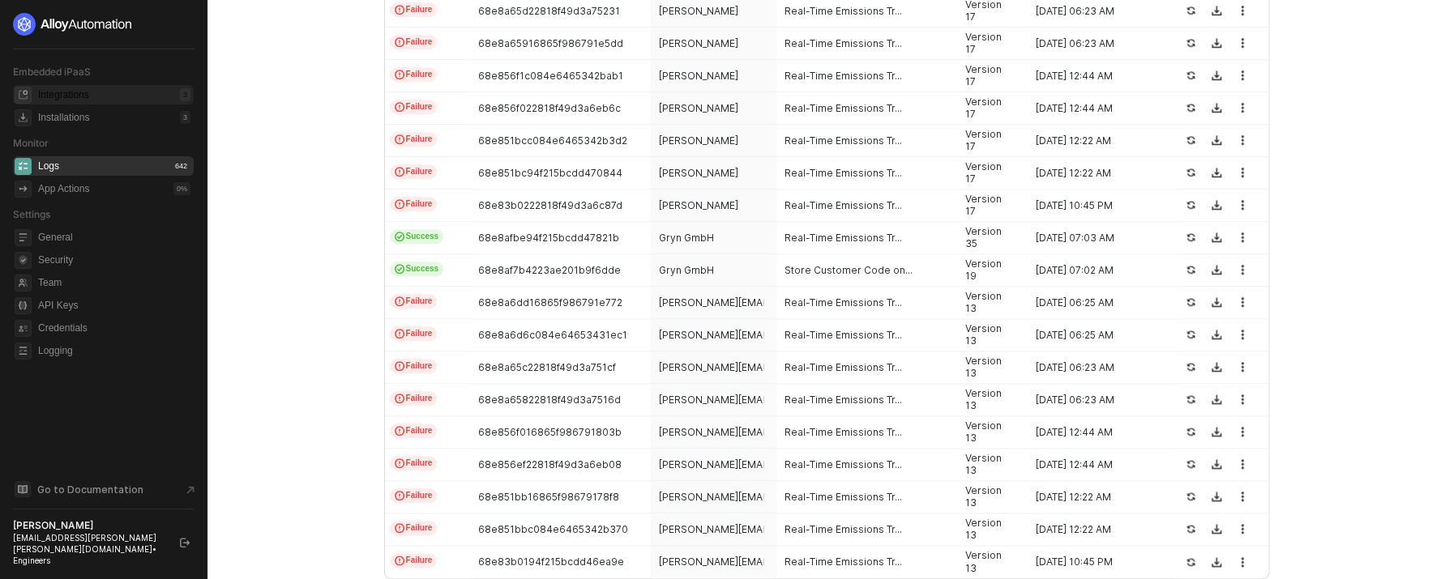
click at [115, 98] on div "Integrations 3" at bounding box center [114, 94] width 152 height 19
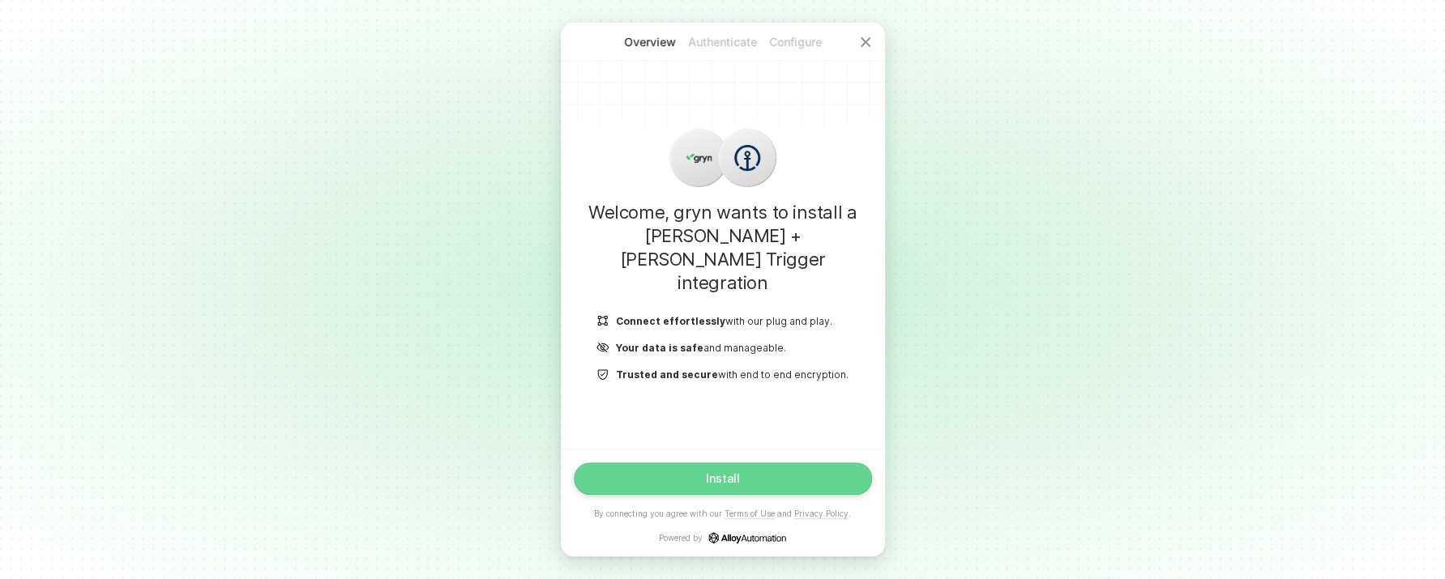
click at [797, 473] on button "Install" at bounding box center [723, 479] width 298 height 32
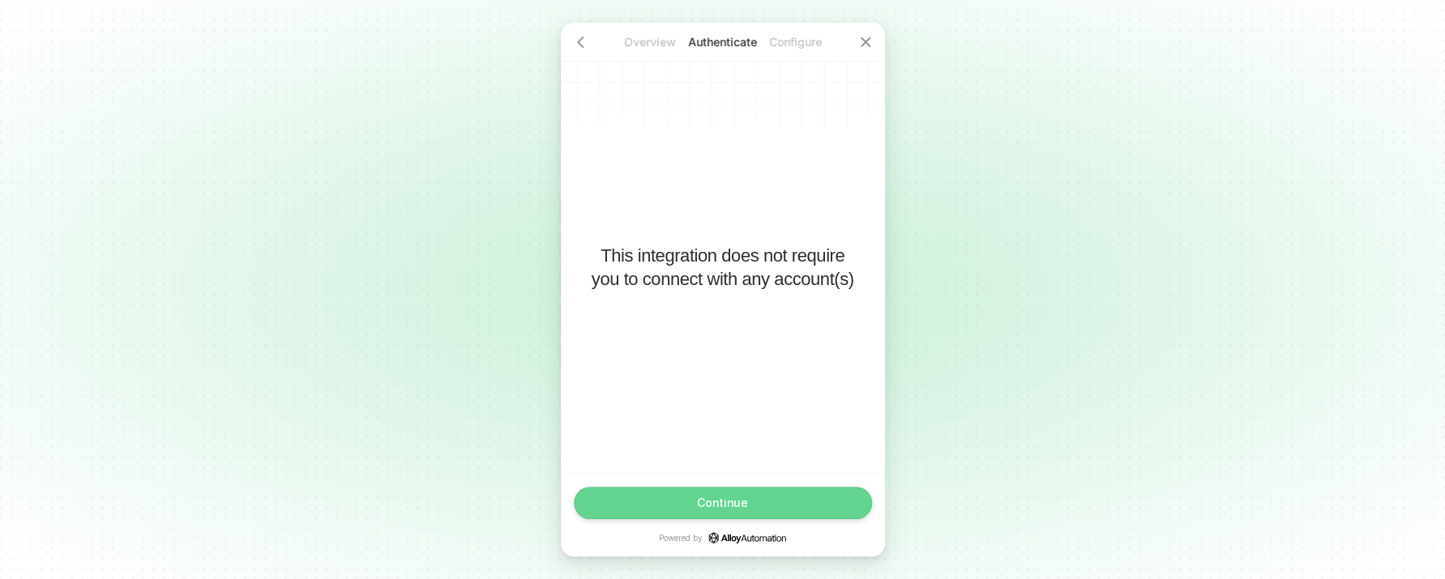
click at [720, 511] on button "Continue" at bounding box center [723, 503] width 298 height 32
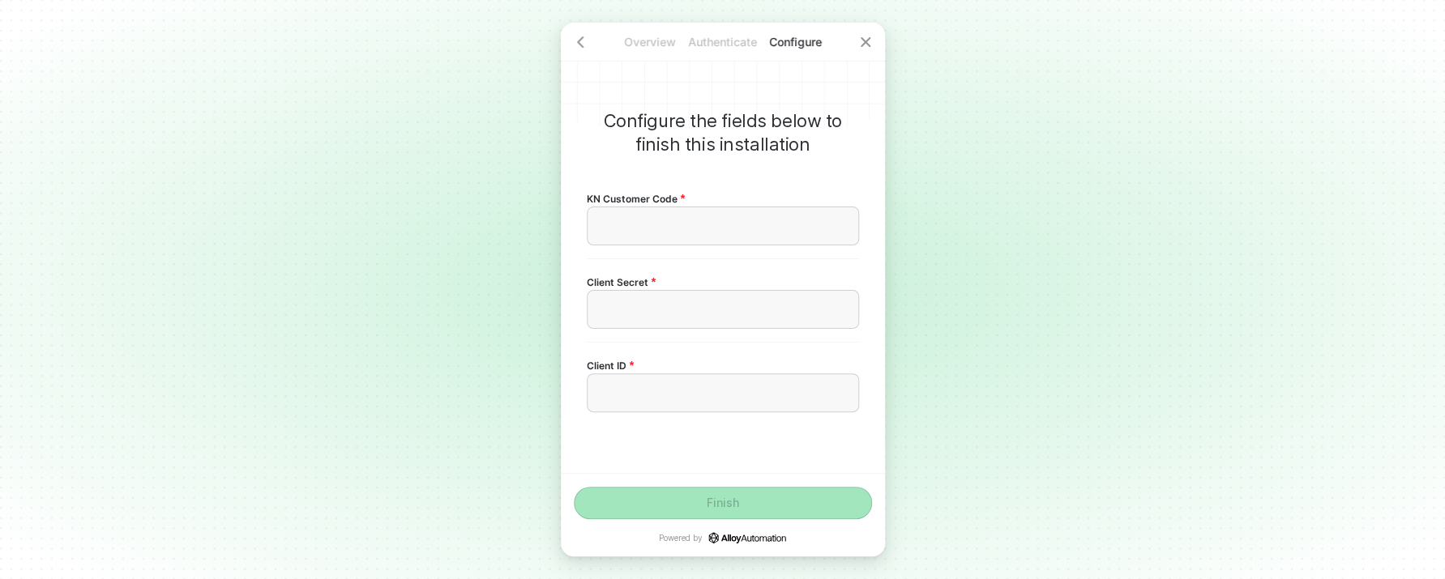
drag, startPoint x: 664, startPoint y: 370, endPoint x: 663, endPoint y: 395, distance: 25.1
click at [664, 370] on div "Client ID ﻿" at bounding box center [723, 384] width 272 height 57
click at [664, 399] on div "﻿" at bounding box center [722, 394] width 245 height 14
click at [677, 401] on div "﻿" at bounding box center [723, 393] width 272 height 39
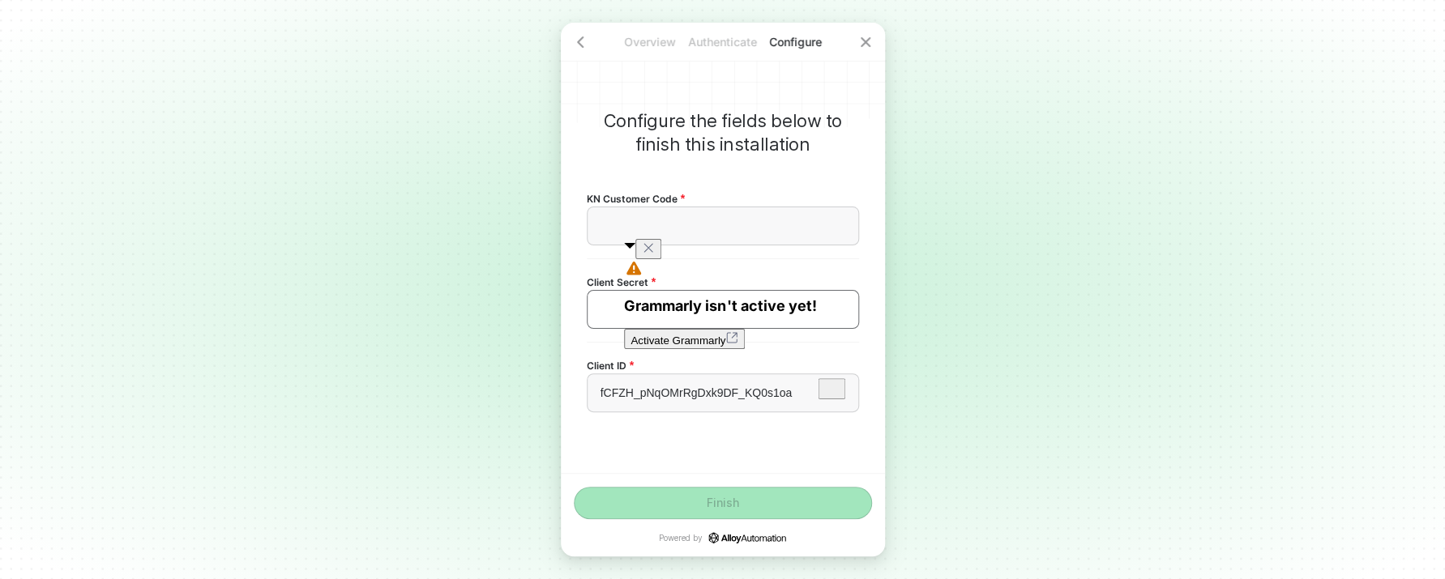
click at [600, 305] on div "﻿" at bounding box center [722, 310] width 245 height 14
click at [601, 303] on div "﻿" at bounding box center [722, 310] width 245 height 14
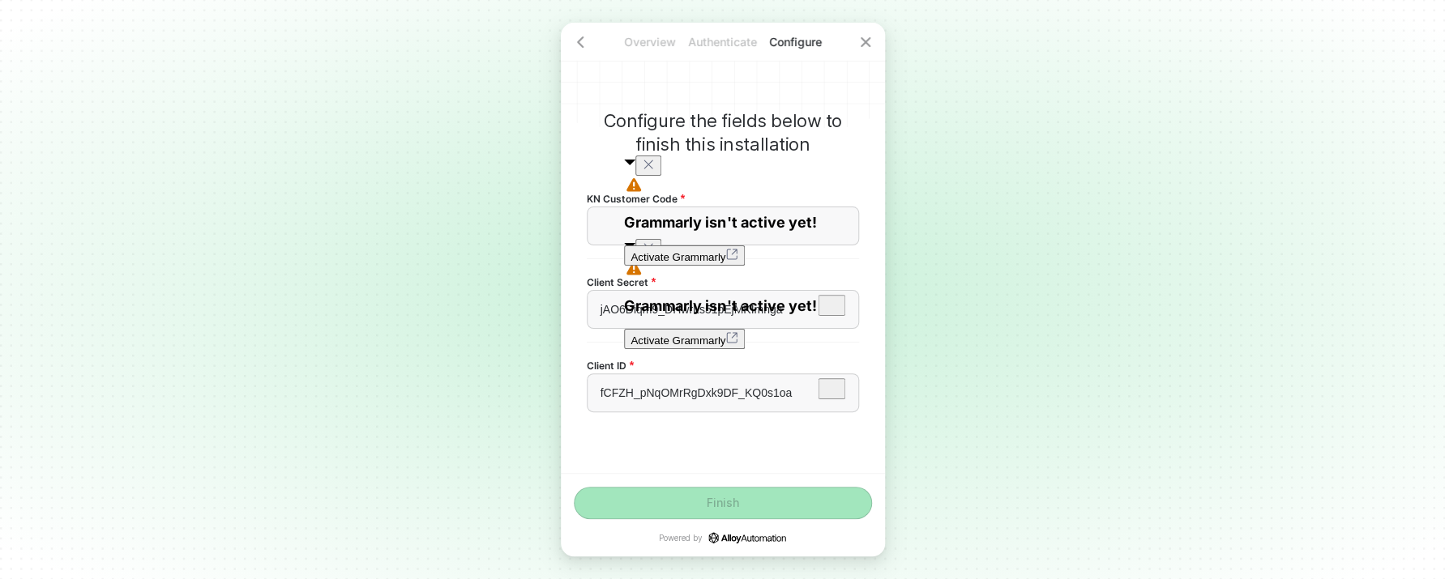
click at [1075, 361] on div "Overview Authenticate Configure Configure the fields below to finish this insta…" at bounding box center [722, 289] width 1445 height 579
click at [816, 161] on div "Grammarly isn't active yet! Activate Grammarly" at bounding box center [720, 211] width 192 height 110
click at [655, 167] on icon "Close" at bounding box center [648, 164] width 13 height 13
click at [661, 258] on button at bounding box center [648, 249] width 26 height 20
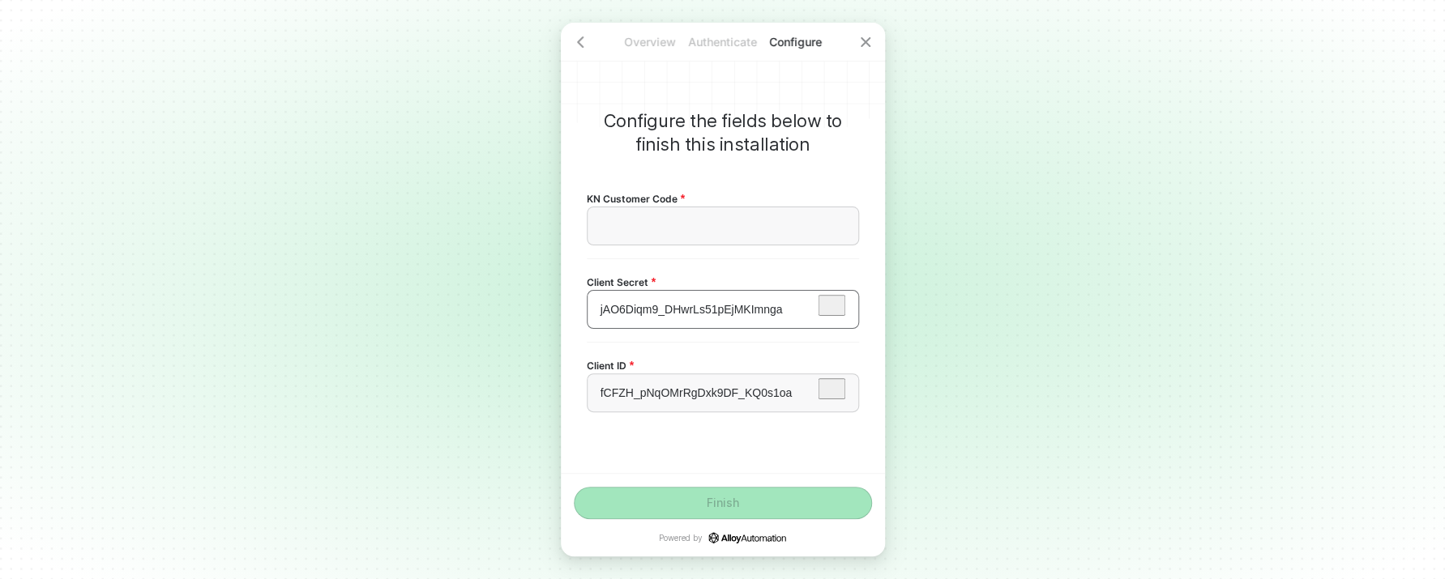
click at [797, 310] on div "jAO6Diqm9_DHwrLs51pEjMKImnga" at bounding box center [722, 310] width 245 height 14
click at [796, 310] on div "jAO6Diqm9_DHwrLs51pEjMKImnga" at bounding box center [722, 310] width 245 height 14
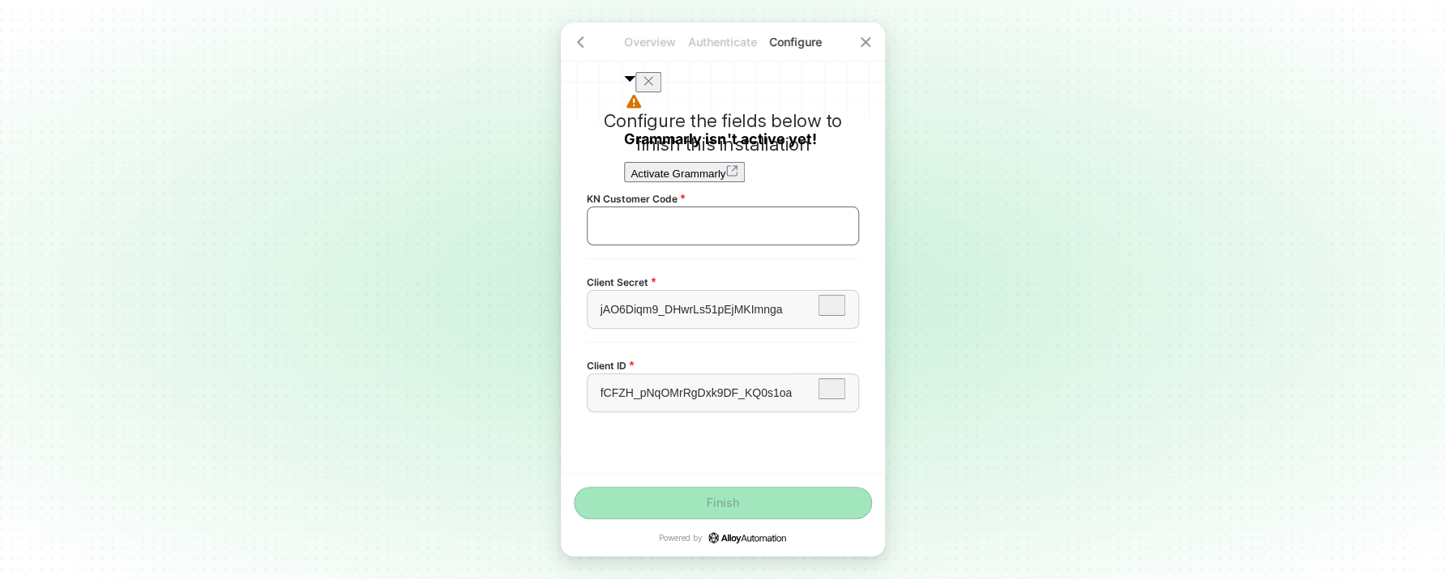
click at [677, 218] on div "﻿" at bounding box center [723, 226] width 272 height 39
click at [669, 221] on div "﻿" at bounding box center [722, 227] width 245 height 14
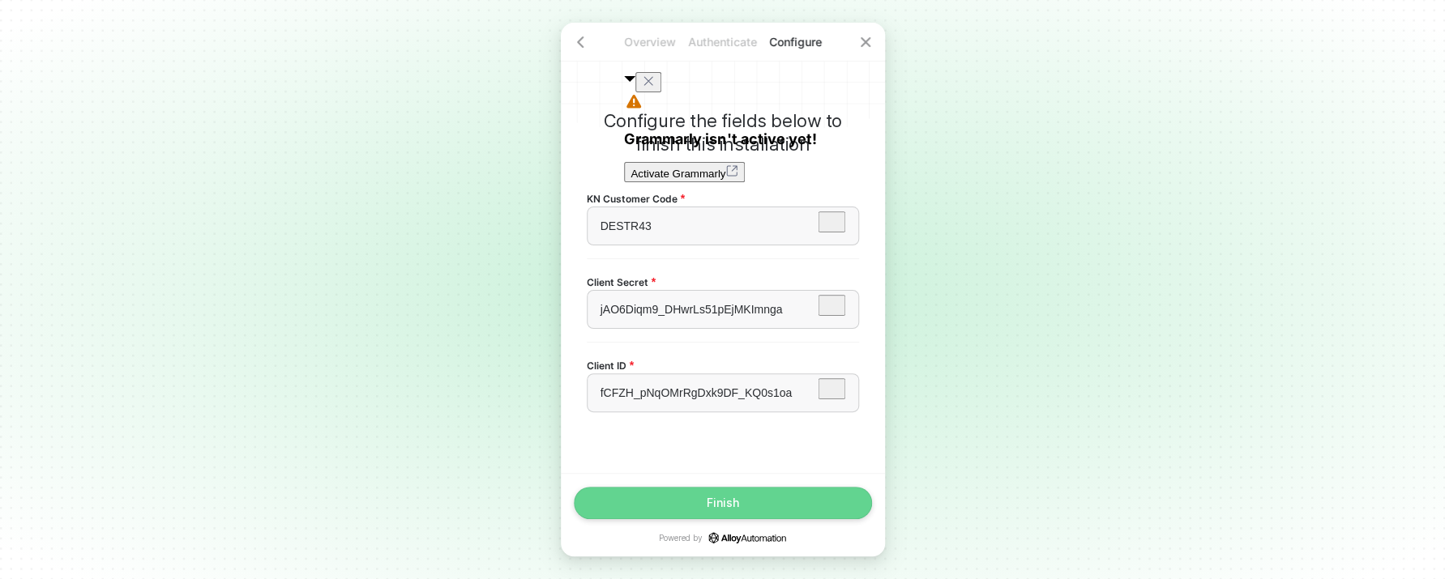
click at [737, 503] on div "Finish" at bounding box center [723, 503] width 32 height 13
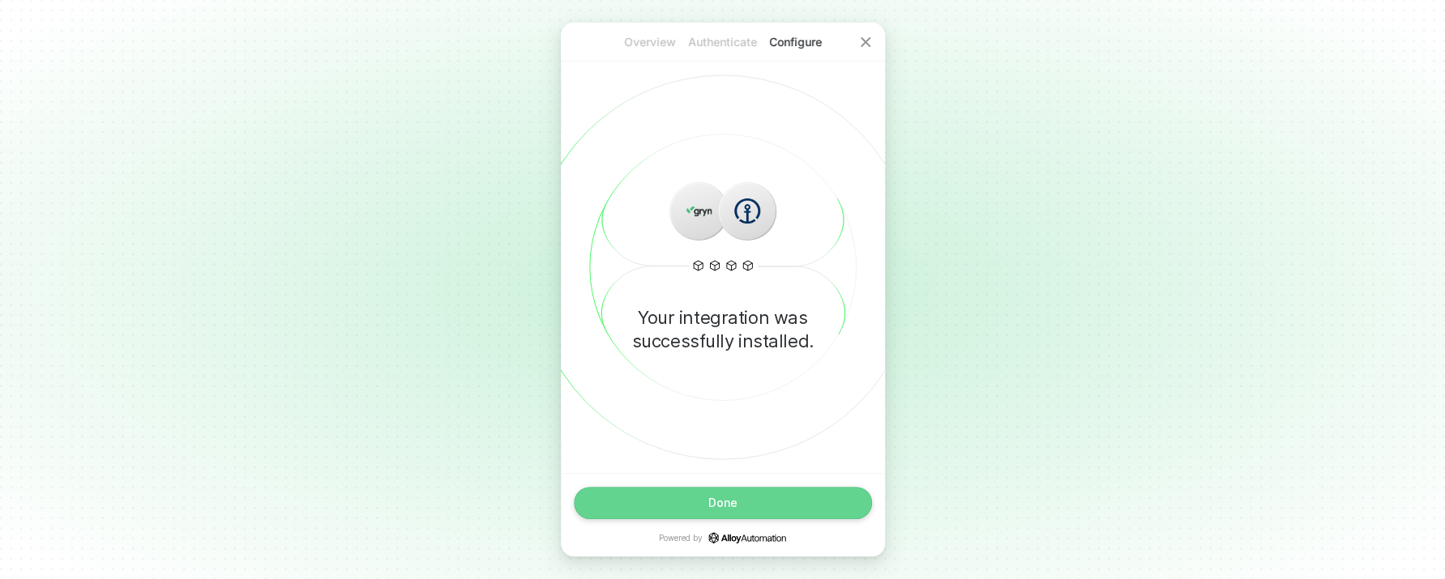
click at [707, 506] on button "Done" at bounding box center [723, 503] width 298 height 32
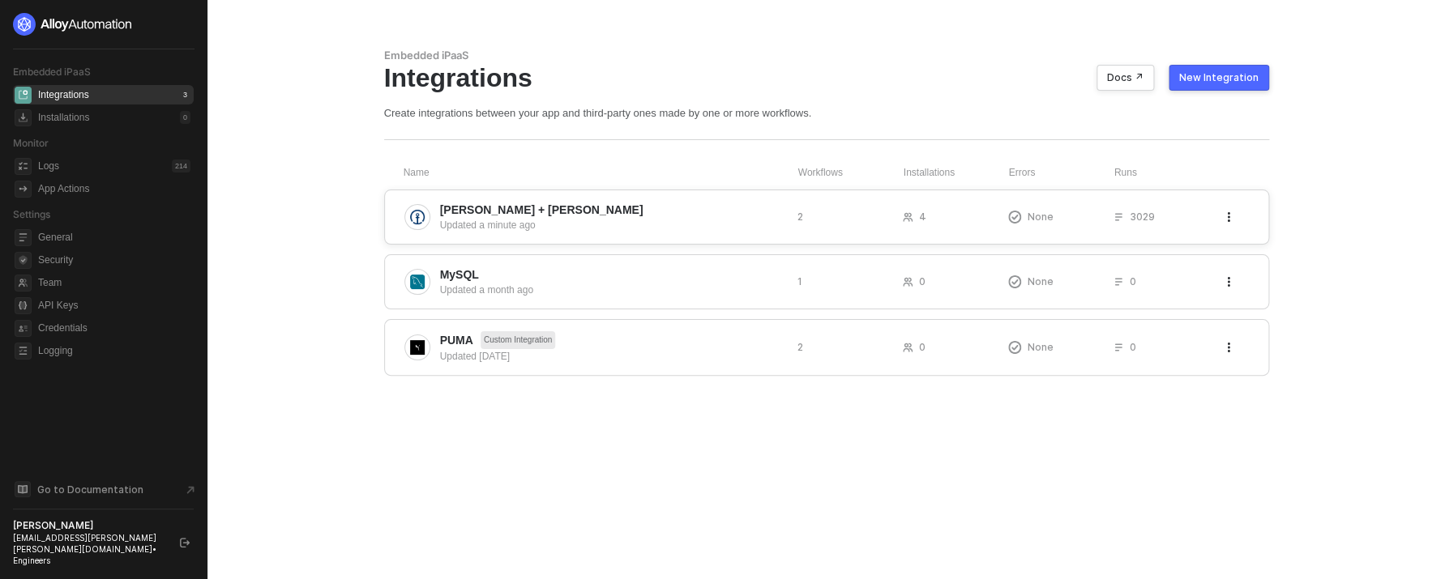
click at [485, 205] on span "[PERSON_NAME] + [PERSON_NAME]" at bounding box center [541, 210] width 203 height 16
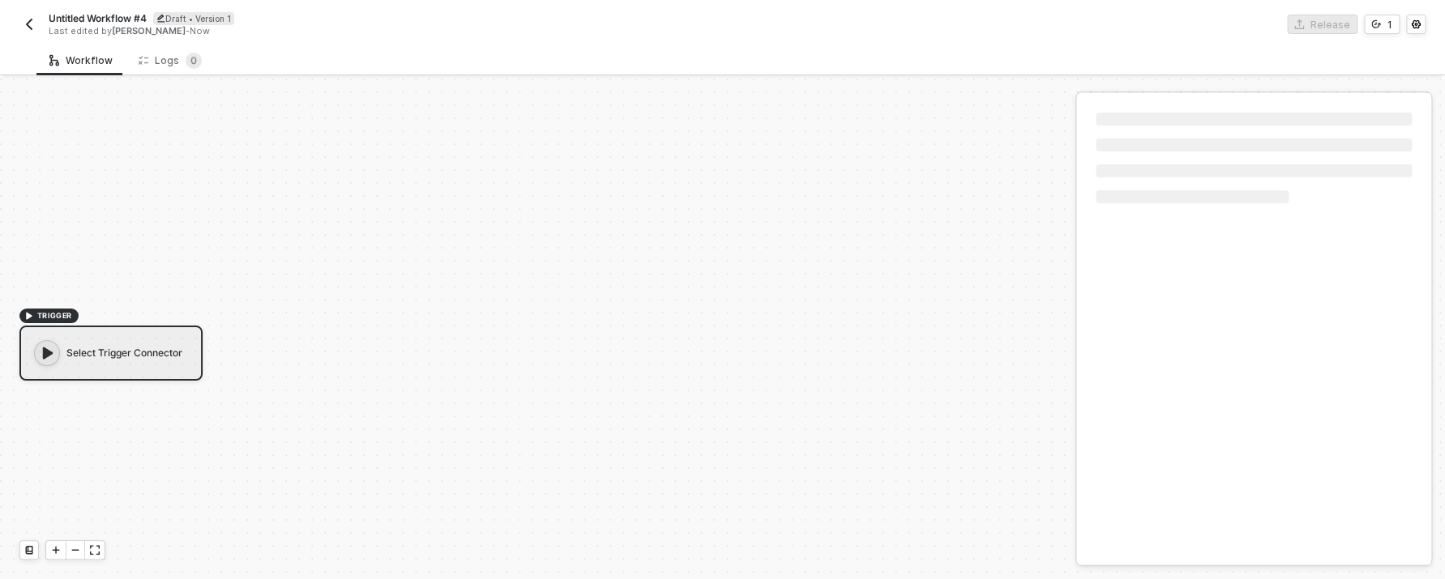
scroll to position [30, 0]
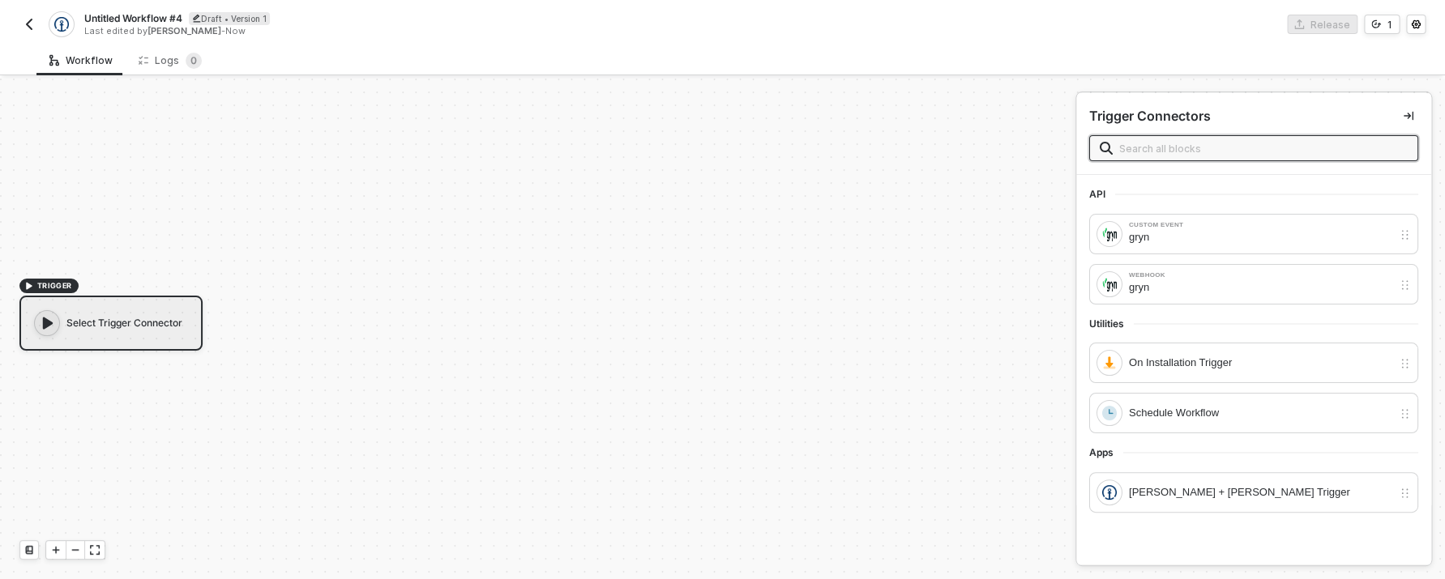
click at [34, 28] on img "button" at bounding box center [29, 24] width 13 height 13
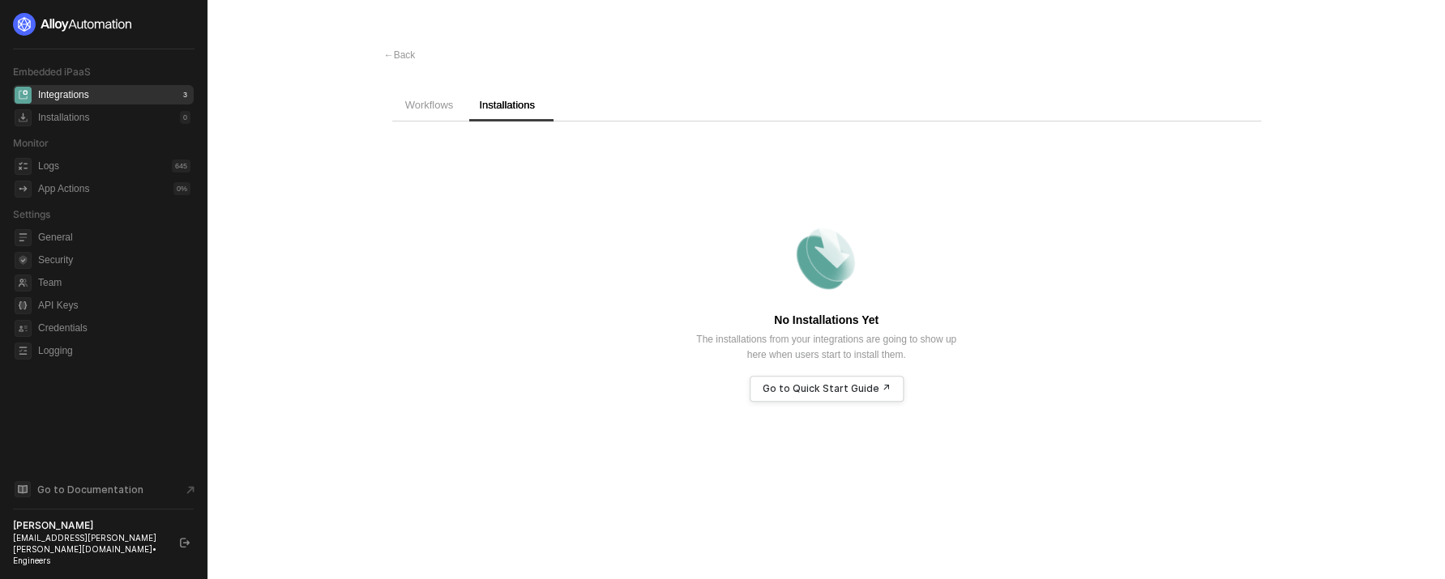
click at [414, 129] on div "No Installations Yet The installations from your integrations are going to show…" at bounding box center [826, 297] width 869 height 350
click at [425, 106] on span "Workflows" at bounding box center [429, 105] width 49 height 12
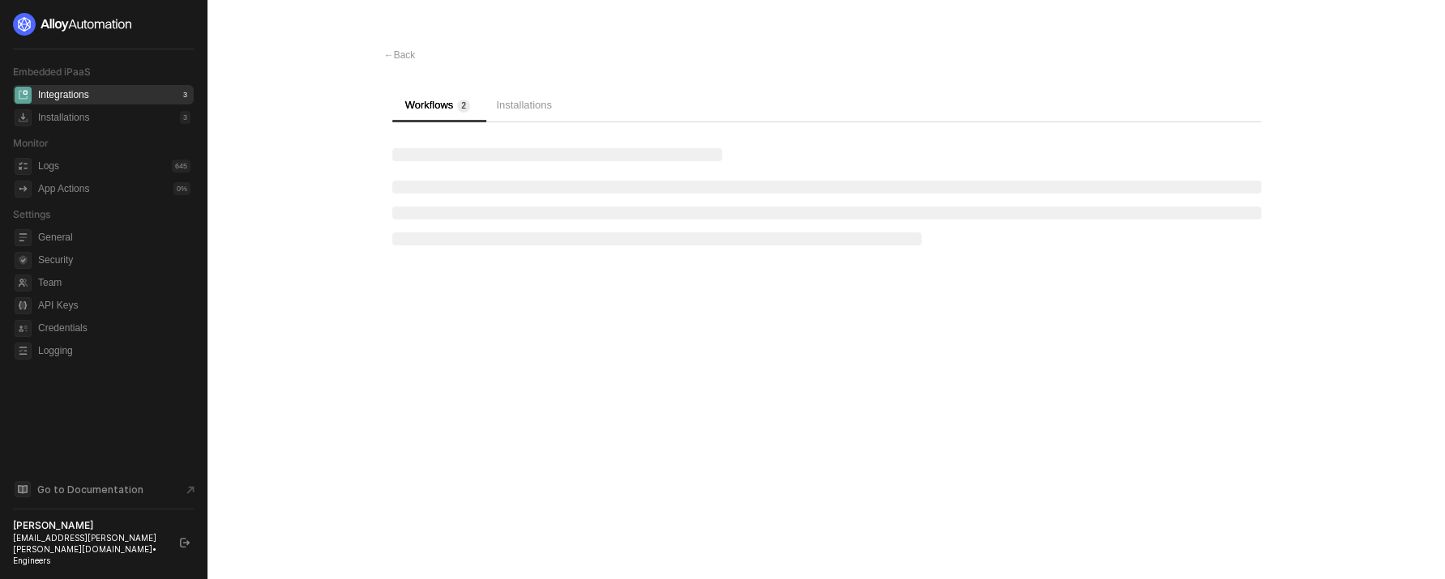
click at [518, 109] on div "Workflows 2 Installations" at bounding box center [826, 105] width 869 height 34
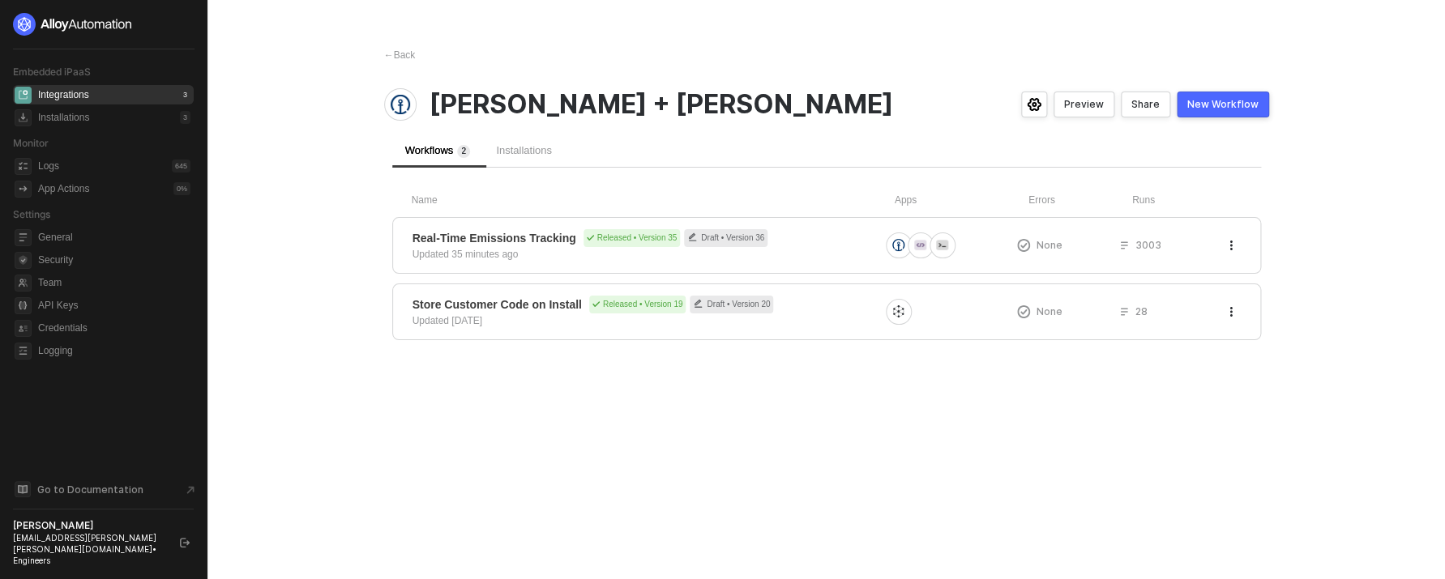
click at [498, 160] on div "Installations" at bounding box center [524, 151] width 82 height 34
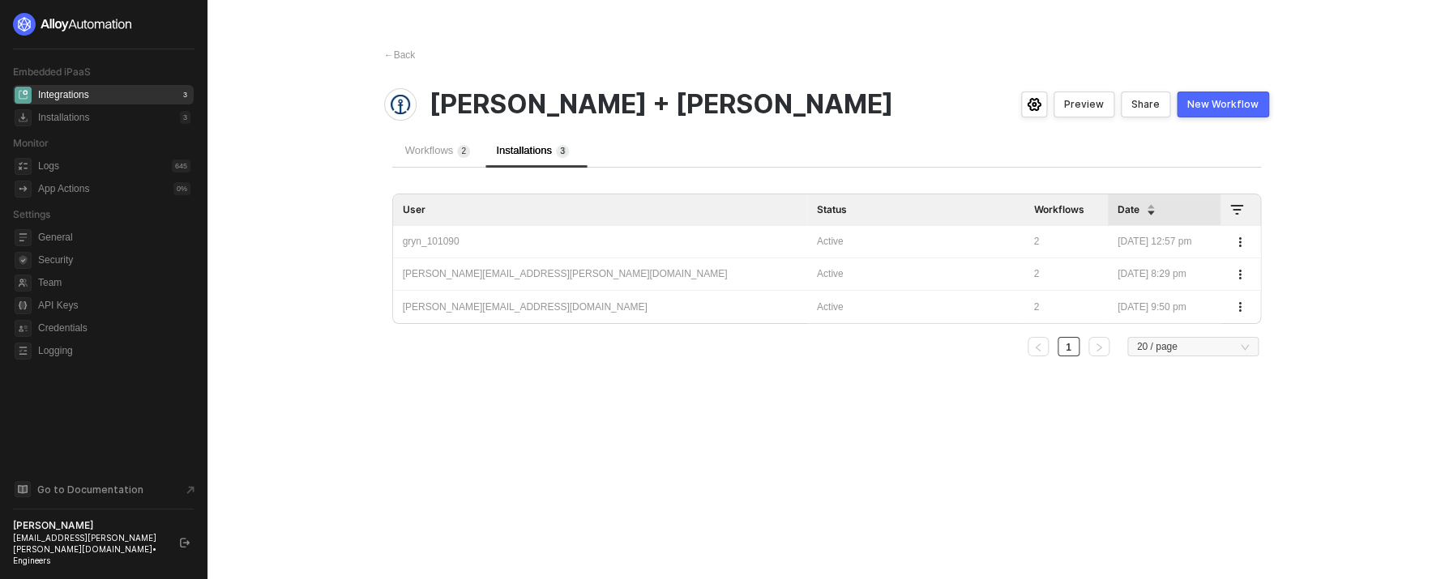
drag, startPoint x: 434, startPoint y: 170, endPoint x: 508, endPoint y: 159, distance: 74.6
click at [435, 170] on div "Name Apps Errors Runs Real-Time Emissions Tracking Released • Version 35 Draft …" at bounding box center [826, 269] width 869 height 203
click at [565, 153] on sup "3" at bounding box center [562, 151] width 13 height 13
click at [1242, 246] on icon "button" at bounding box center [1240, 242] width 10 height 10
click at [589, 297] on td "dan+test@runalloy.com" at bounding box center [600, 307] width 414 height 32
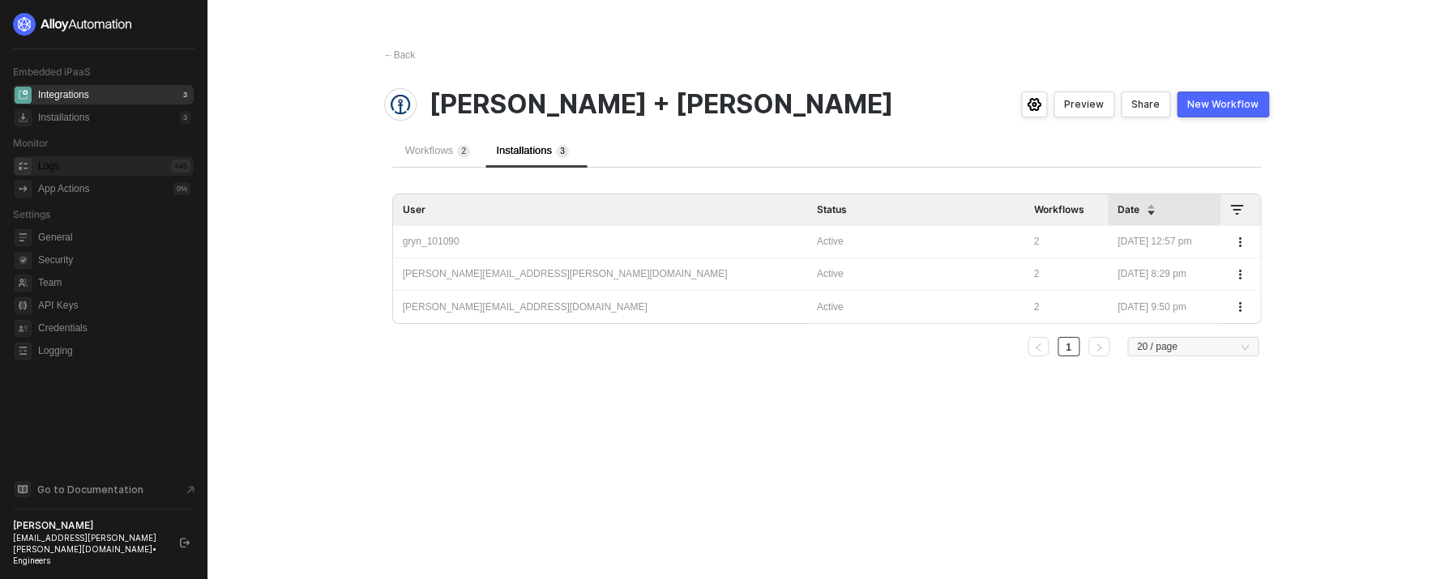
click at [56, 173] on div "Logs" at bounding box center [48, 167] width 21 height 14
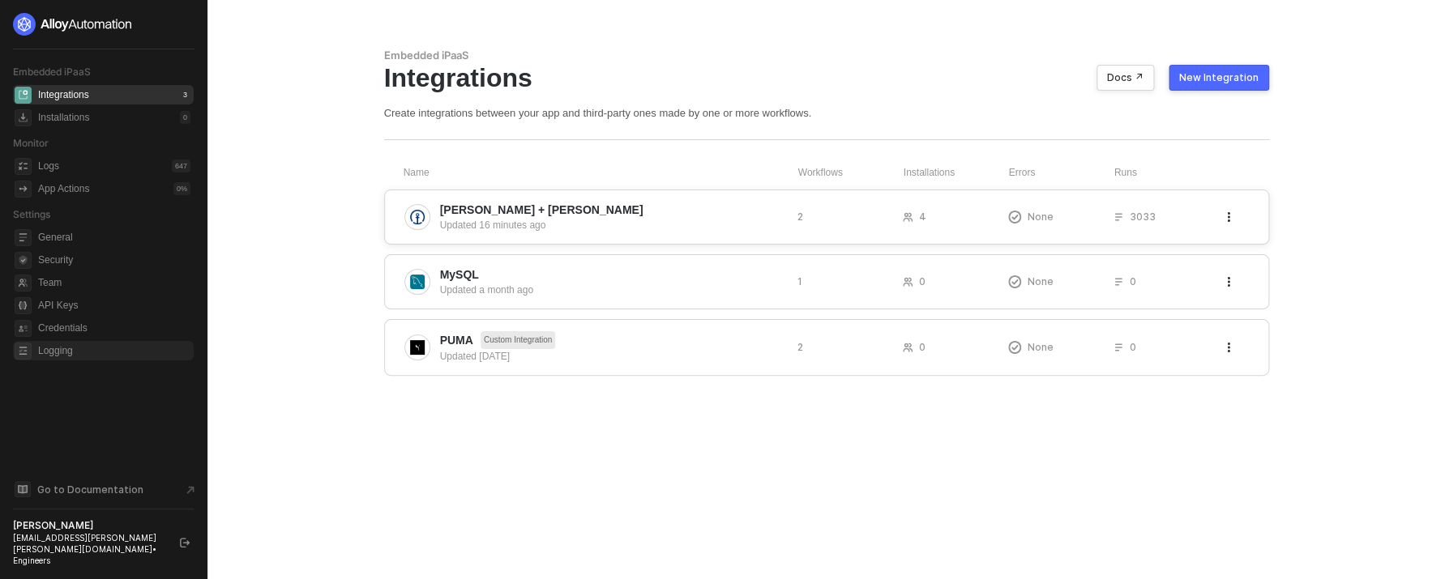
click at [518, 230] on div "Updated 16 minutes ago" at bounding box center [612, 225] width 344 height 15
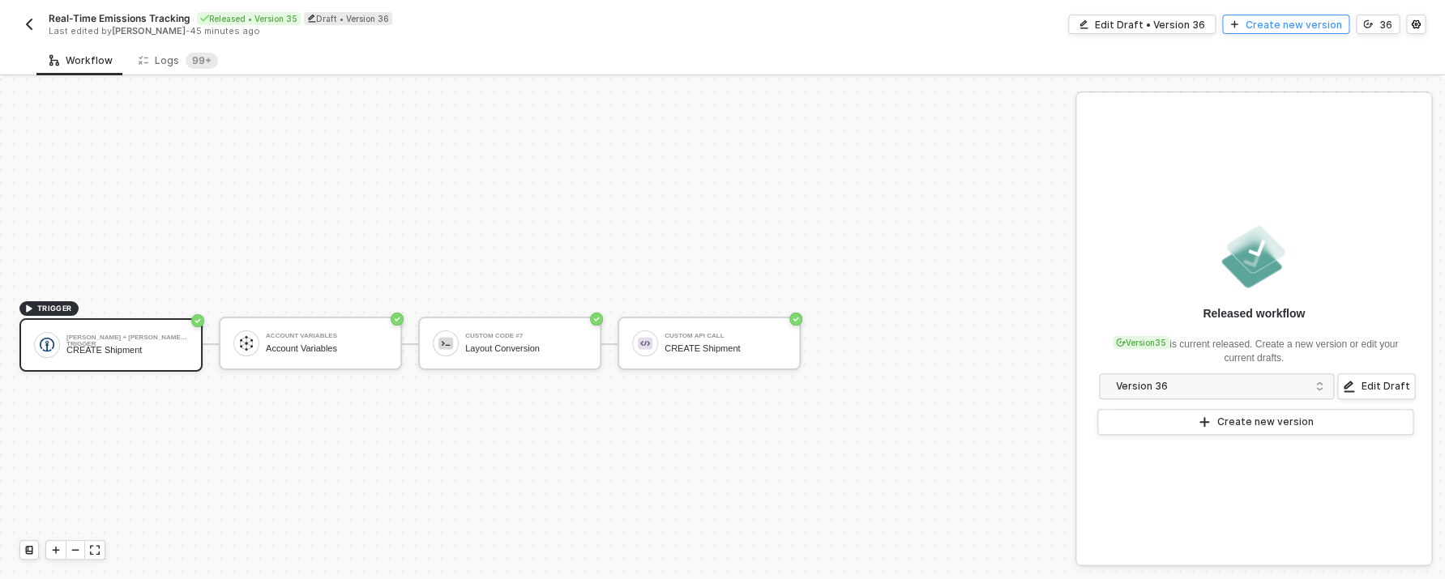
scroll to position [30, 0]
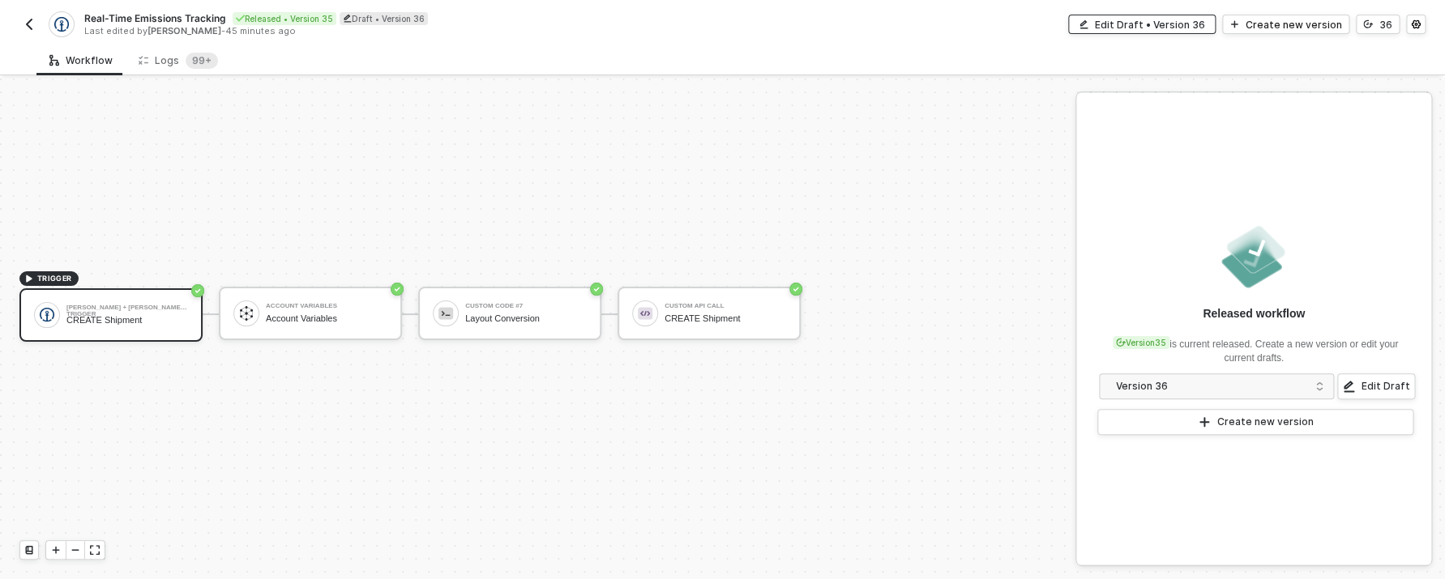
click at [1216, 23] on button "Edit Draft • Version 36" at bounding box center [1141, 24] width 147 height 19
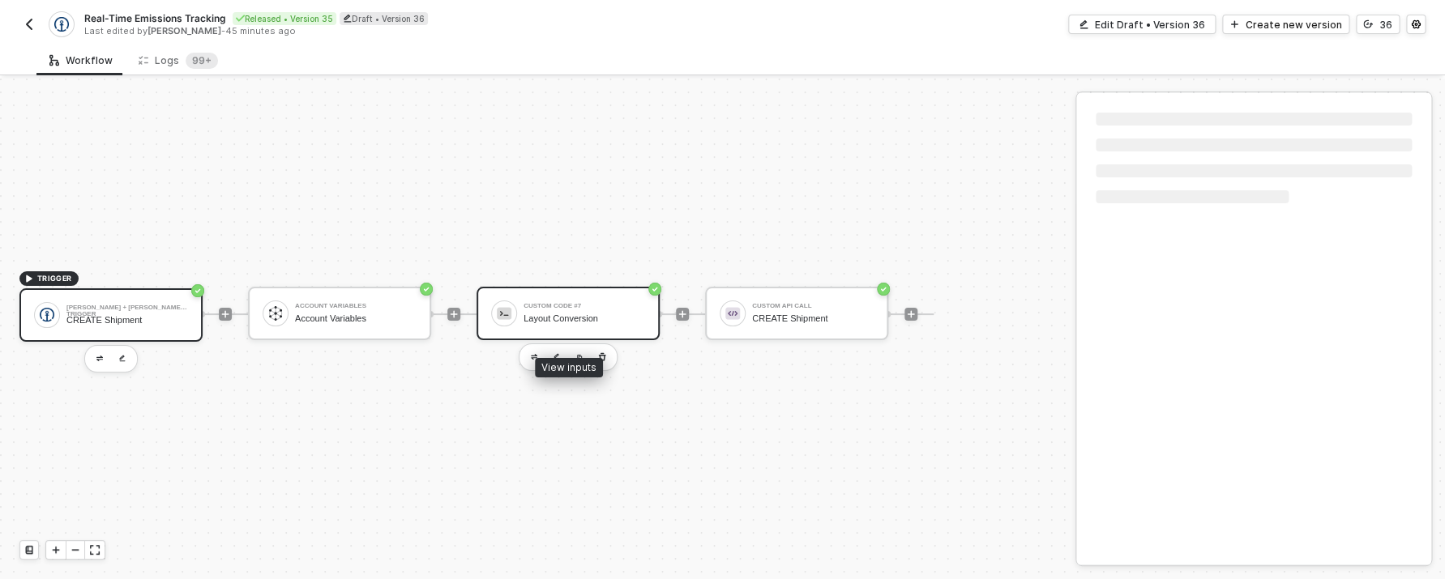
click at [582, 336] on div "Custom Code #7 Layout Conversion" at bounding box center [567, 313] width 183 height 53
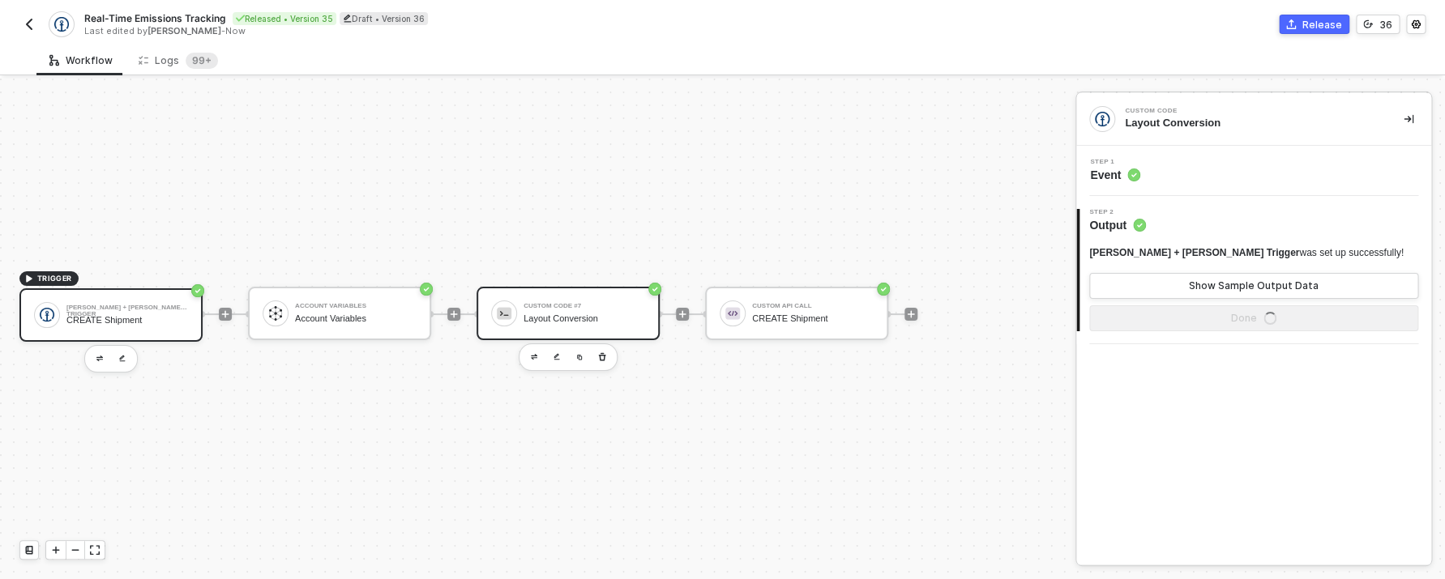
click at [621, 320] on div "Layout Conversion" at bounding box center [584, 319] width 122 height 11
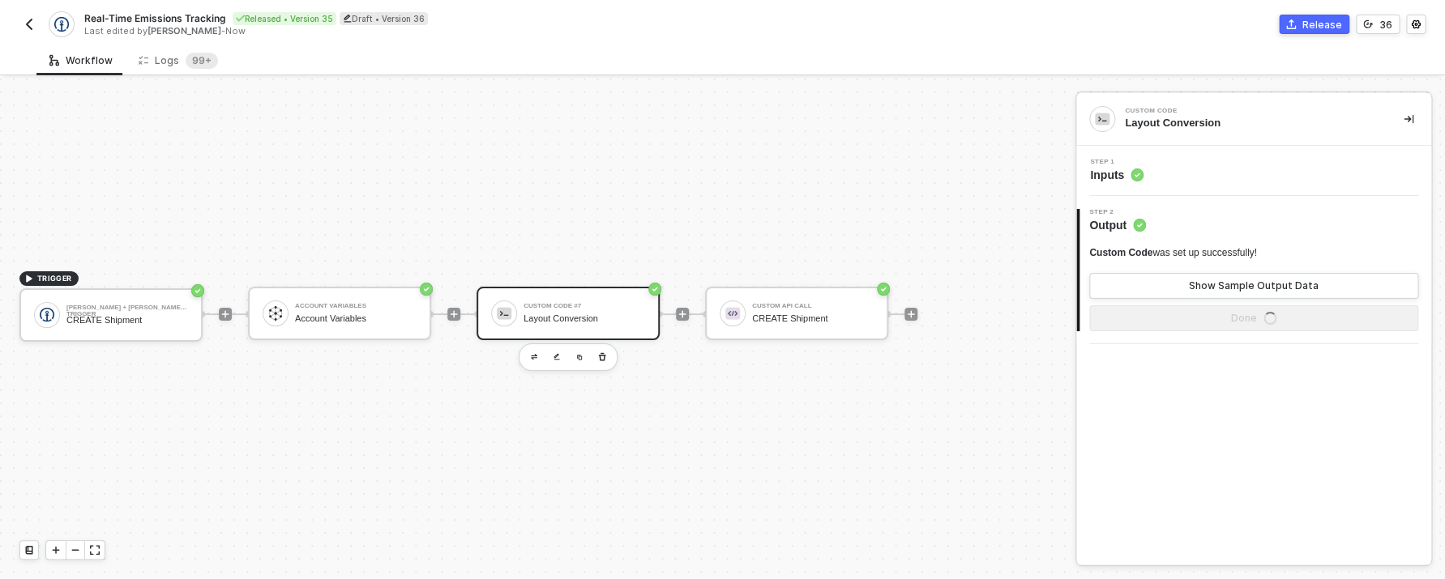
click at [1146, 177] on div "Step 1 Inputs" at bounding box center [1255, 171] width 351 height 24
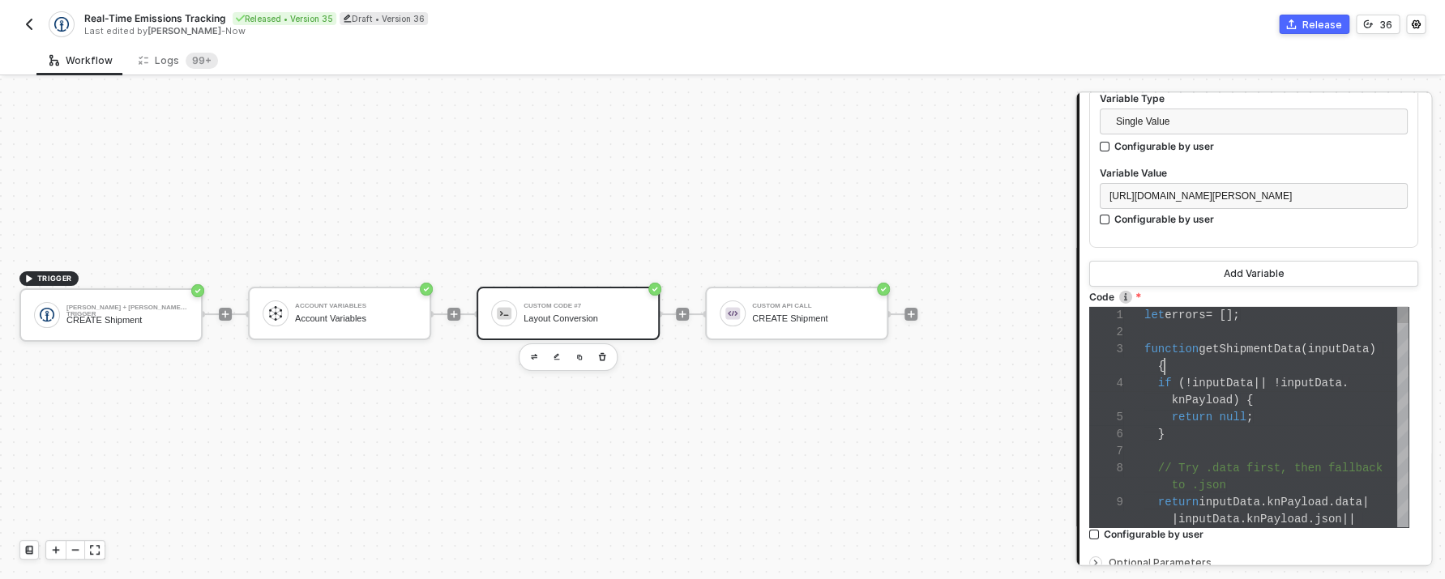
scroll to position [34, 20]
click at [1218, 375] on div "{" at bounding box center [1276, 366] width 264 height 17
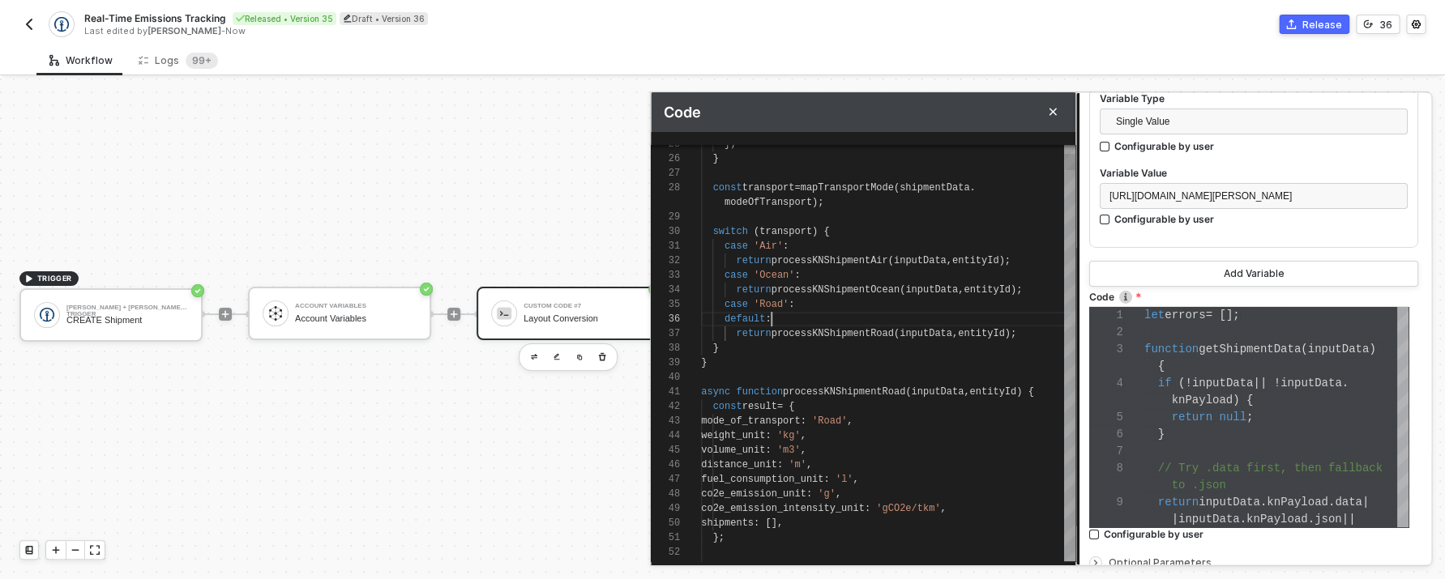
scroll to position [102, 70]
click at [914, 322] on div "default :" at bounding box center [888, 319] width 374 height 15
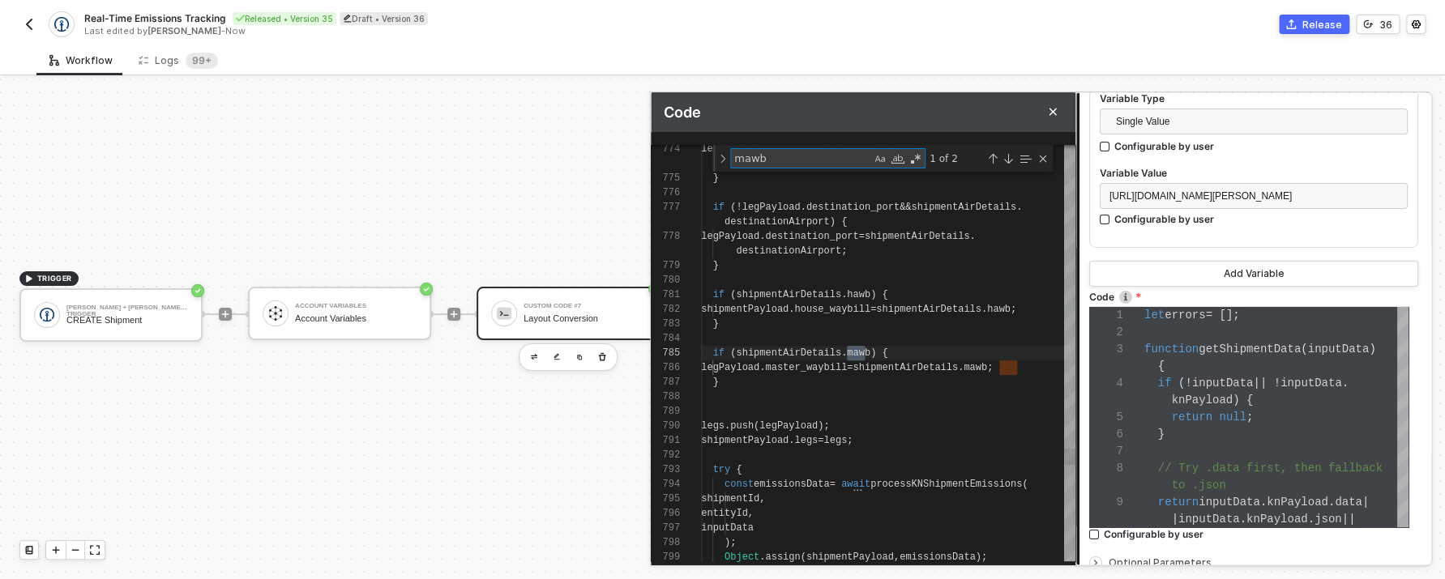
scroll to position [131, 169]
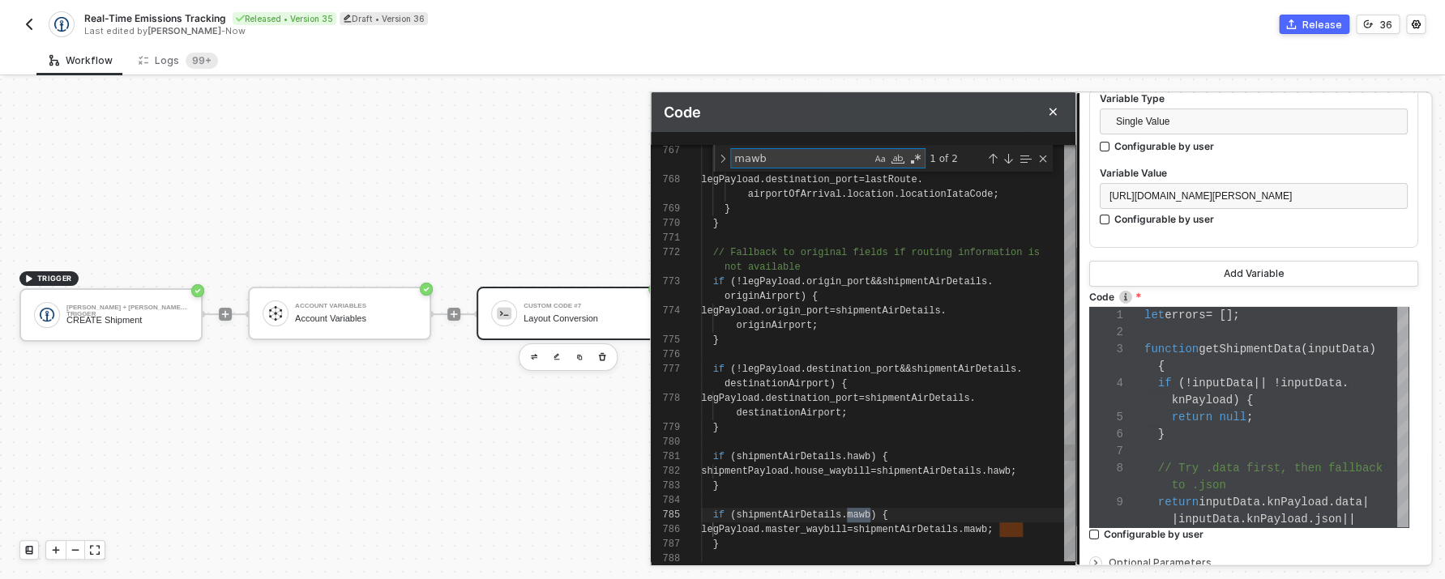
type textarea "mawb"
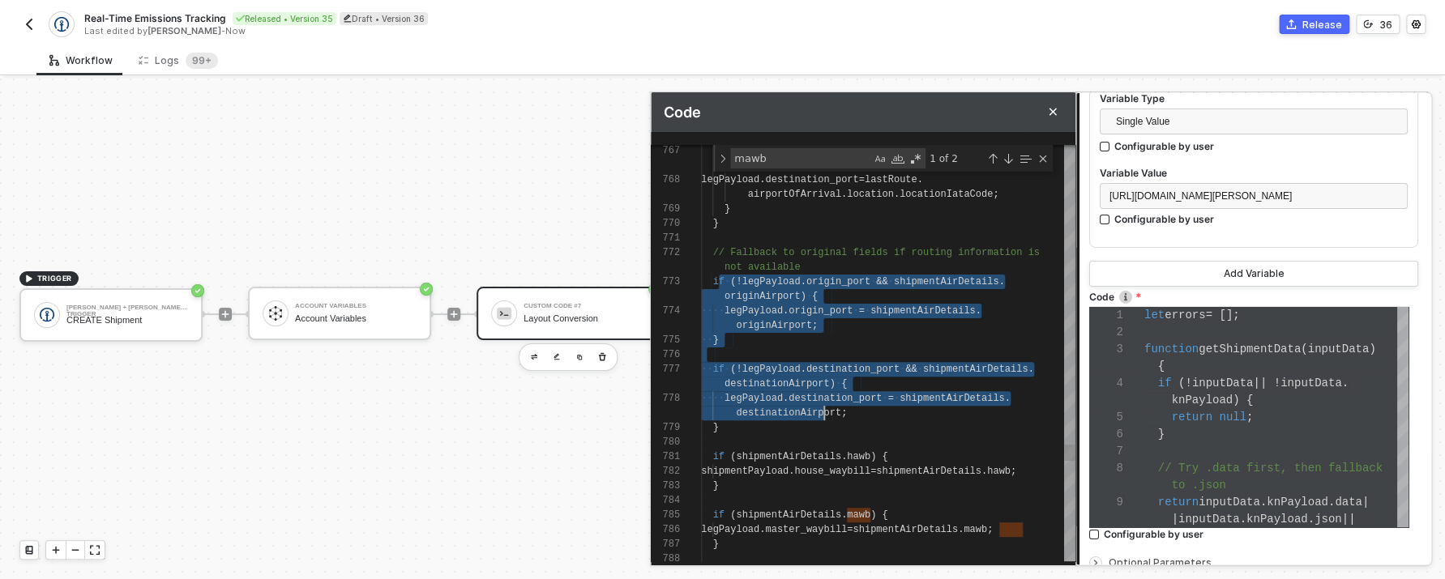
scroll to position [29, 123]
drag, startPoint x: 720, startPoint y: 281, endPoint x: 822, endPoint y: 408, distance: 163.0
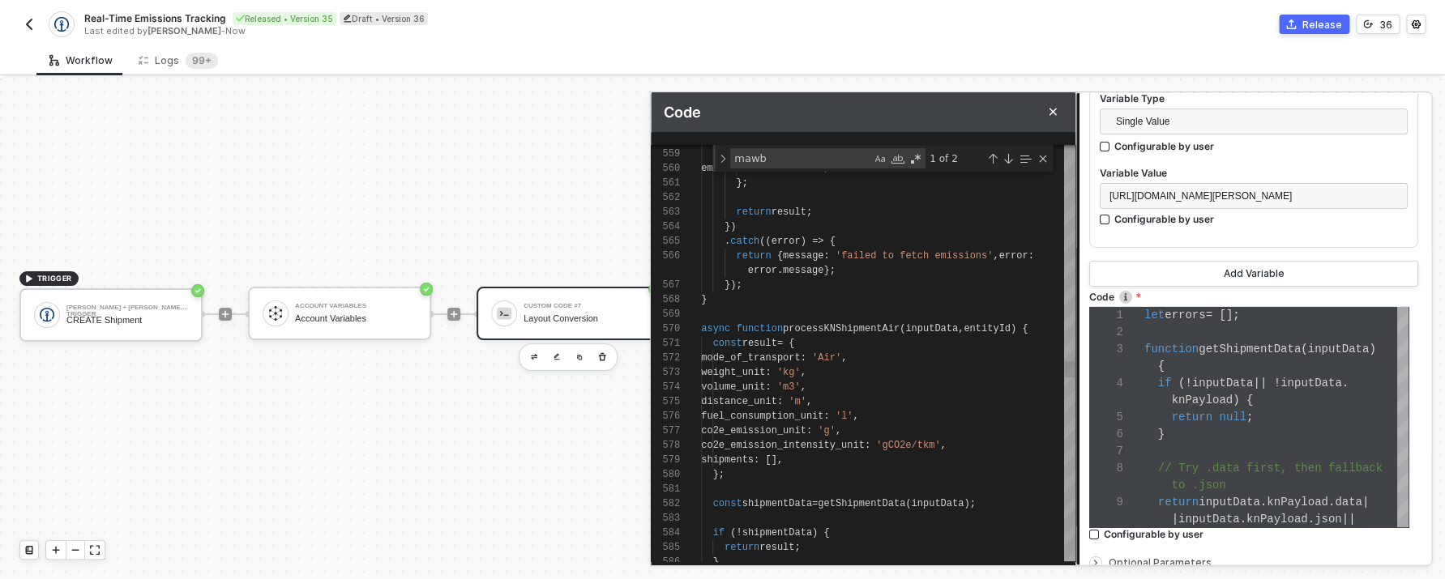
click at [853, 339] on div "const result = {" at bounding box center [888, 343] width 374 height 15
click at [848, 331] on span "processKNShipmentAir" at bounding box center [841, 328] width 117 height 11
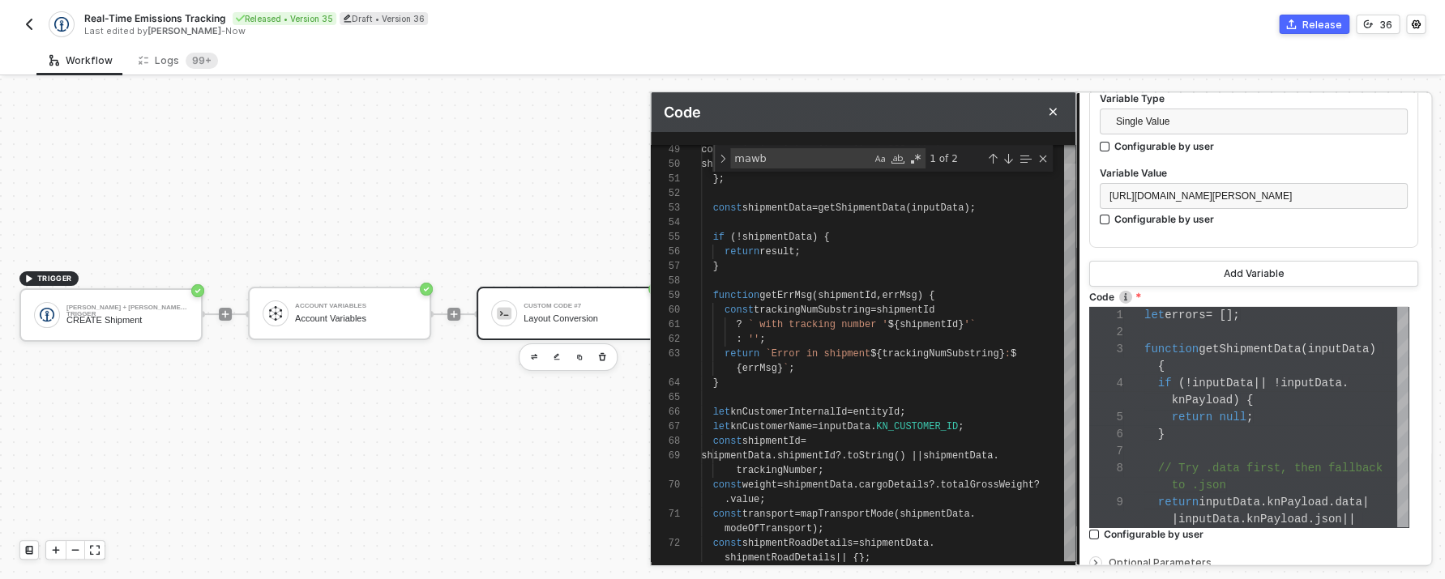
drag, startPoint x: 1069, startPoint y: 412, endPoint x: 1036, endPoint y: 164, distance: 249.3
click at [1036, 164] on div "72 70 71 68 69 66 67 64 65 60 61 62 63 55 56 57 58 59 53 54 51 52 49 50 const s…" at bounding box center [863, 353] width 425 height 417
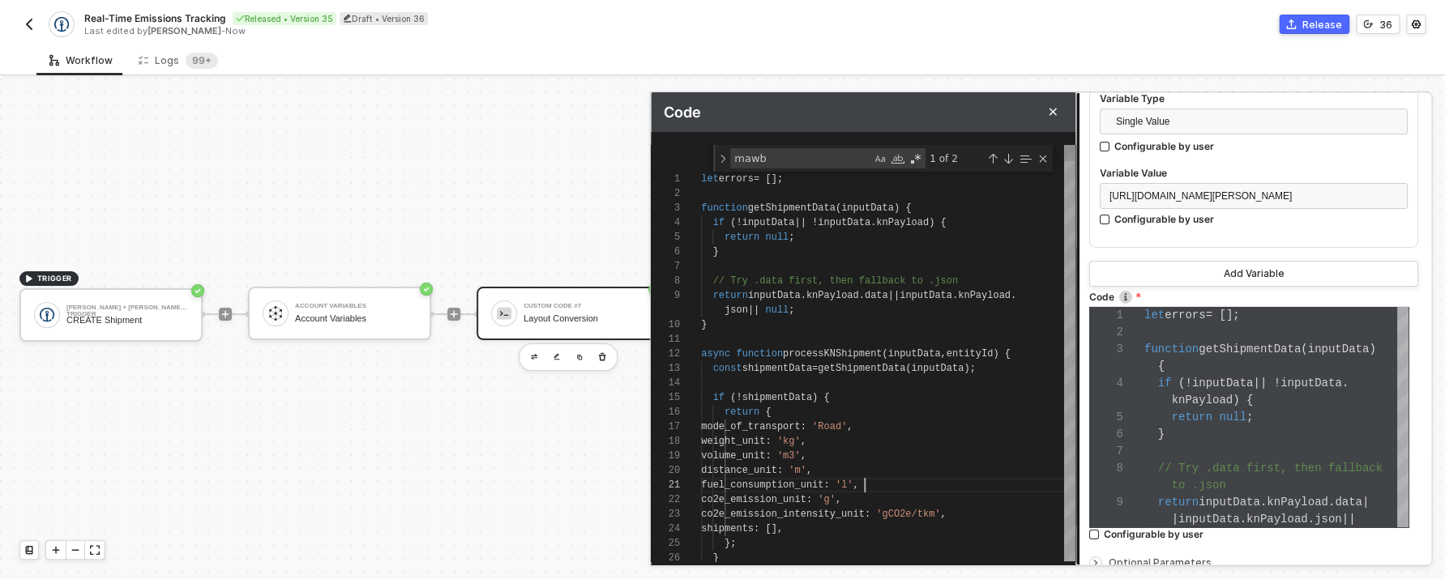
click at [835, 489] on span at bounding box center [832, 485] width 6 height 11
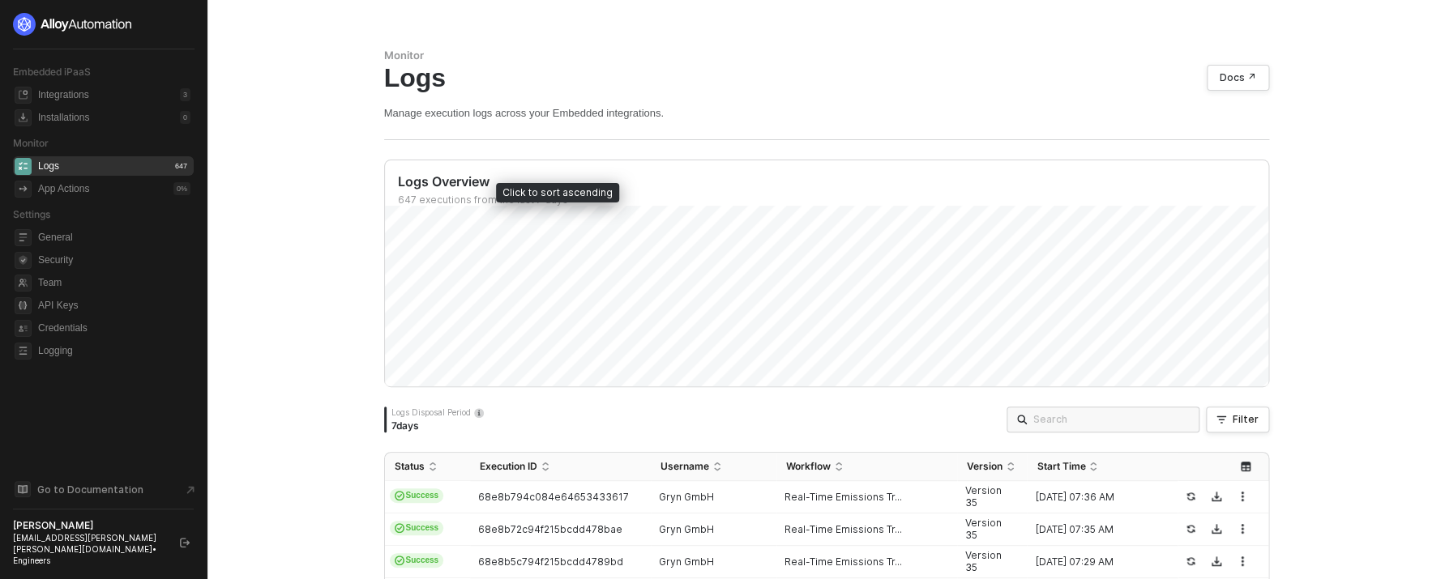
scroll to position [248, 0]
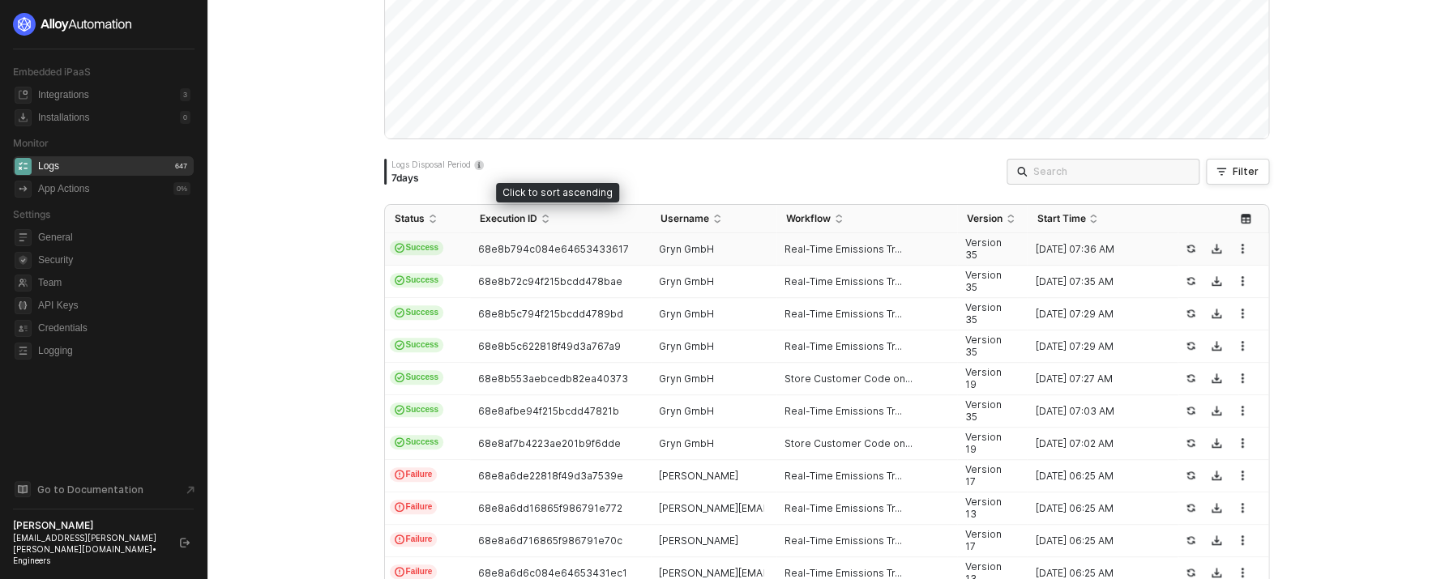
click at [582, 254] on span "68e8b794c084e64653433617" at bounding box center [553, 249] width 151 height 12
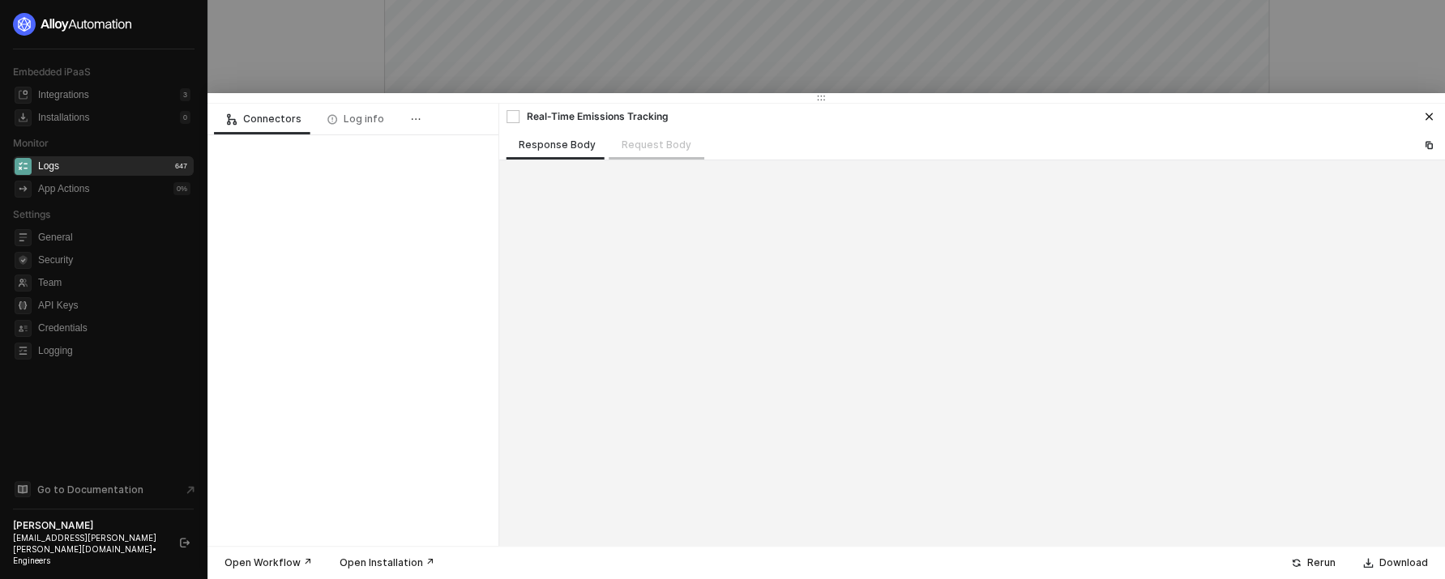
click at [636, 147] on div "Request Body" at bounding box center [657, 145] width 96 height 30
click at [350, 125] on div "Log info" at bounding box center [355, 119] width 57 height 13
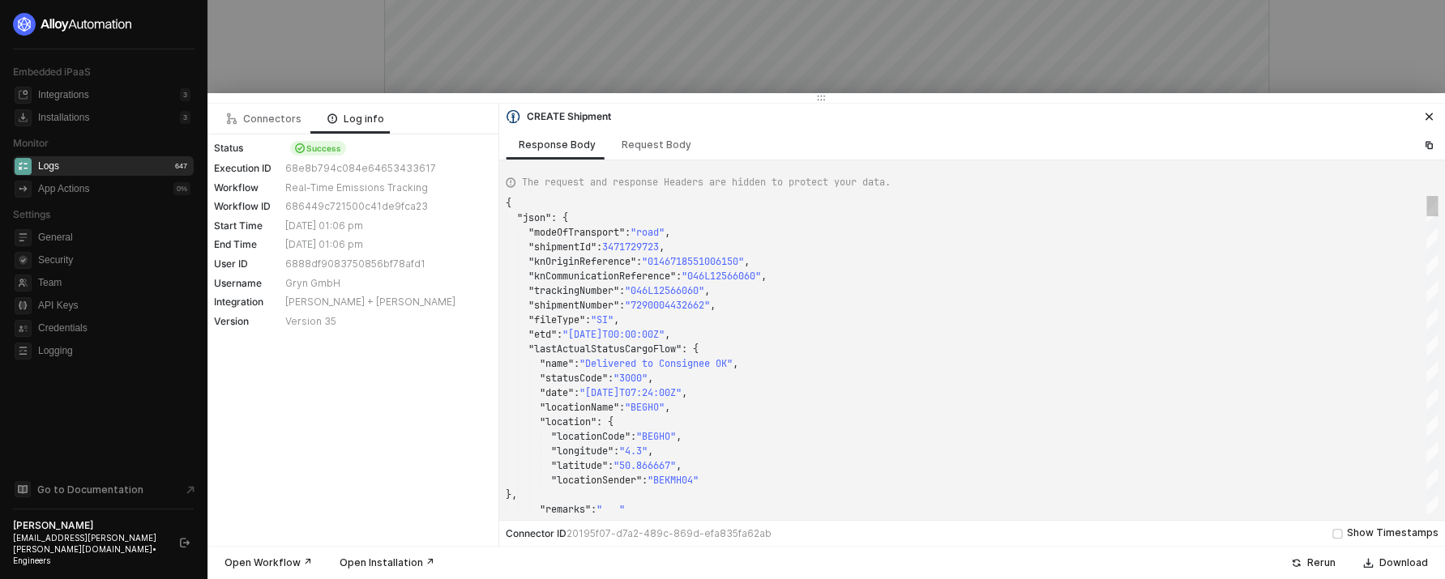
click at [395, 45] on div at bounding box center [722, 289] width 1445 height 579
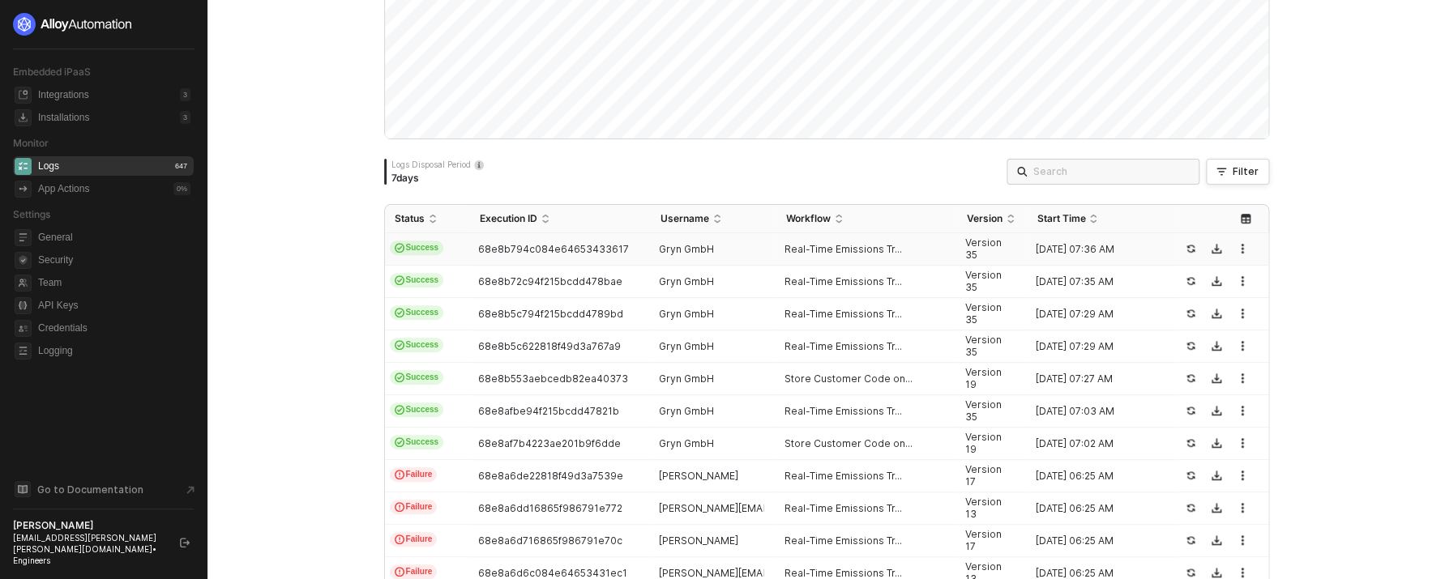
click at [471, 253] on div "68e8b794c084e64653433617" at bounding box center [554, 249] width 168 height 13
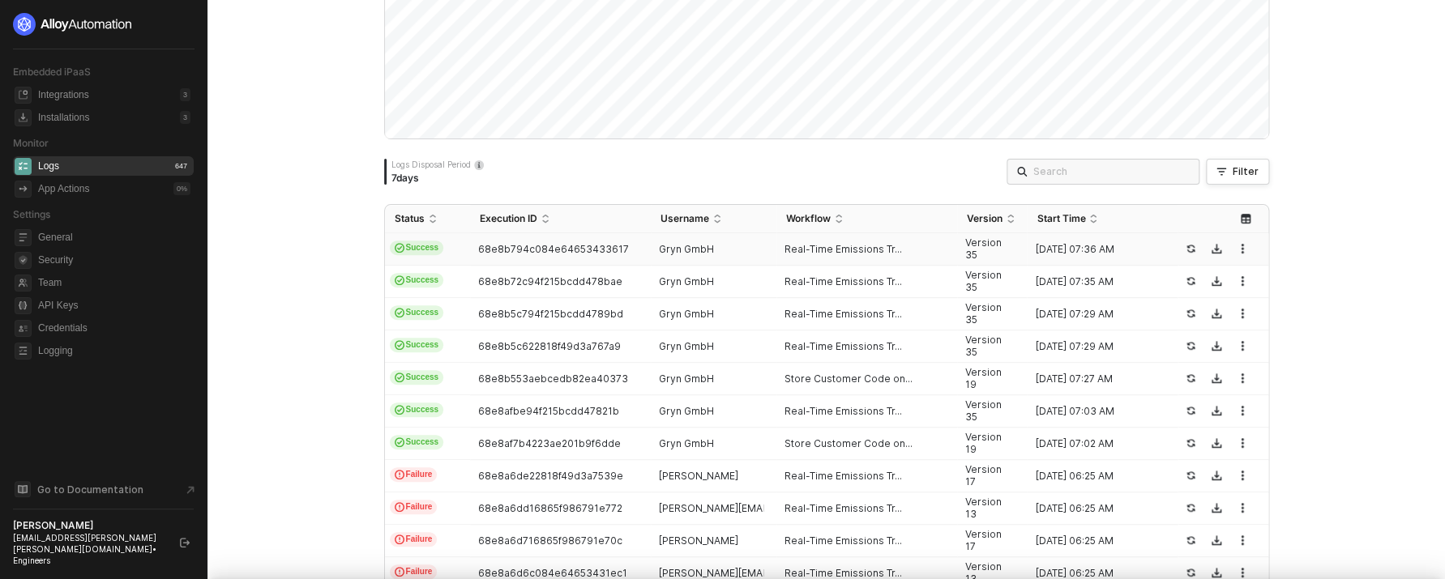
scroll to position [146, 0]
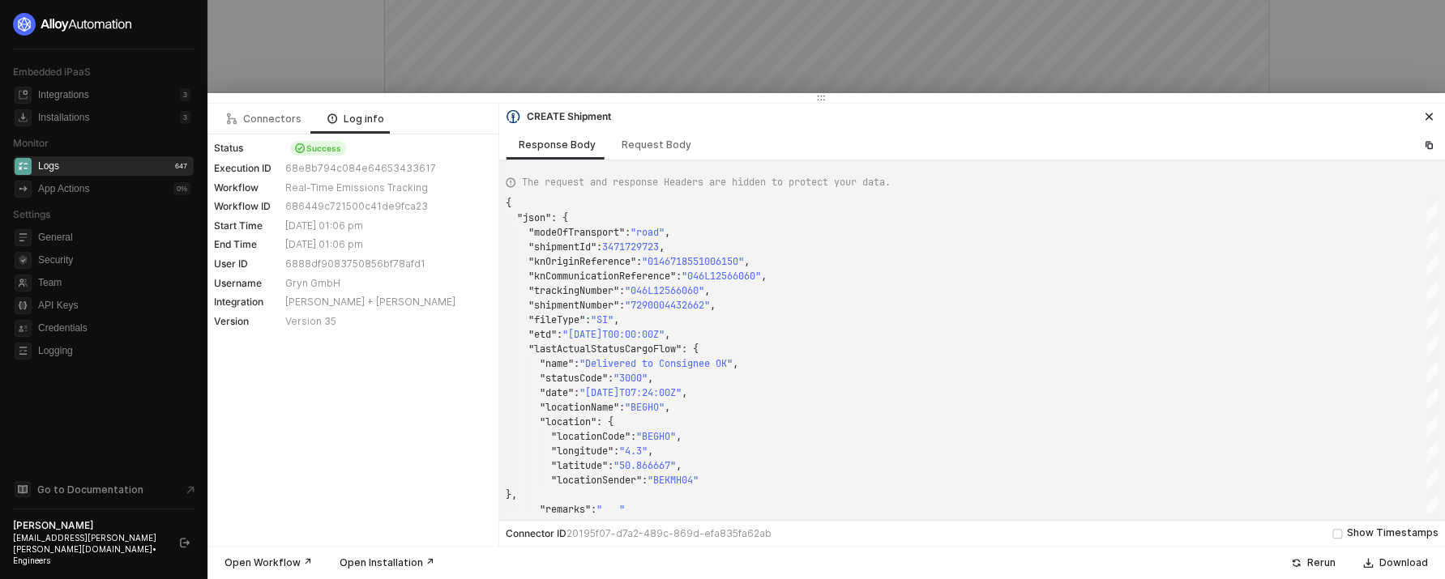
click at [371, 75] on div at bounding box center [722, 289] width 1445 height 579
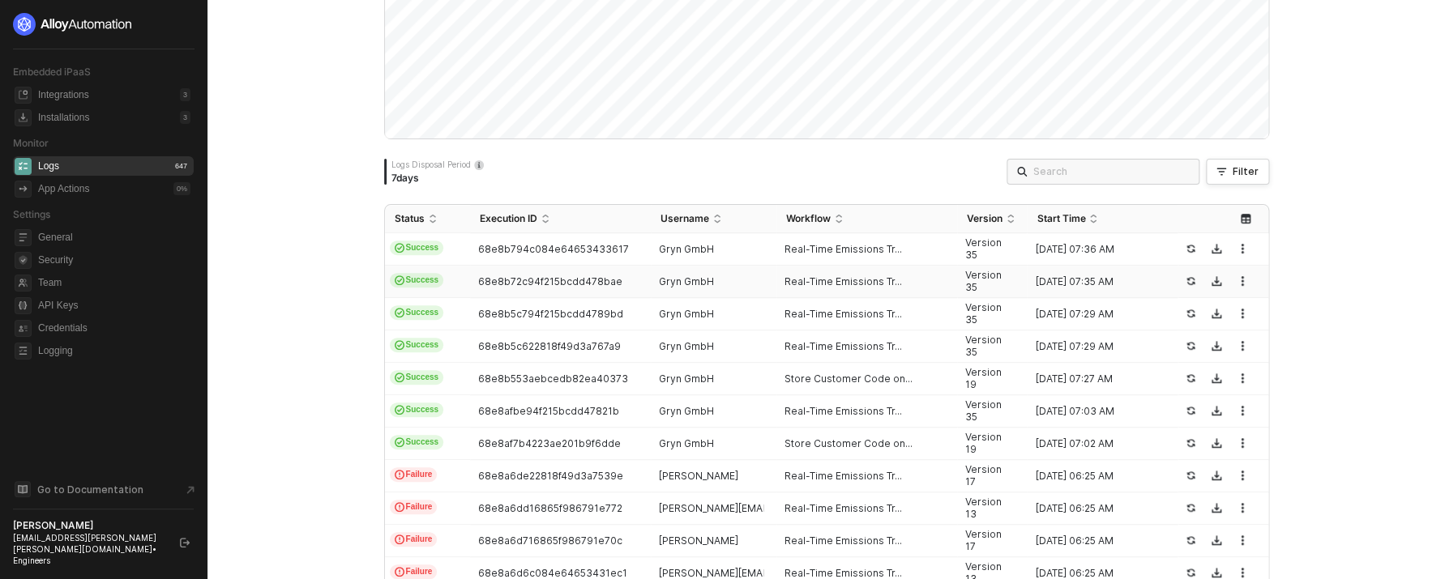
click at [607, 276] on span "68e8b72c94f215bcdd478bae" at bounding box center [550, 282] width 144 height 12
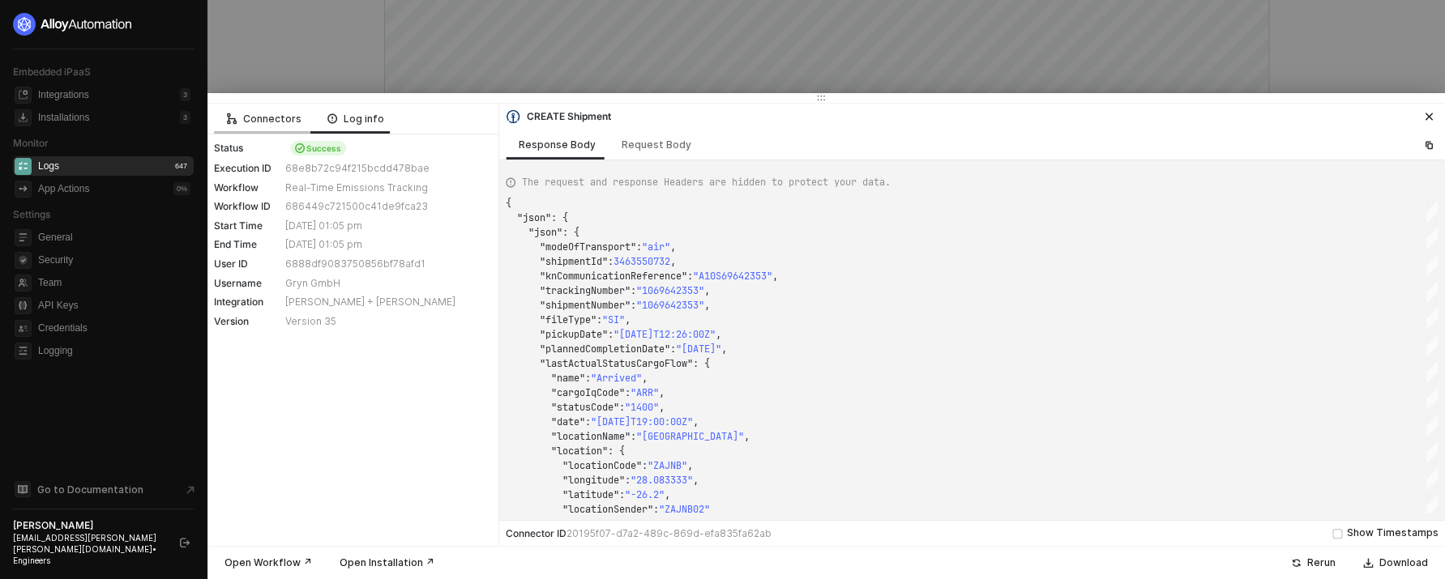
click at [229, 119] on icon "icon-logic" at bounding box center [232, 118] width 10 height 11
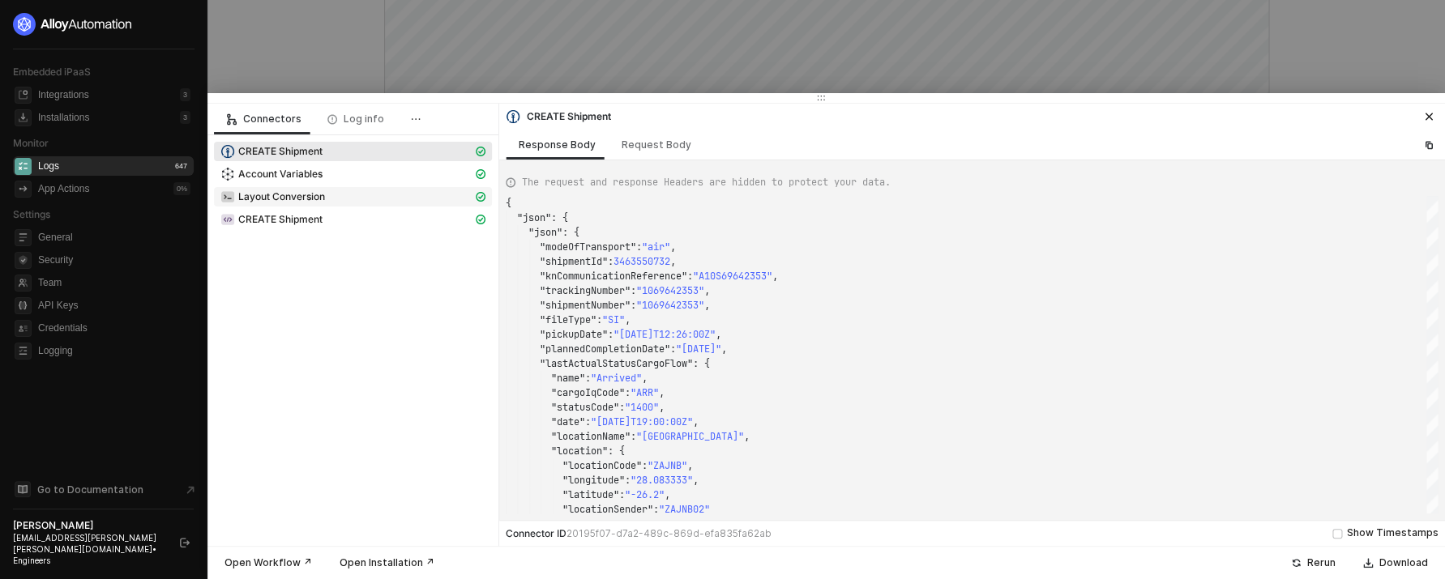
click at [314, 191] on span "Layout Conversion" at bounding box center [281, 196] width 87 height 13
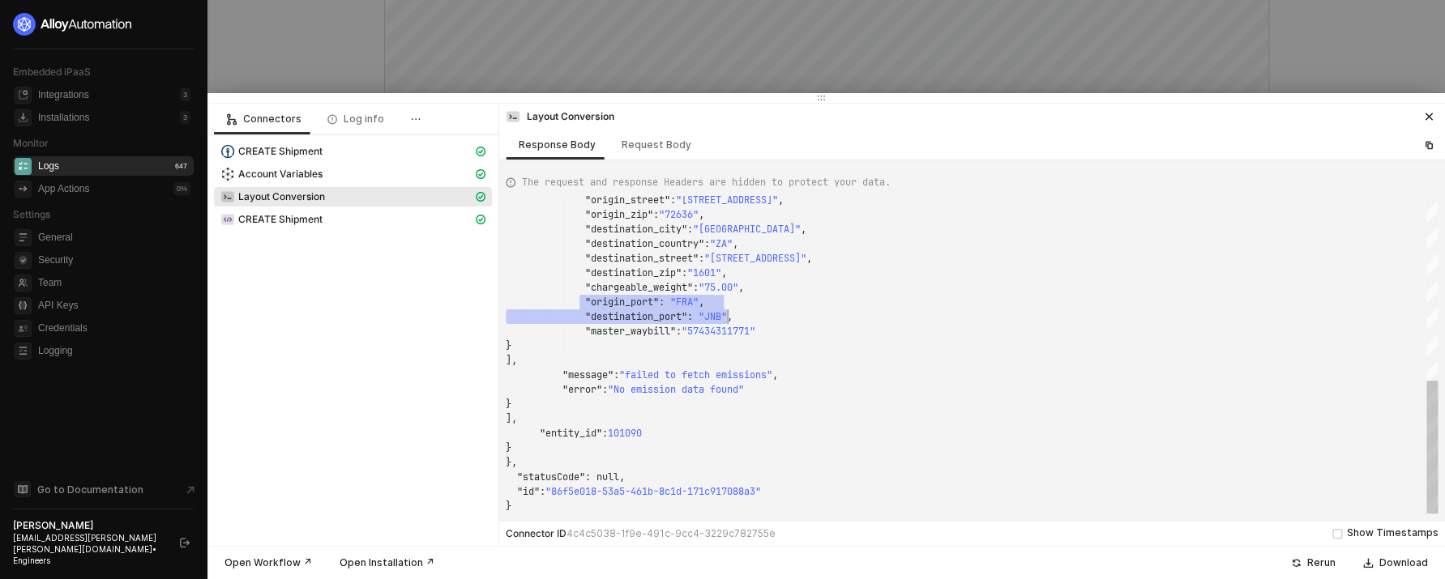
scroll to position [102, 228]
drag, startPoint x: 586, startPoint y: 298, endPoint x: 736, endPoint y: 321, distance: 151.6
click at [759, 339] on div ""master_waybill" : "57434311771"" at bounding box center [972, 331] width 932 height 15
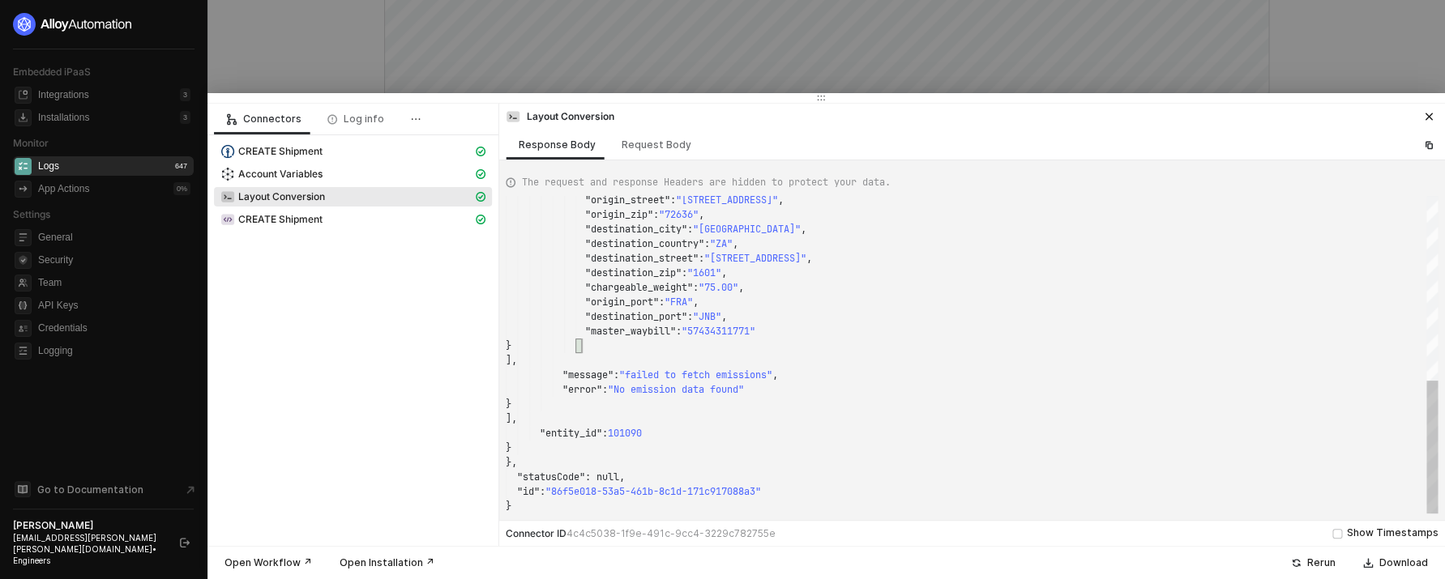
click at [755, 331] on span ""57434311771"" at bounding box center [718, 331] width 74 height 13
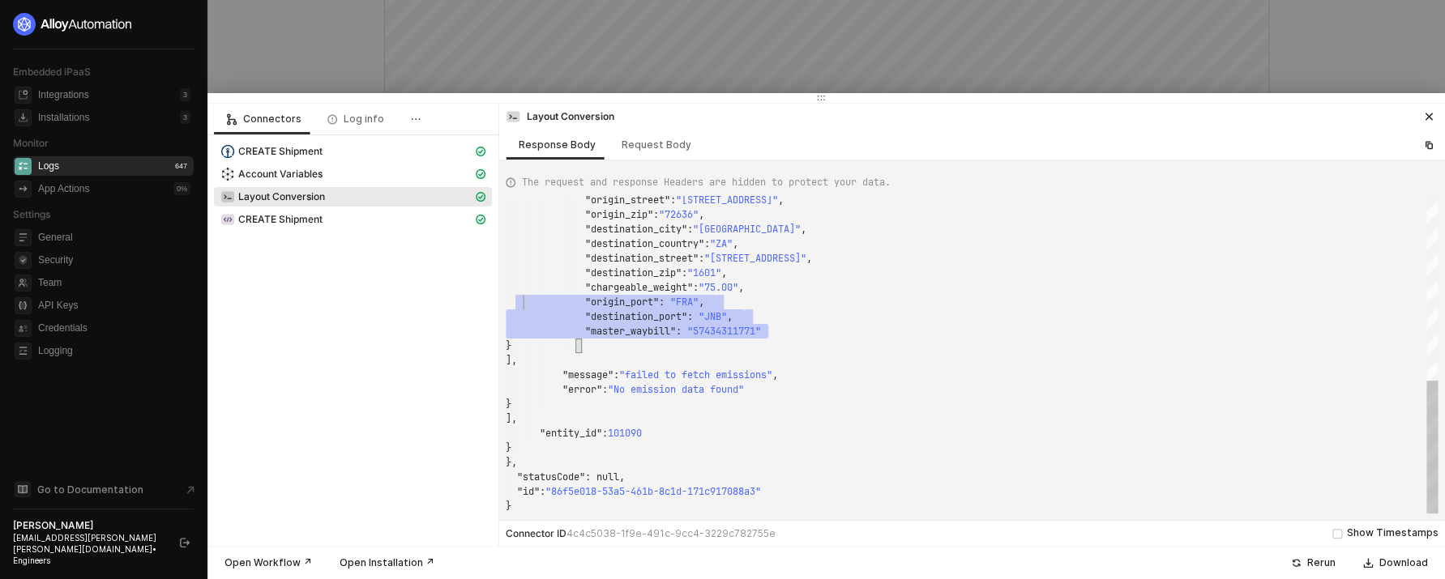
scroll to position [102, 0]
drag, startPoint x: 754, startPoint y: 335, endPoint x: 502, endPoint y: 298, distance: 255.4
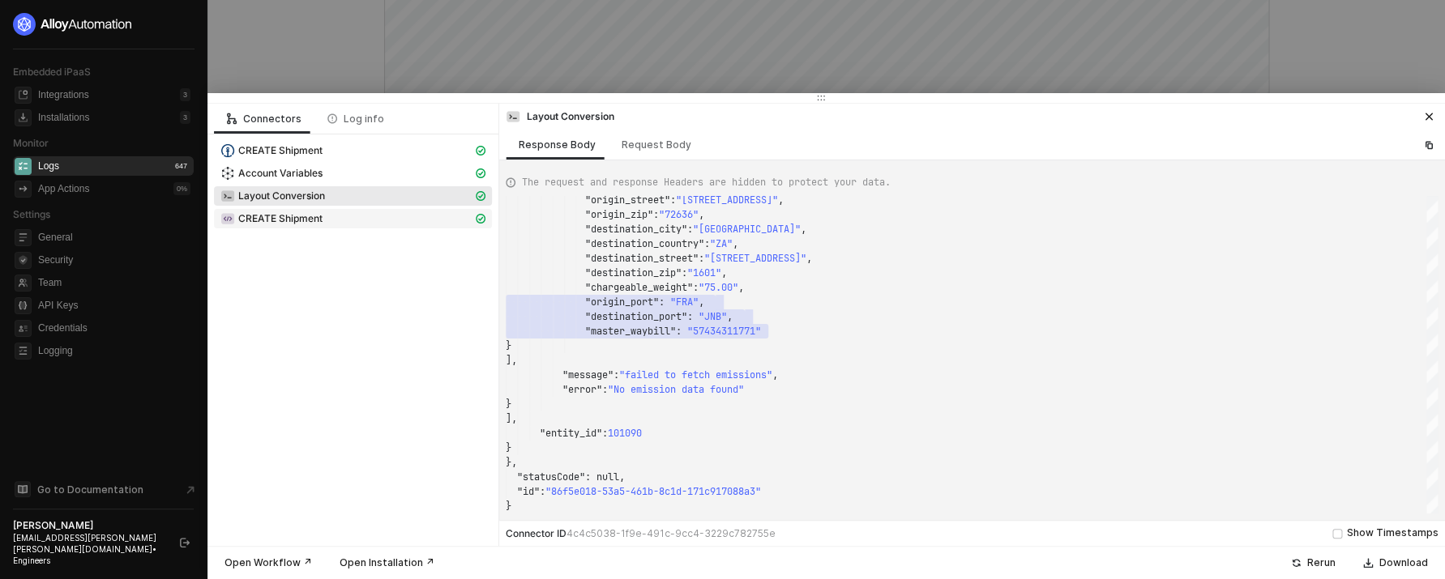
click at [404, 221] on div "CREATE Shipment" at bounding box center [346, 218] width 252 height 15
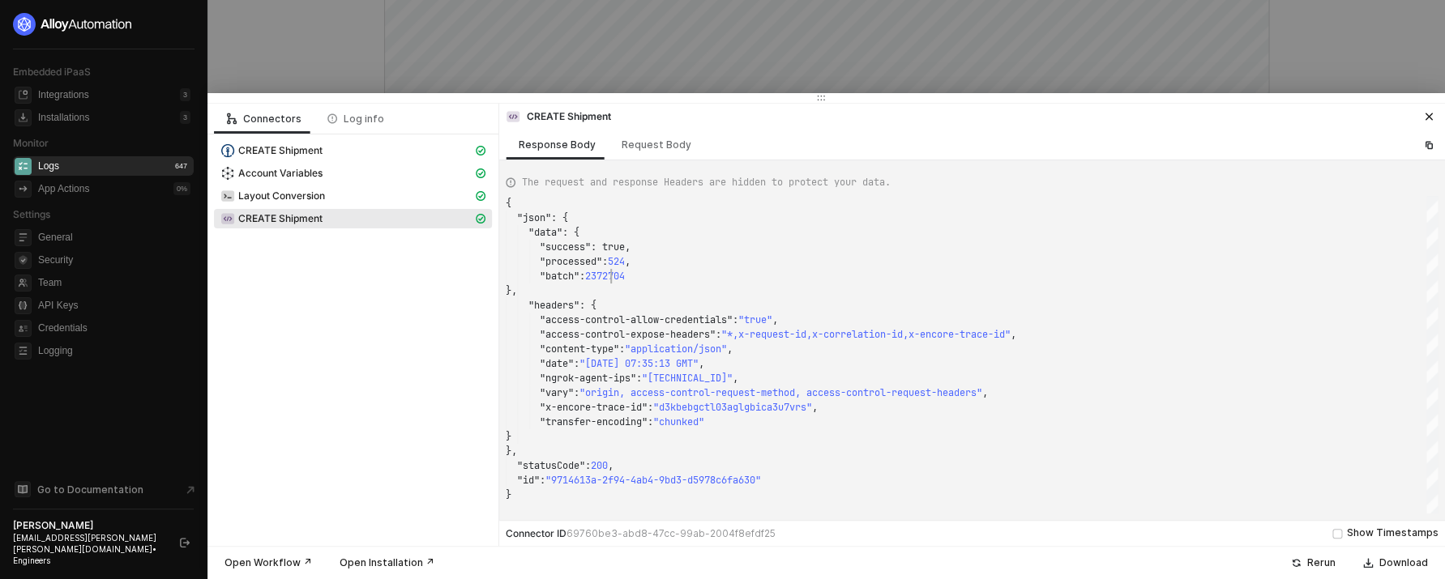
click at [613, 274] on span "2372704" at bounding box center [605, 276] width 40 height 13
click at [608, 255] on span ":" at bounding box center [605, 261] width 6 height 13
click at [368, 203] on div "Layout Conversion" at bounding box center [346, 196] width 252 height 15
